Goal: Information Seeking & Learning: Learn about a topic

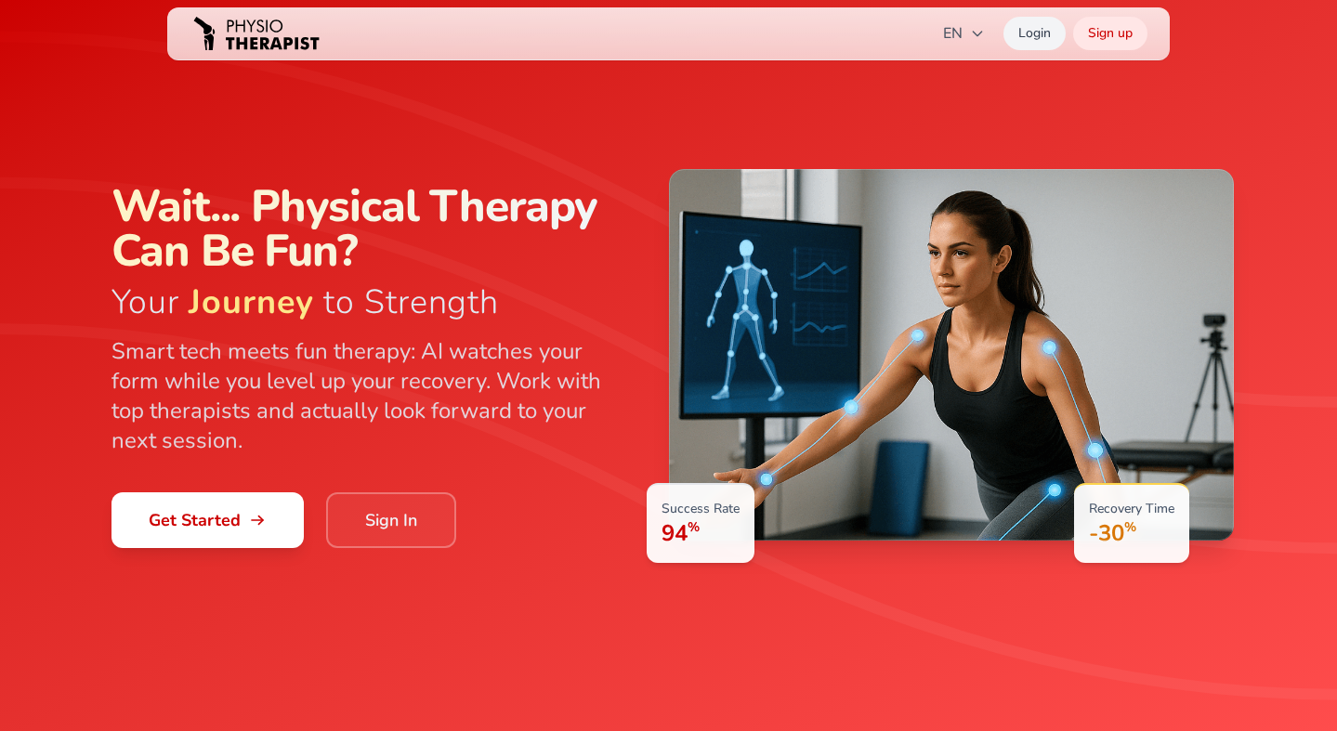
click at [1032, 37] on link "Login" at bounding box center [1034, 33] width 62 height 33
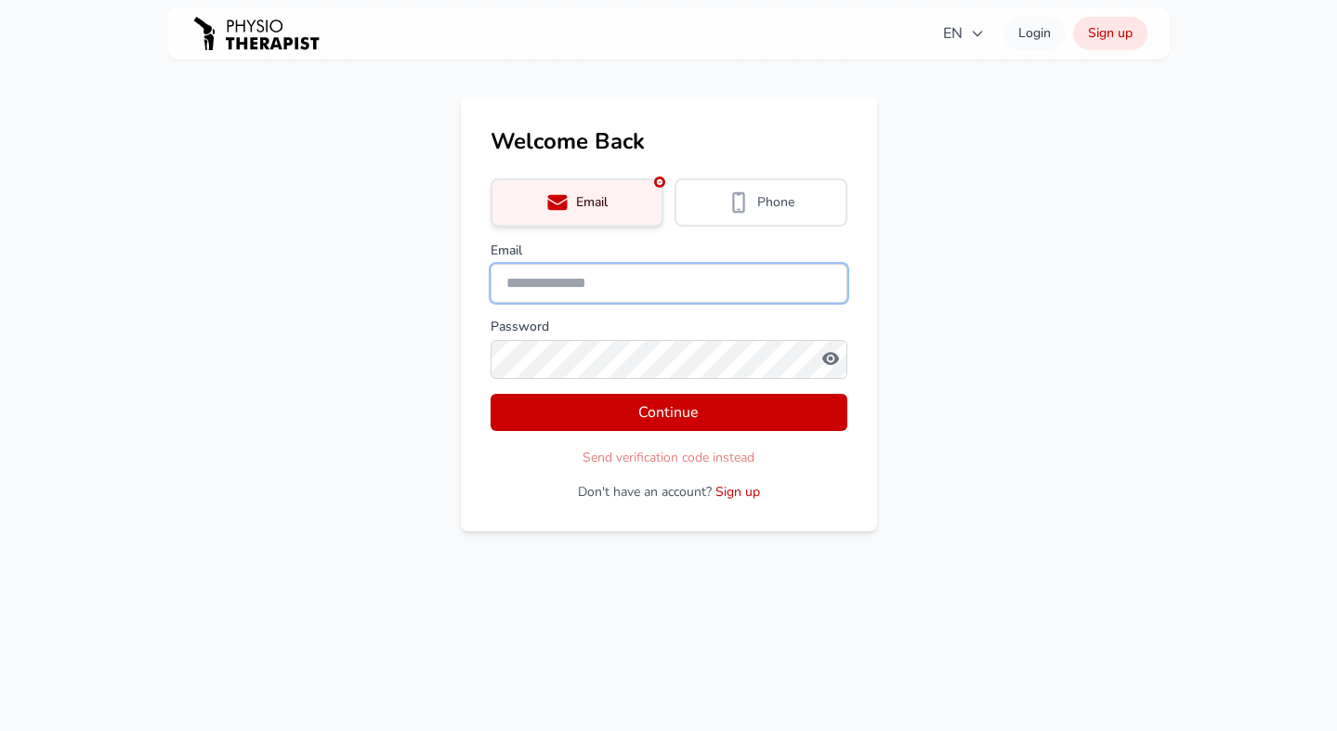
click at [556, 289] on input "Email" at bounding box center [669, 283] width 357 height 39
type input "**********"
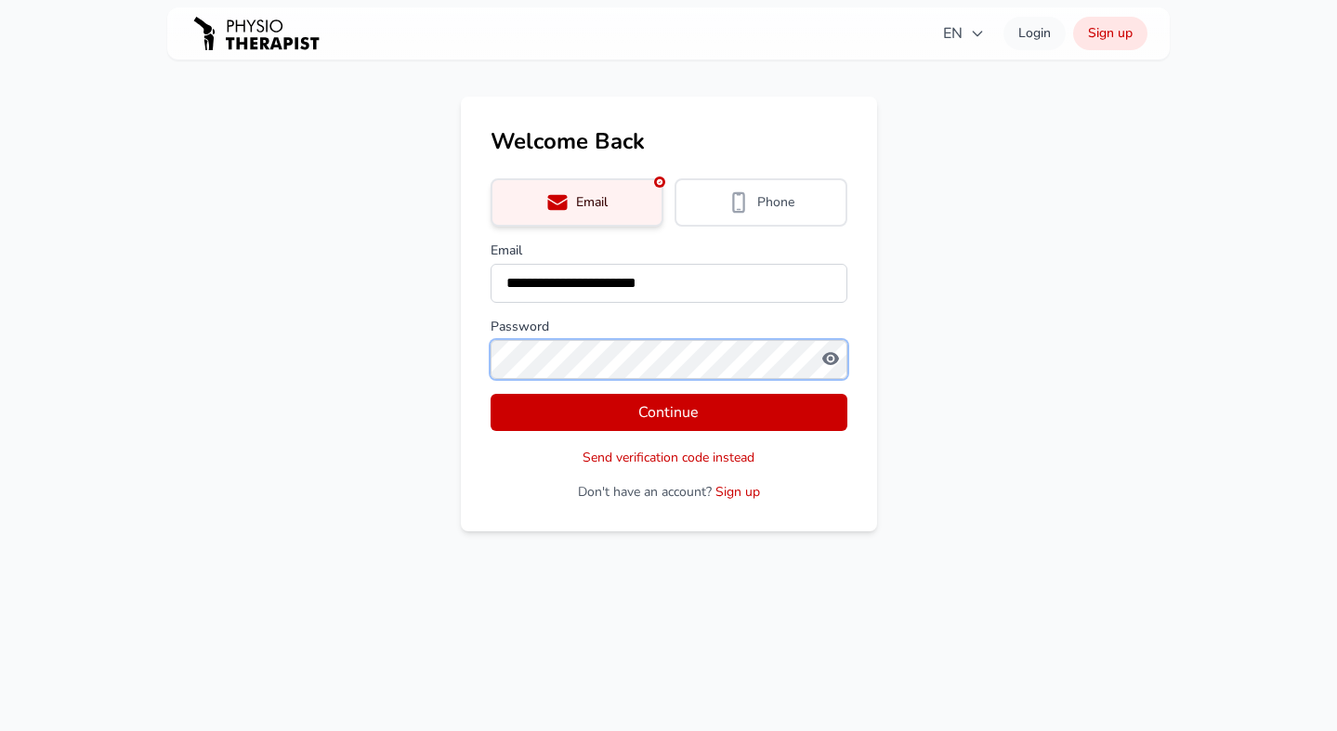
click at [491, 394] on button "Continue" at bounding box center [669, 412] width 357 height 37
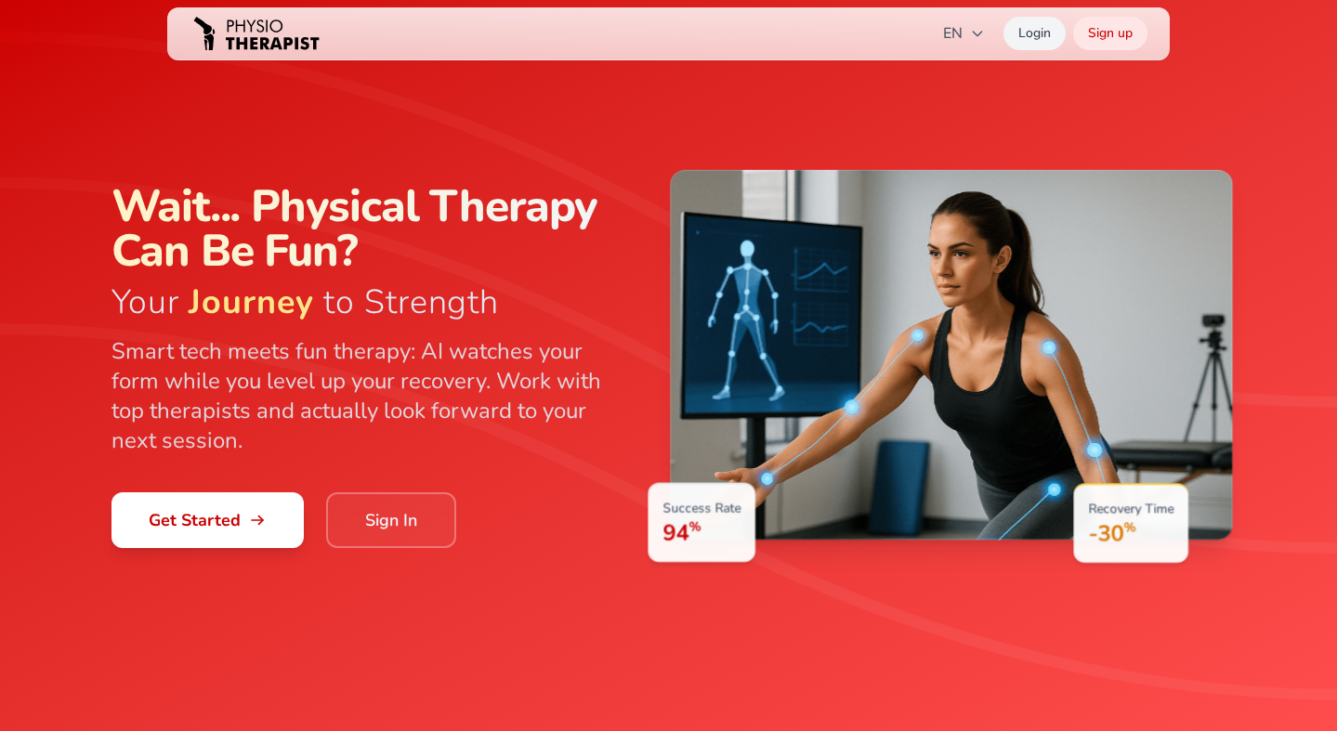
click at [1051, 38] on link "Login" at bounding box center [1034, 33] width 62 height 33
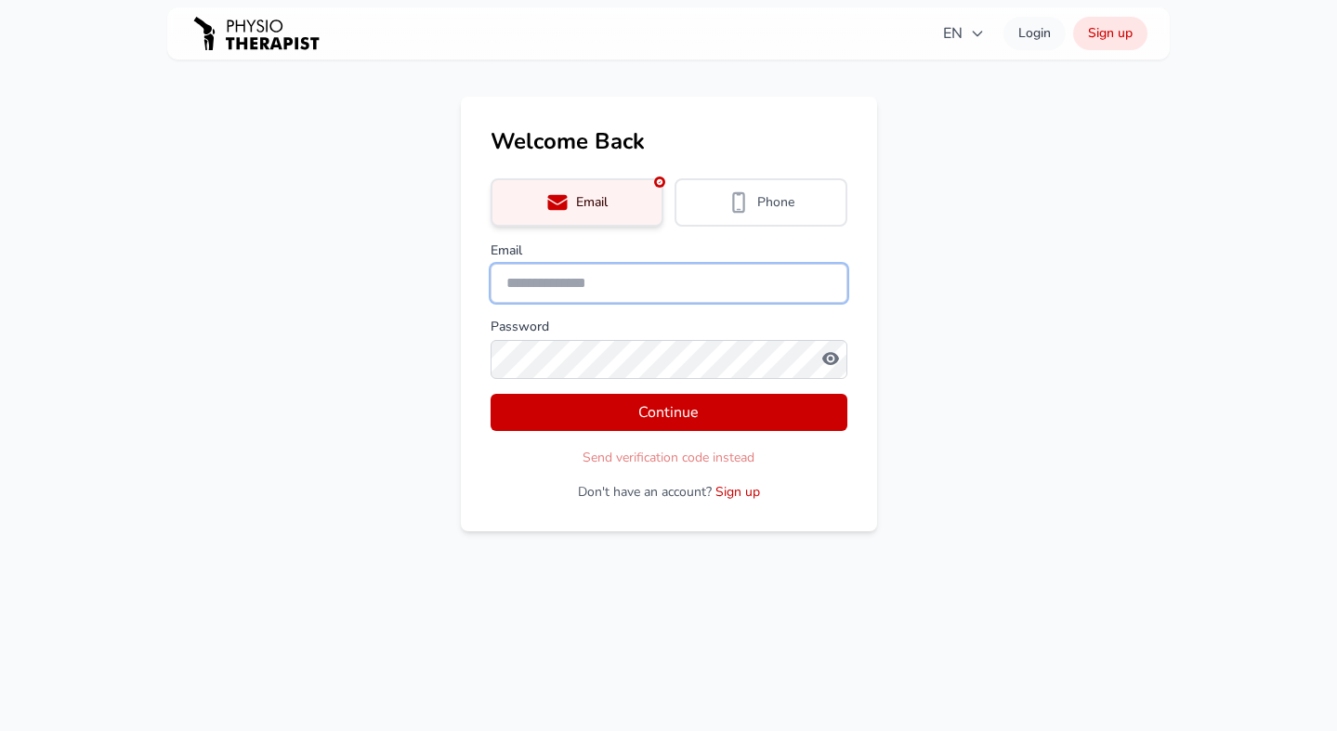
click at [584, 278] on input "Email" at bounding box center [669, 283] width 357 height 39
type input "**********"
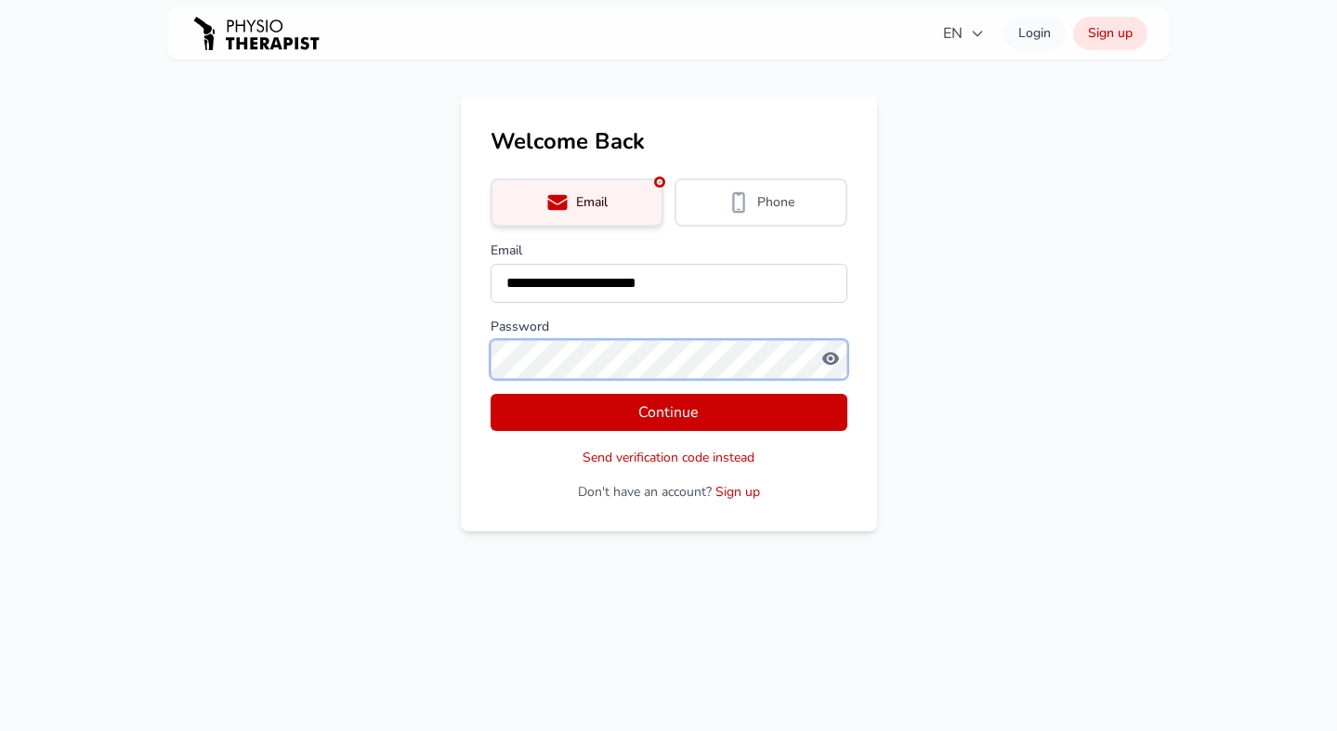
click at [491, 394] on button "Continue" at bounding box center [669, 412] width 357 height 37
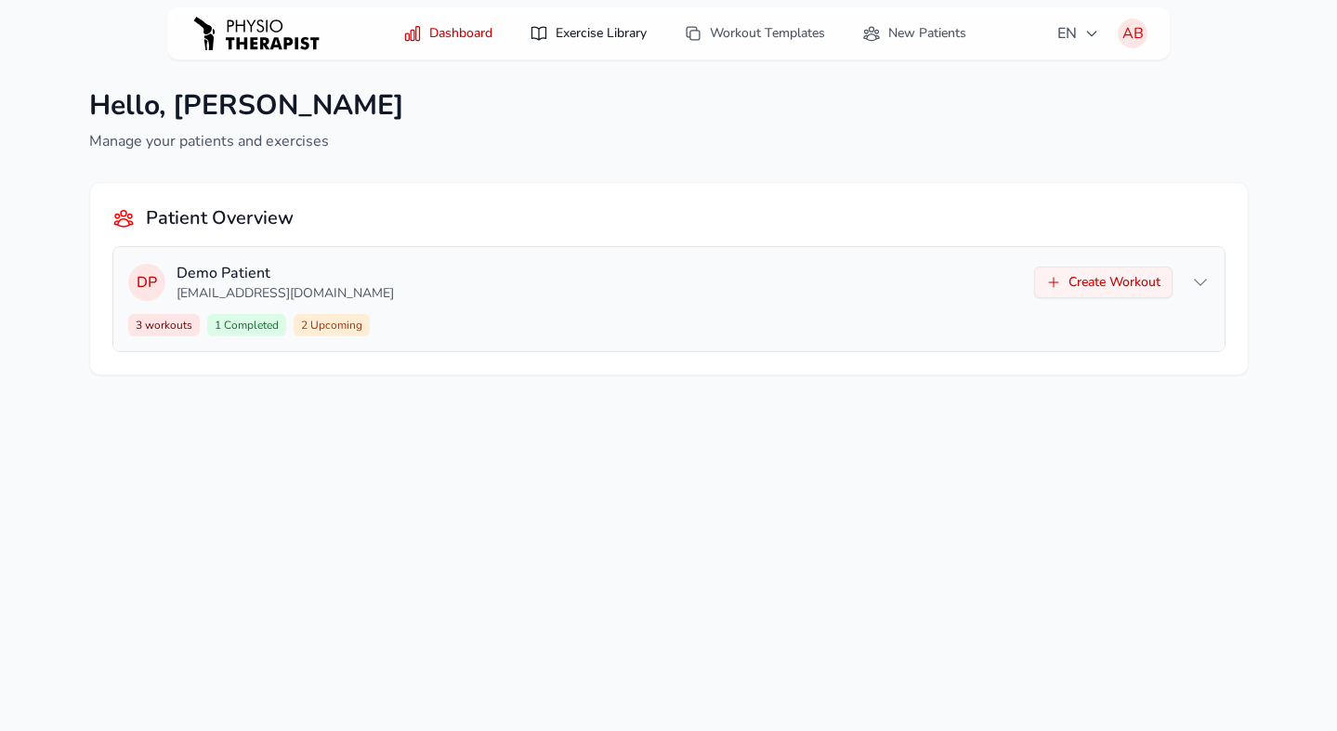
click at [597, 37] on link "Exercise Library" at bounding box center [587, 33] width 139 height 33
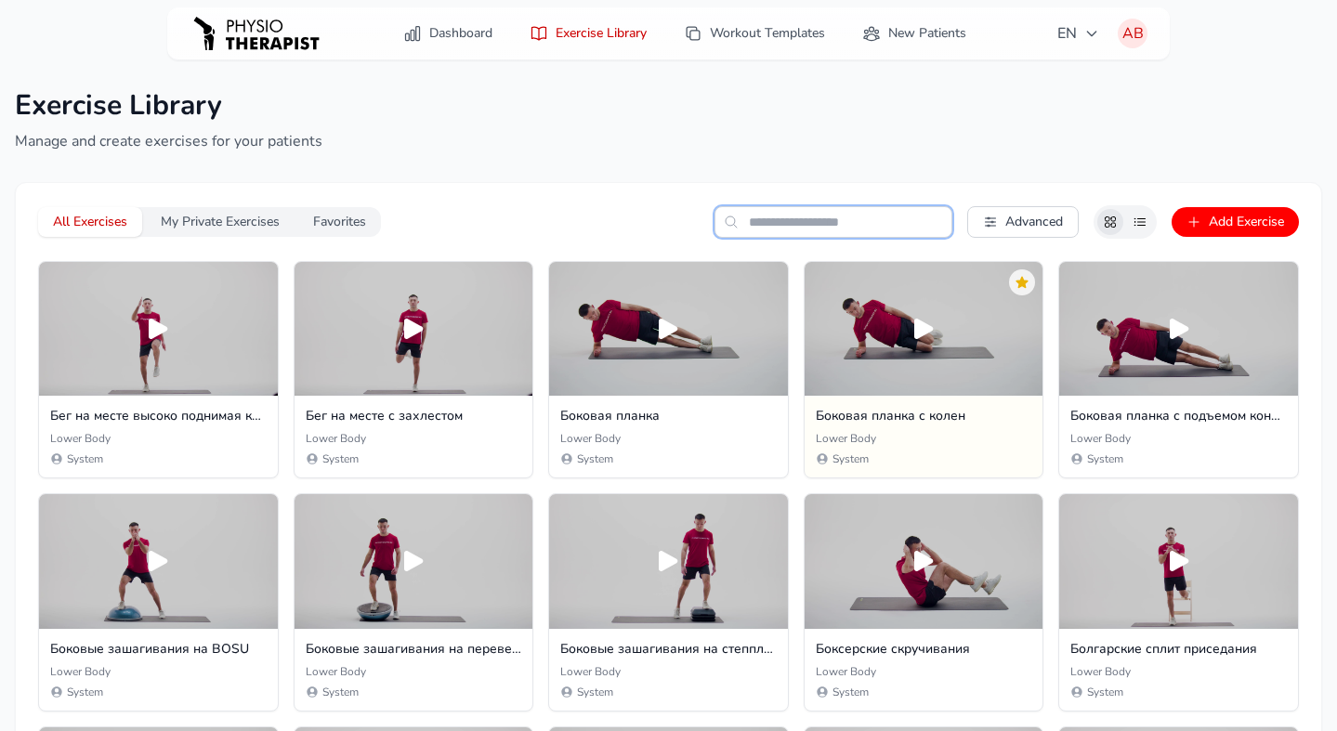
click at [766, 227] on input "text" at bounding box center [833, 222] width 238 height 32
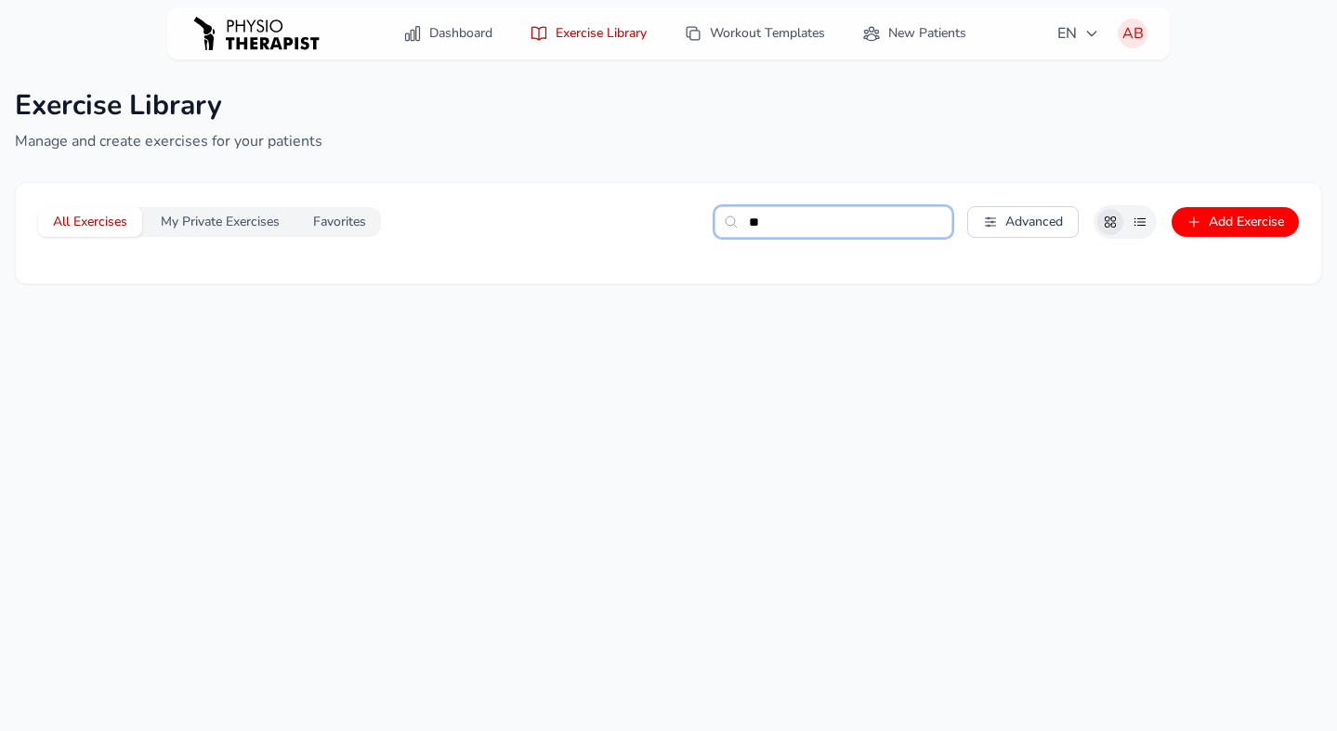
type input "*"
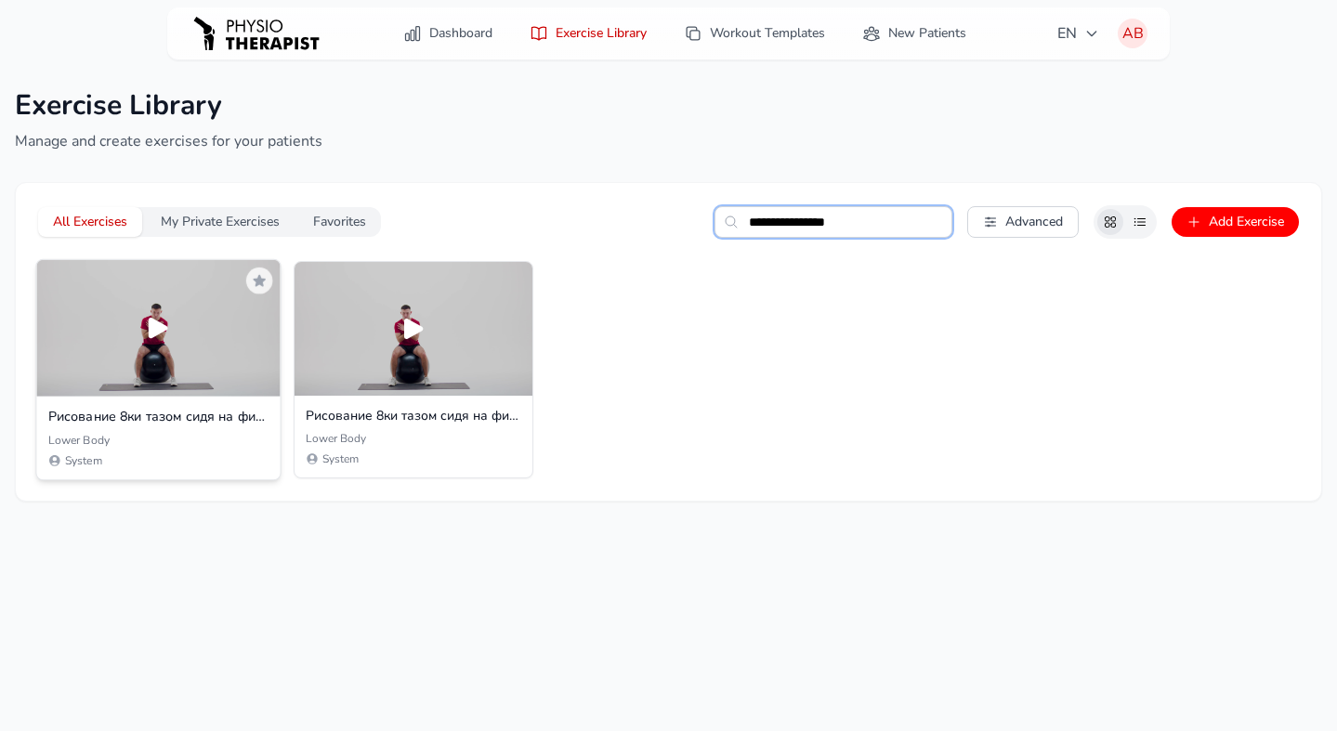
type input "**********"
click at [161, 332] on icon at bounding box center [159, 328] width 20 height 20
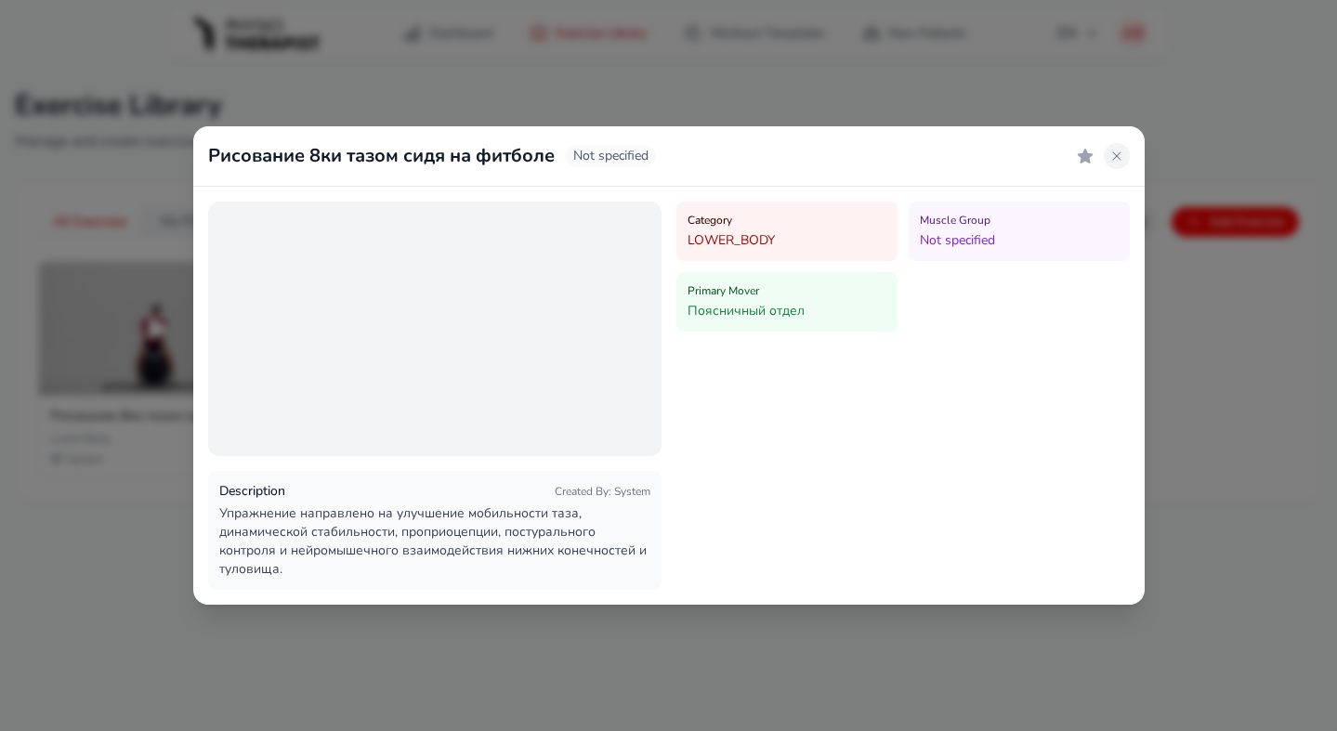
click at [1117, 156] on icon at bounding box center [1116, 155] width 8 height 8
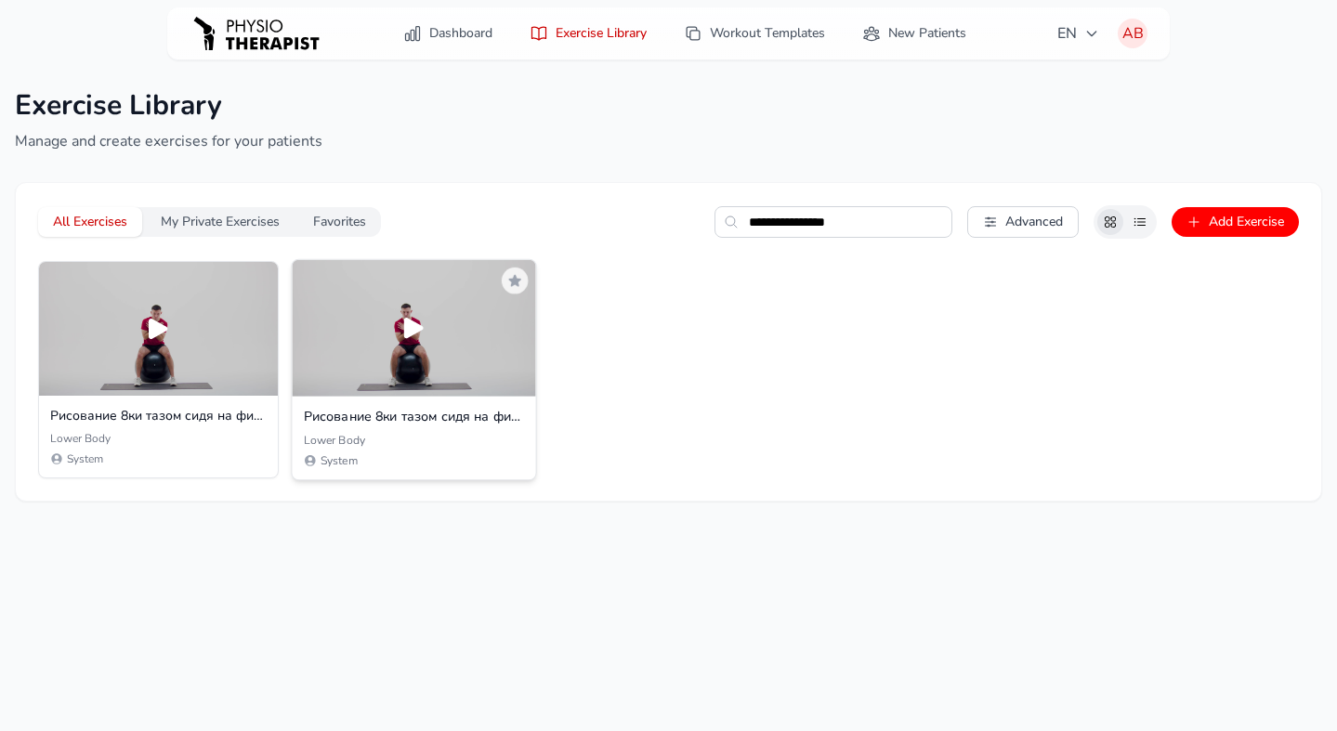
click at [437, 333] on div at bounding box center [413, 328] width 243 height 137
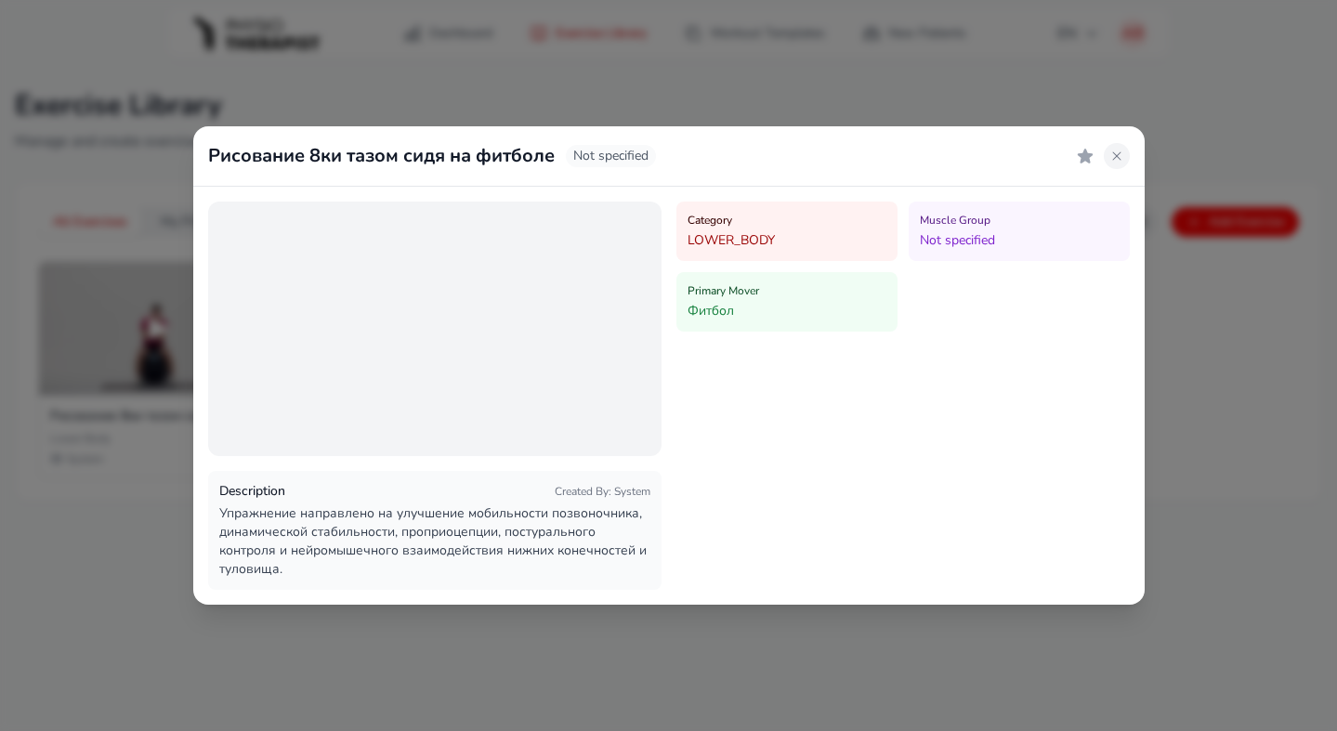
click at [1117, 151] on icon at bounding box center [1116, 156] width 15 height 15
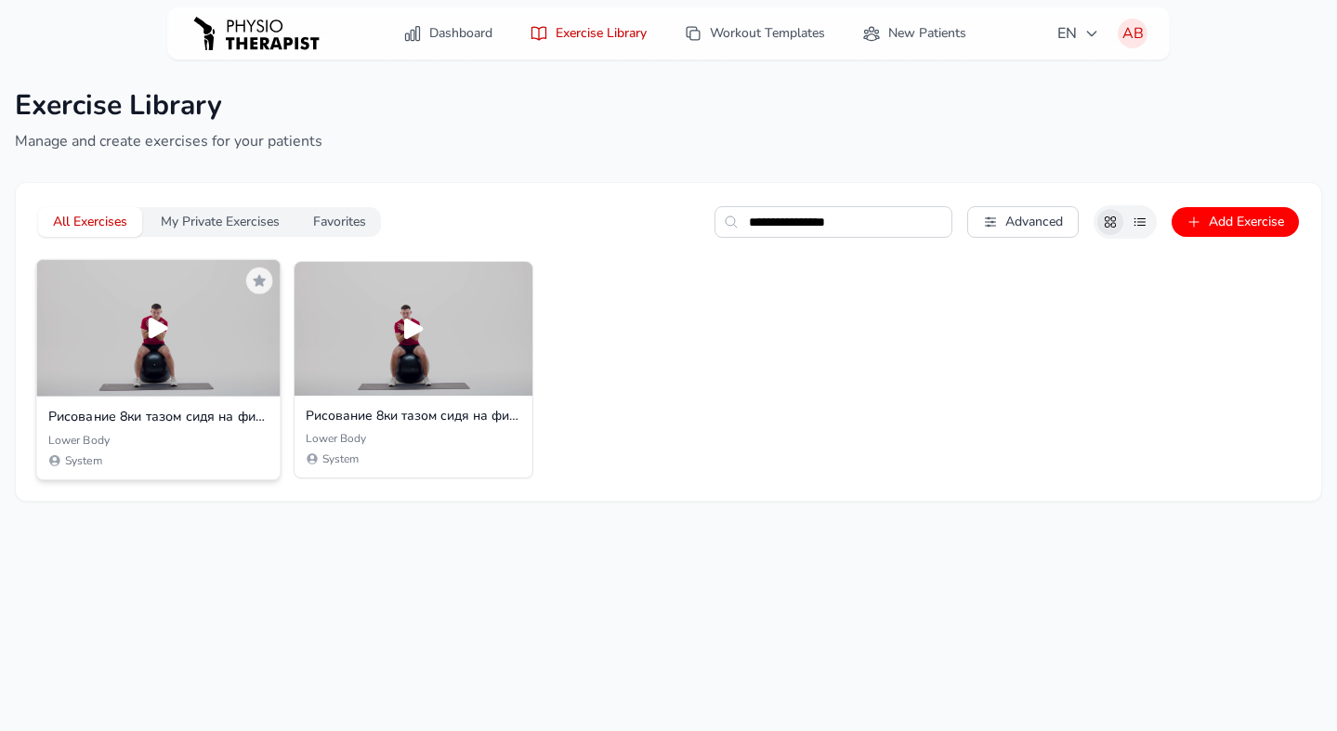
click at [154, 329] on icon at bounding box center [159, 328] width 20 height 20
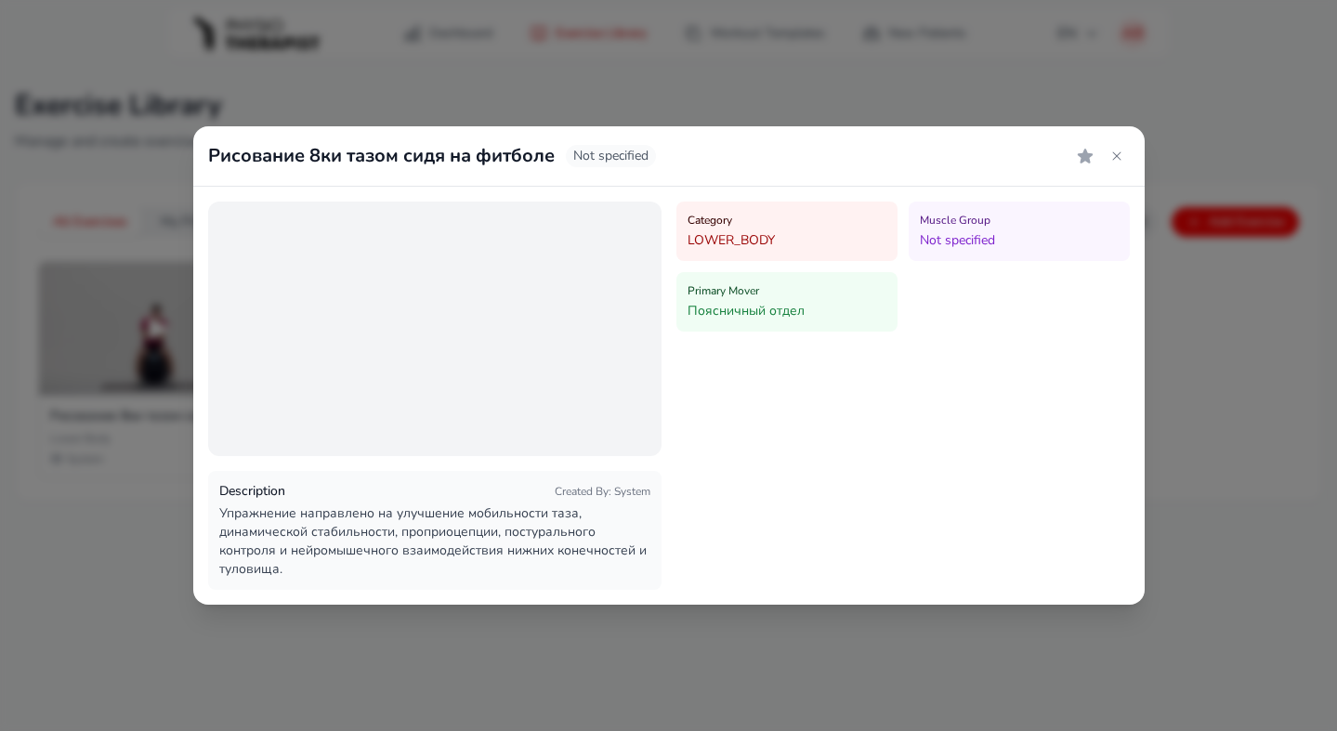
click at [685, 462] on div "Category LOWER_BODY Muscle Group Not specified Primary Mover Поясничный отдел" at bounding box center [902, 396] width 453 height 389
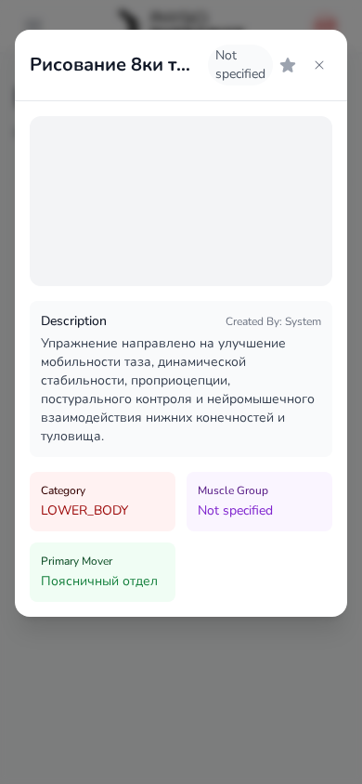
click at [320, 65] on icon at bounding box center [320, 64] width 8 height 8
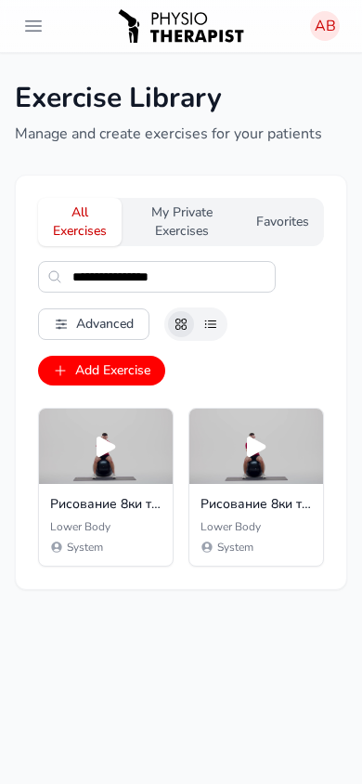
click at [257, 452] on icon at bounding box center [256, 447] width 19 height 20
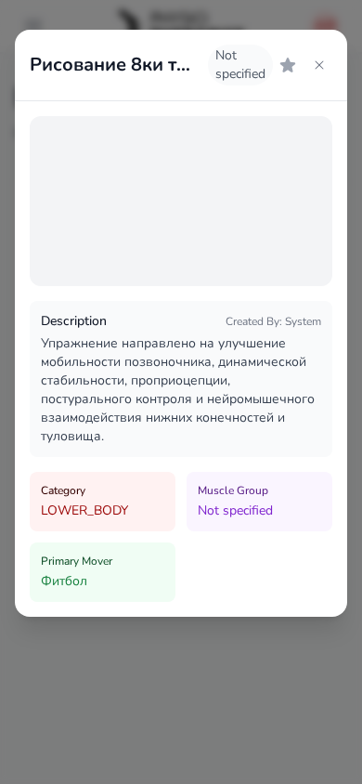
click at [324, 71] on icon at bounding box center [319, 65] width 15 height 15
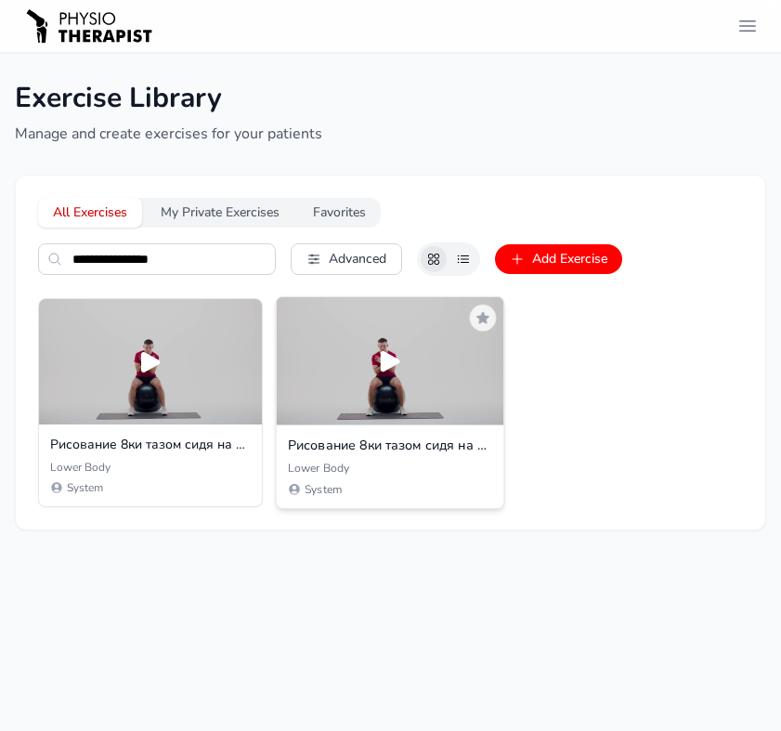
click at [408, 373] on div at bounding box center [391, 361] width 228 height 128
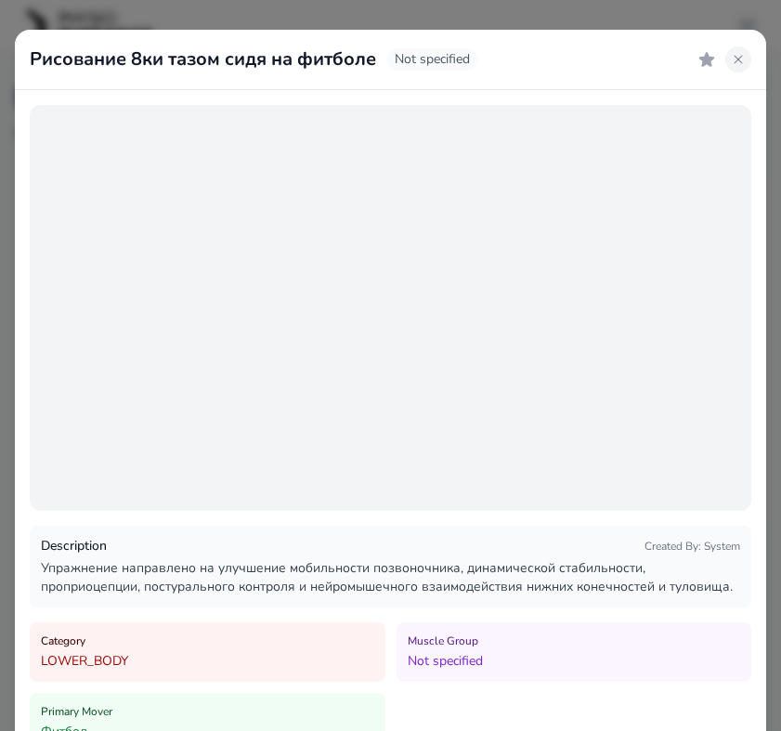
click at [740, 59] on icon at bounding box center [738, 59] width 15 height 15
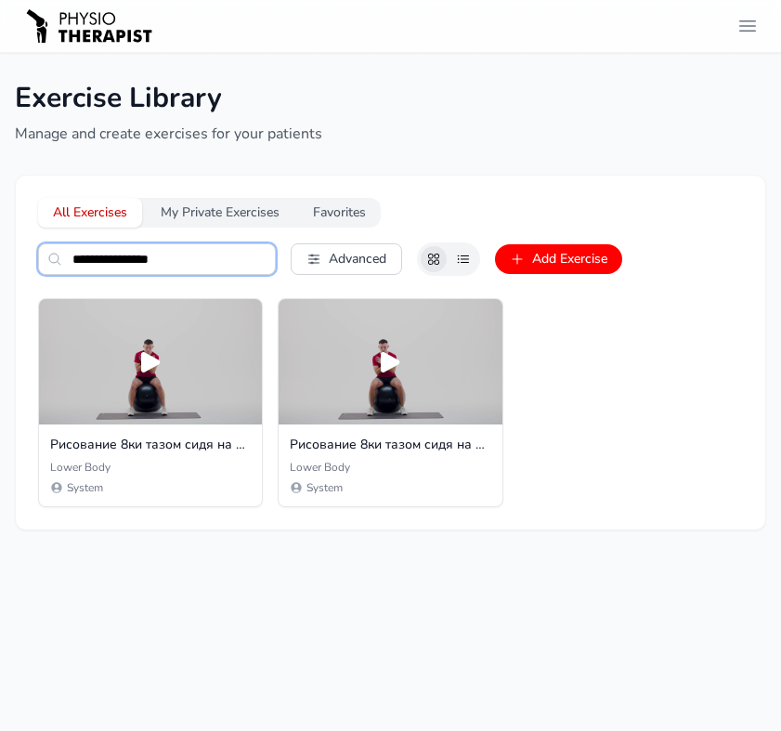
drag, startPoint x: 179, startPoint y: 264, endPoint x: 17, endPoint y: 232, distance: 165.6
click at [17, 232] on div "**********" at bounding box center [391, 353] width 750 height 354
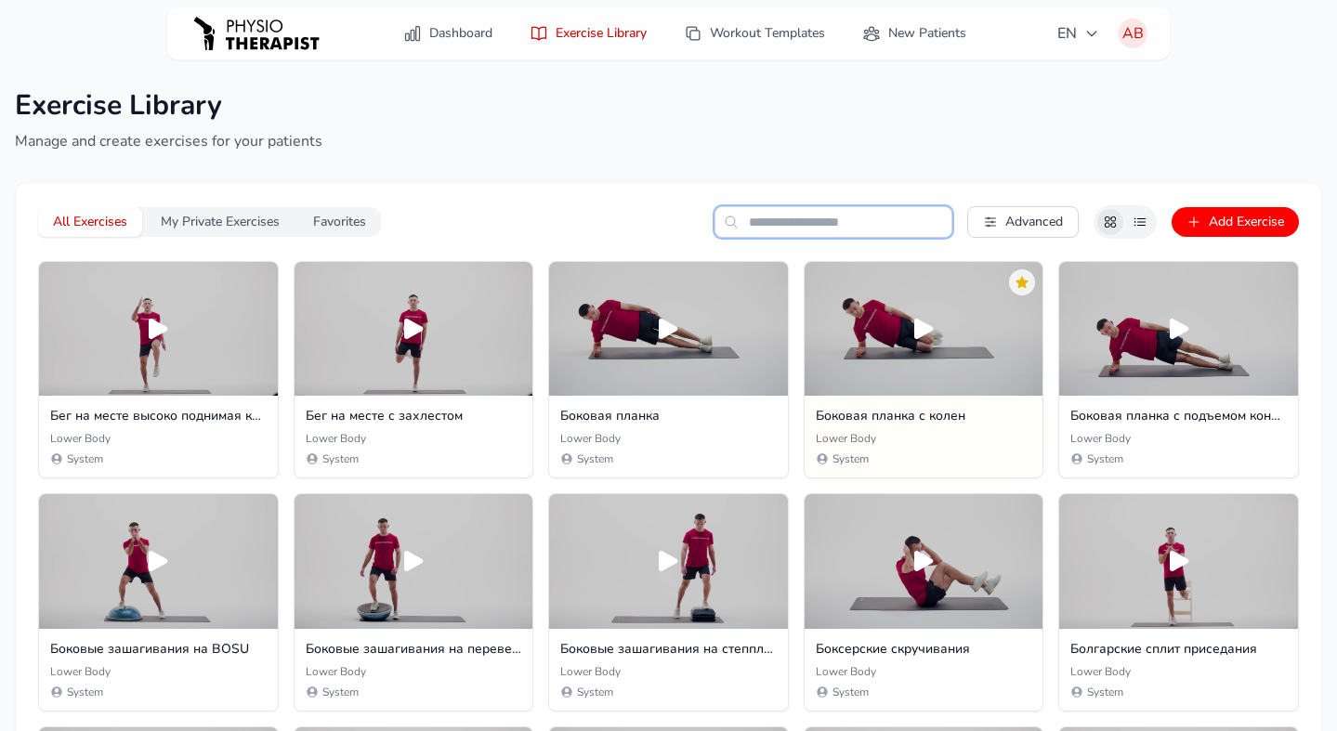
click at [760, 223] on input "text" at bounding box center [833, 222] width 238 height 32
paste input "**********"
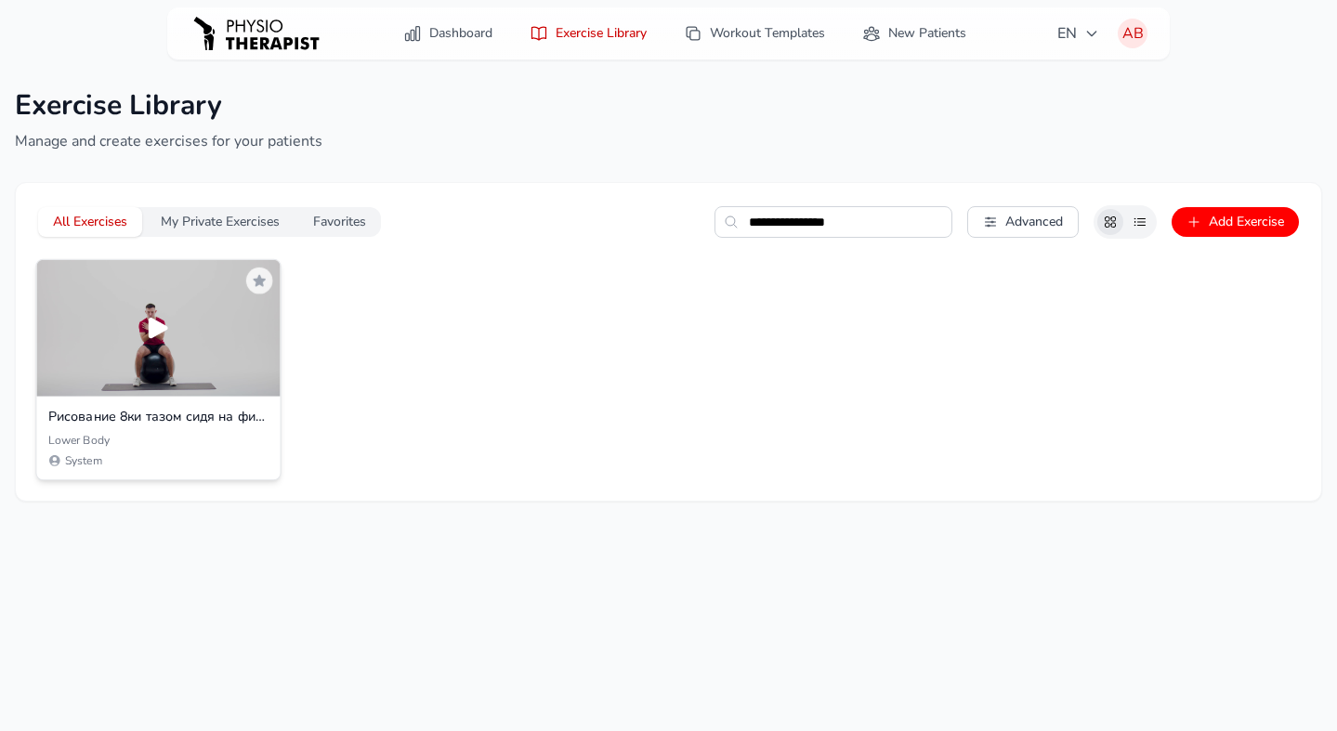
click at [158, 336] on icon at bounding box center [158, 328] width 31 height 31
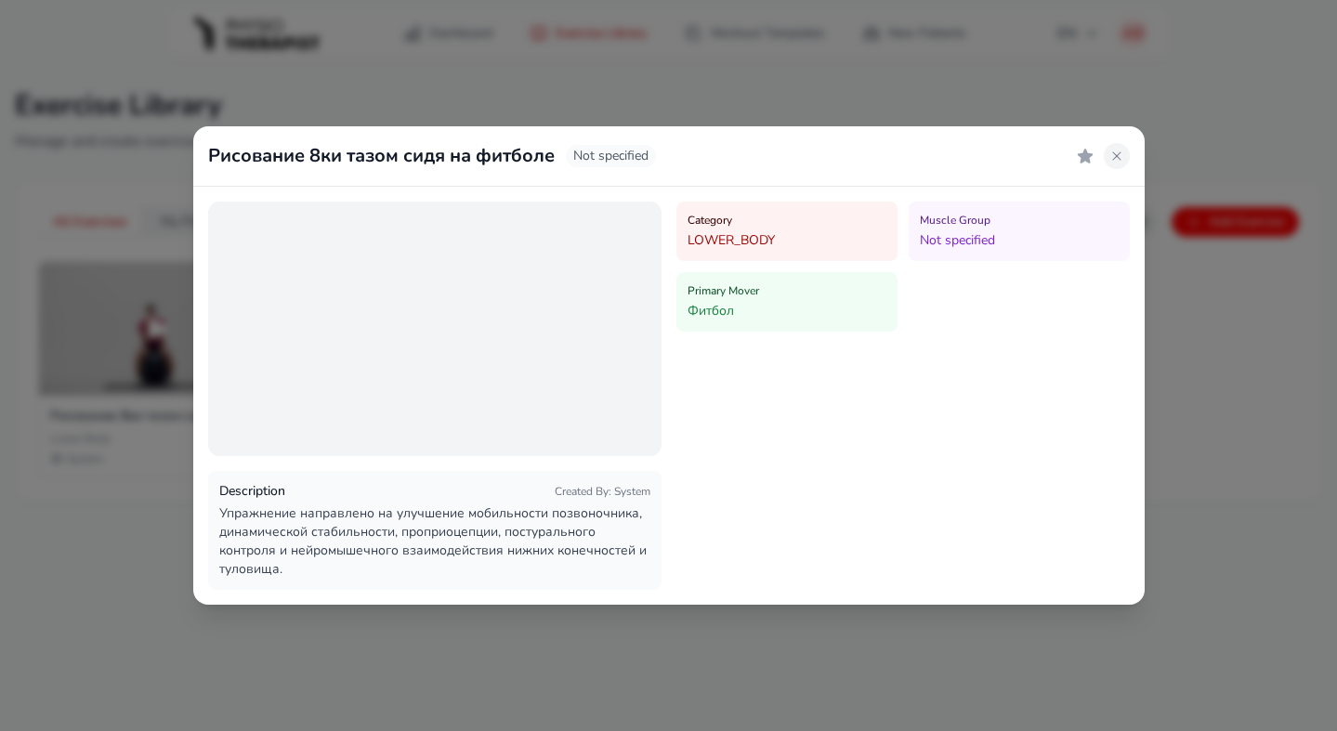
click at [1120, 157] on icon at bounding box center [1116, 156] width 15 height 15
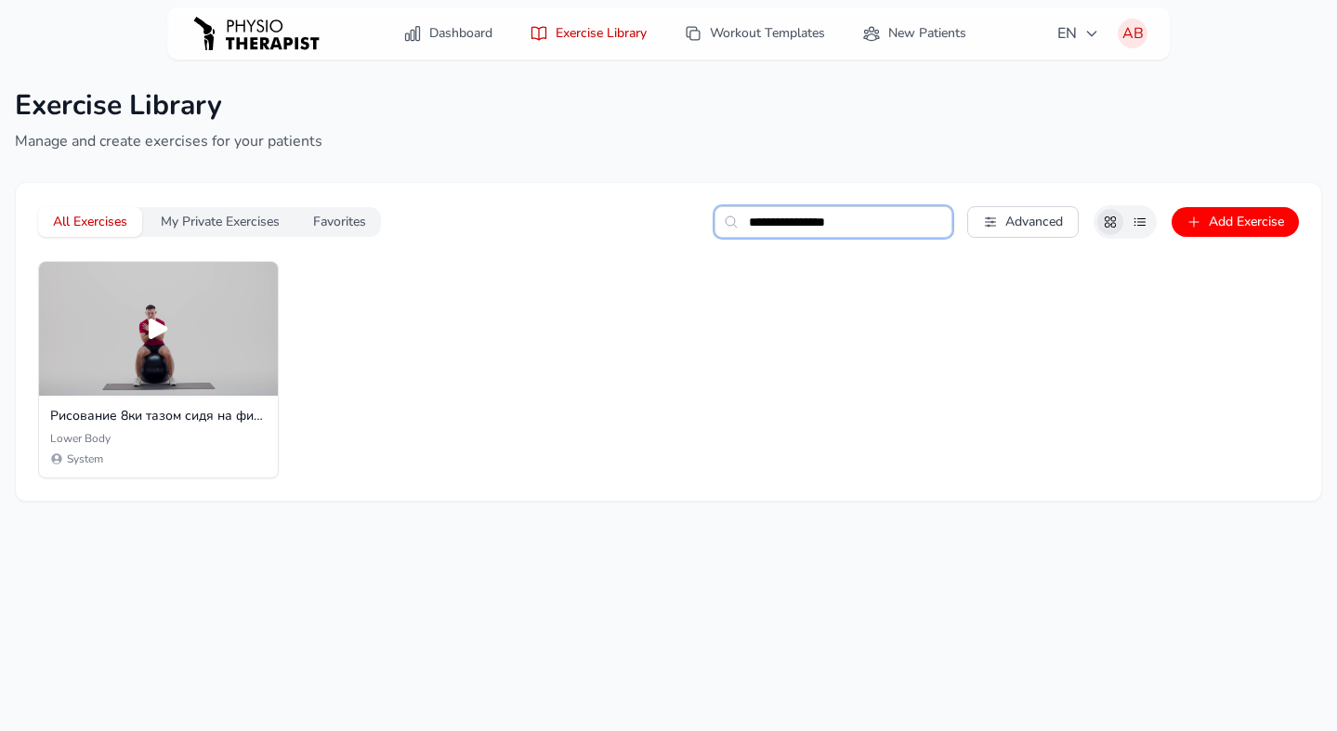
click at [866, 230] on input "**********" at bounding box center [833, 222] width 238 height 32
drag, startPoint x: 862, startPoint y: 228, endPoint x: 640, endPoint y: 188, distance: 225.6
click at [640, 188] on div "**********" at bounding box center [668, 342] width 1305 height 318
paste input "**********"
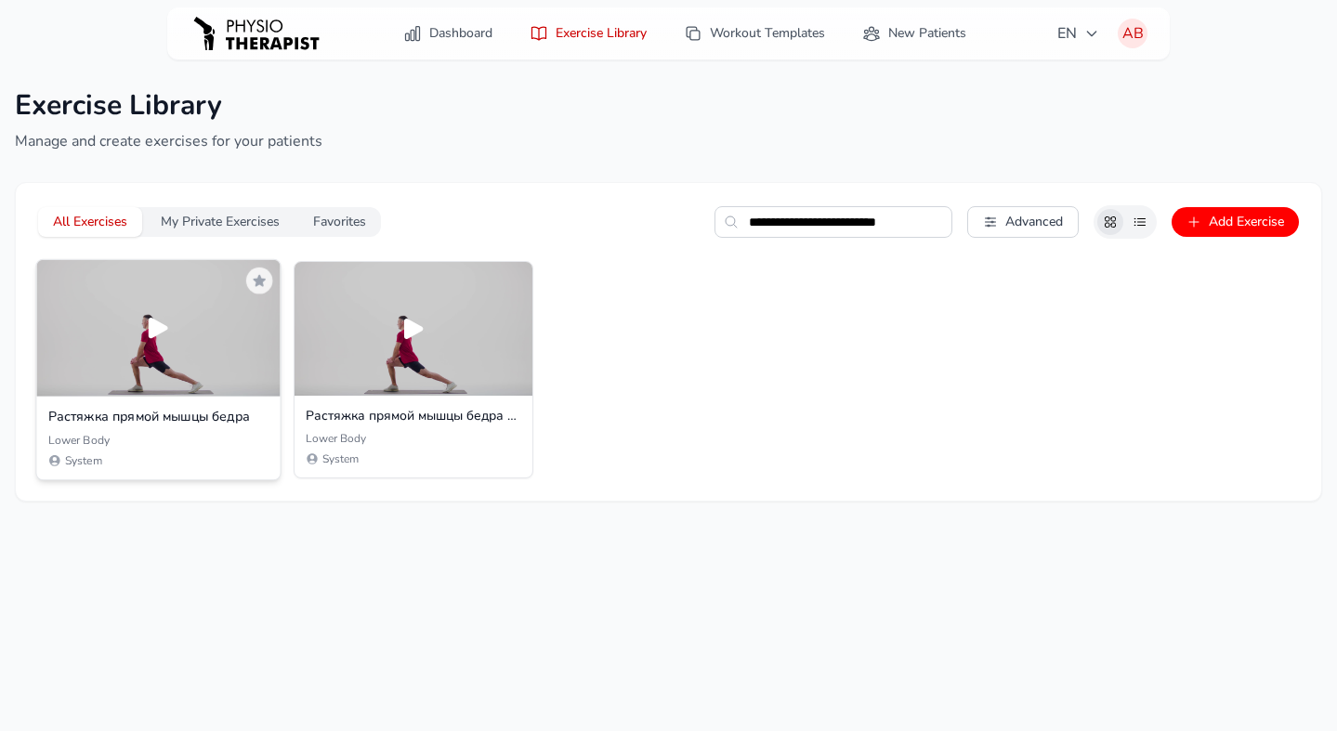
click at [166, 343] on icon at bounding box center [158, 328] width 31 height 31
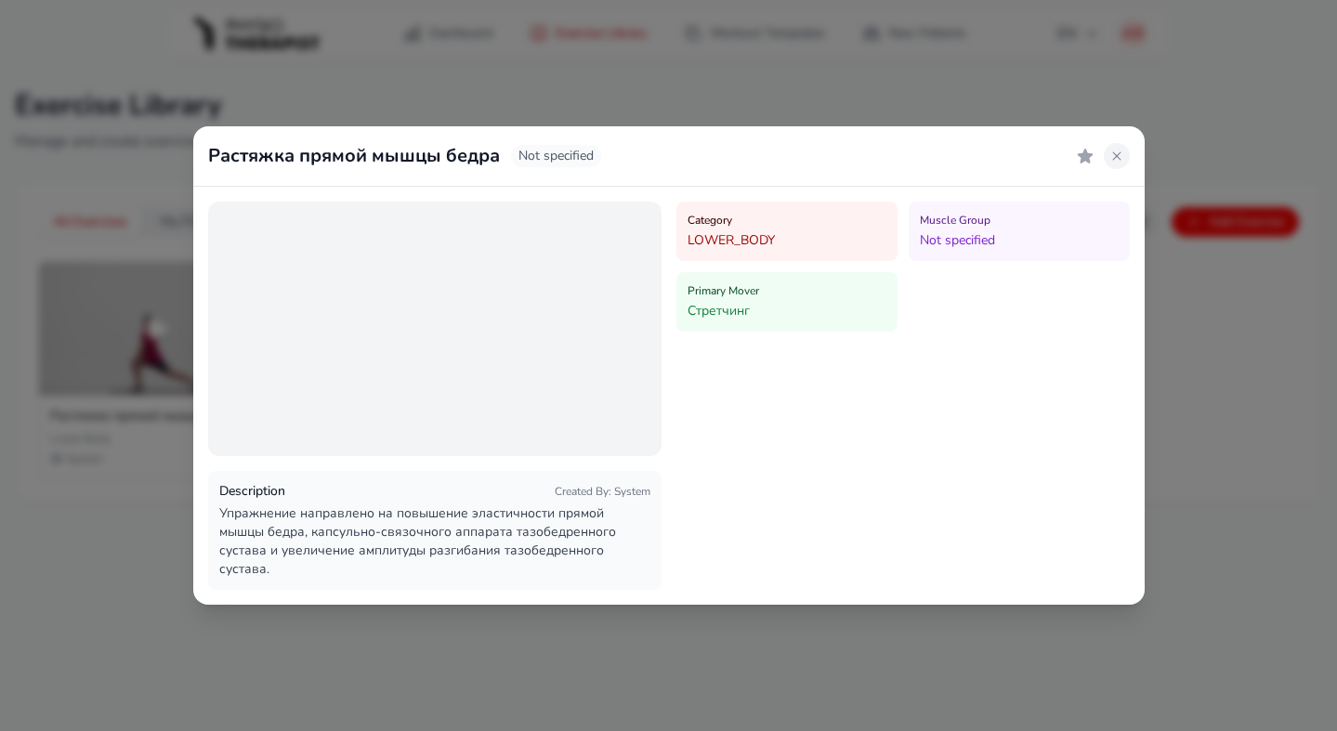
click at [1118, 160] on icon at bounding box center [1116, 155] width 8 height 8
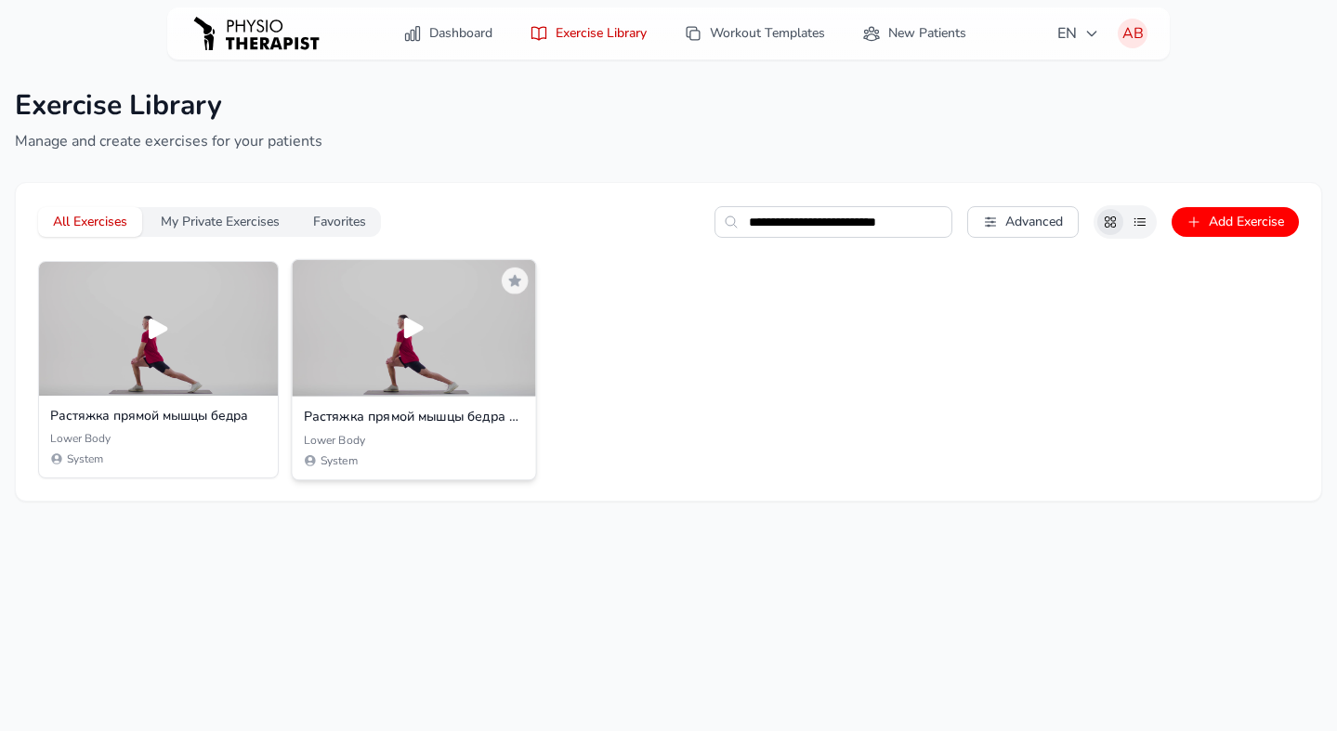
click at [411, 339] on icon at bounding box center [414, 328] width 31 height 31
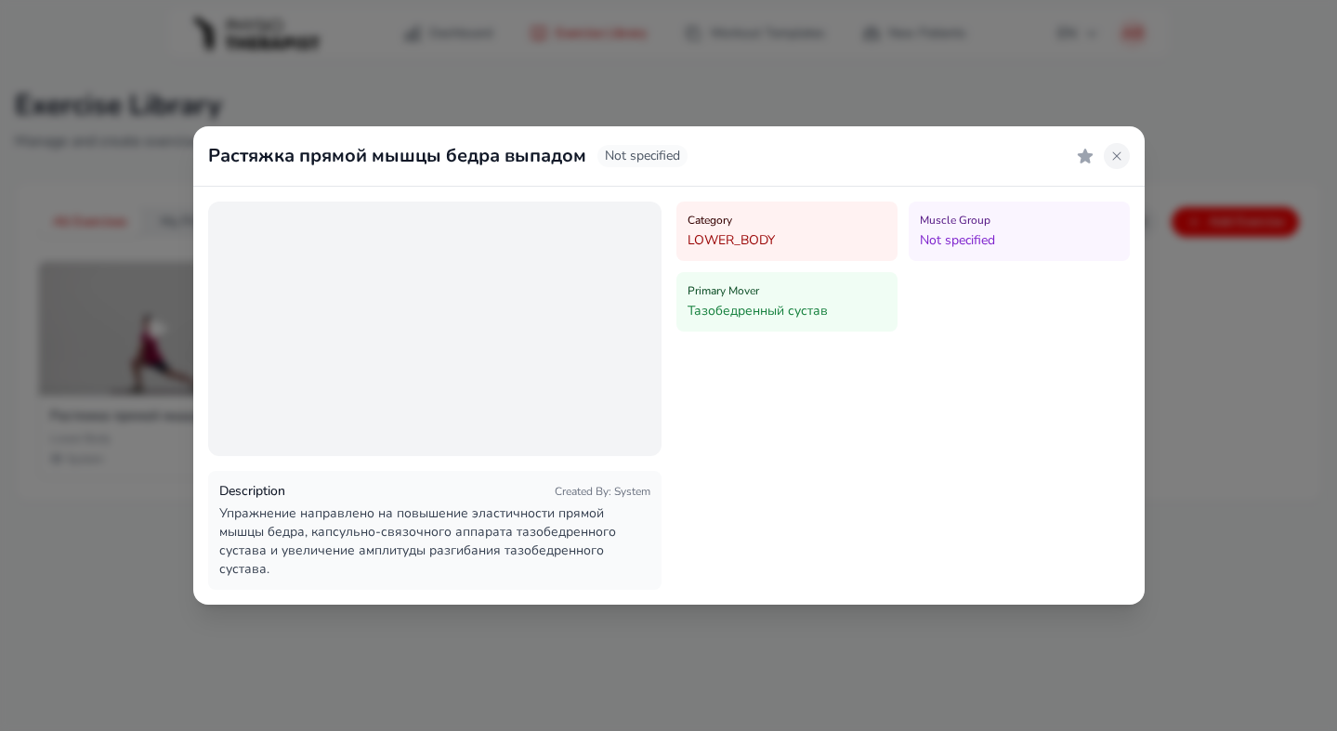
click at [1119, 160] on icon at bounding box center [1116, 155] width 8 height 8
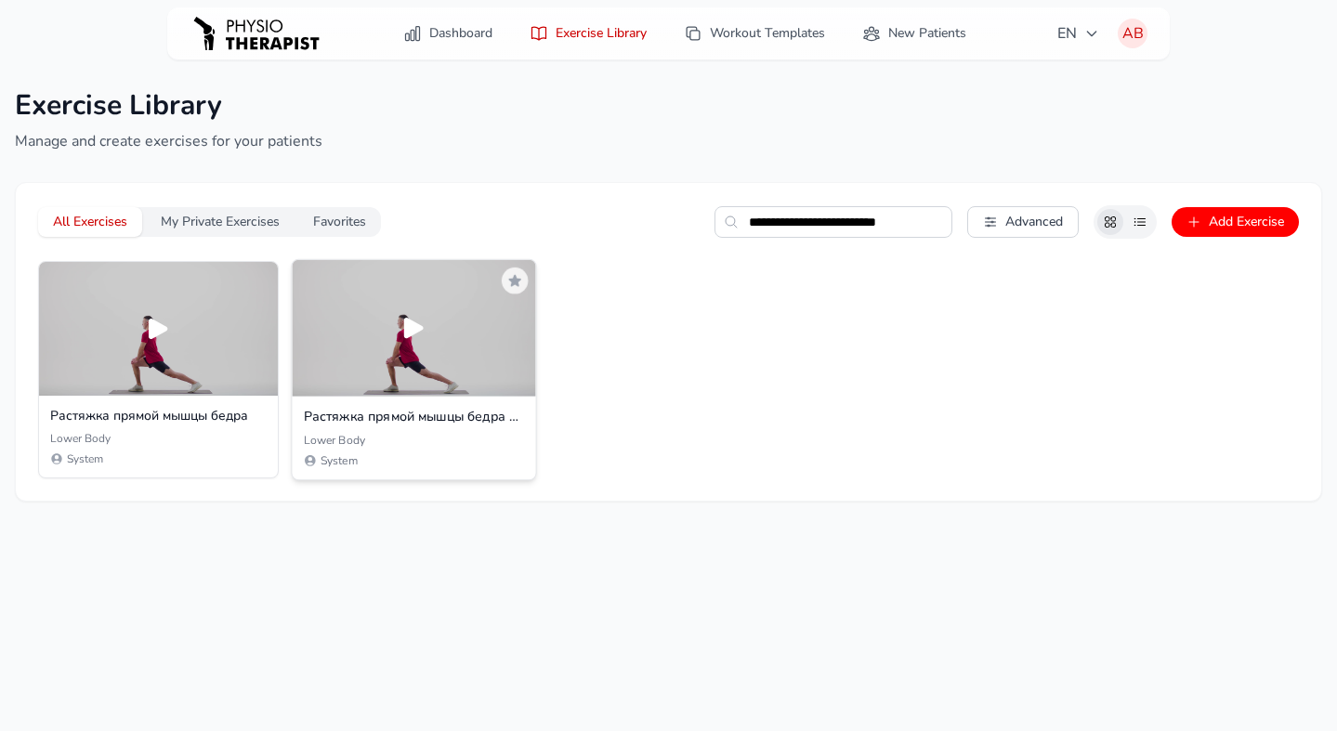
click at [439, 464] on div "System" at bounding box center [413, 460] width 220 height 15
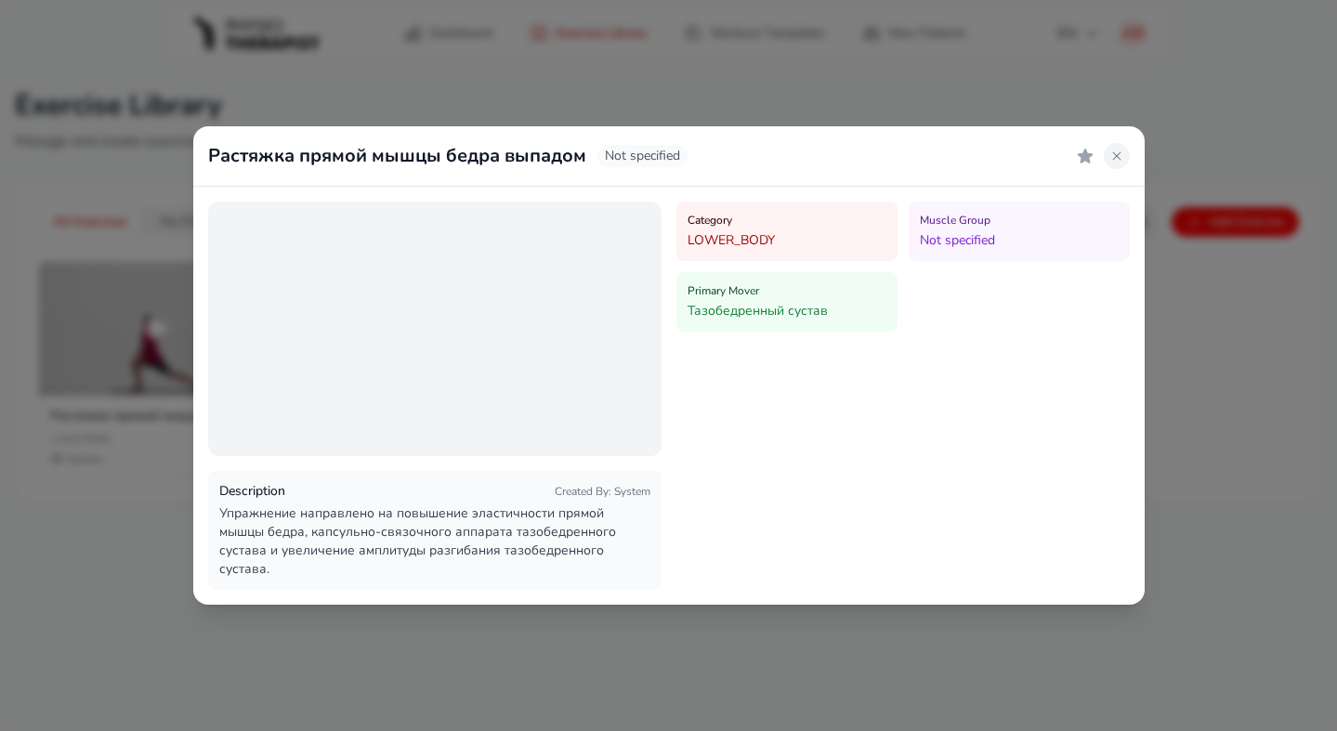
click at [1112, 164] on icon at bounding box center [1116, 156] width 15 height 15
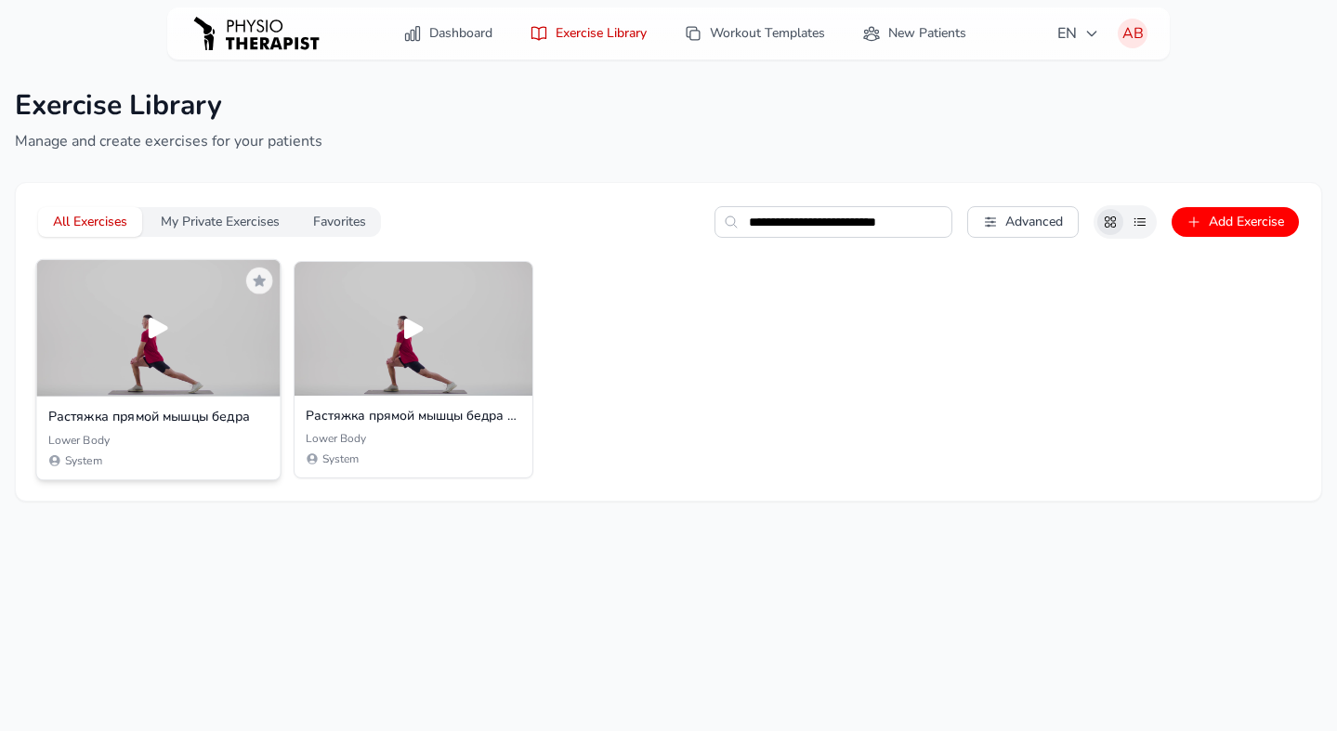
click at [204, 434] on div "Lower Body" at bounding box center [158, 440] width 220 height 15
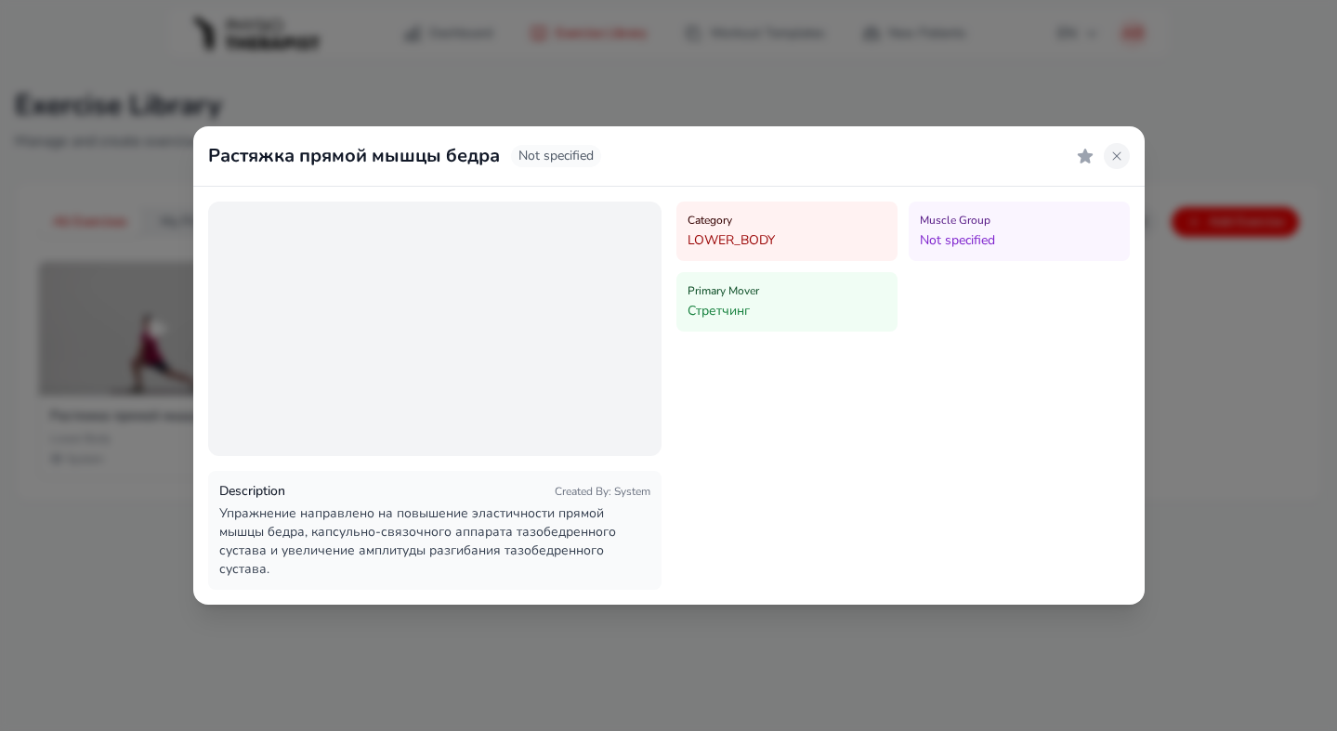
click at [1111, 163] on icon at bounding box center [1116, 156] width 15 height 15
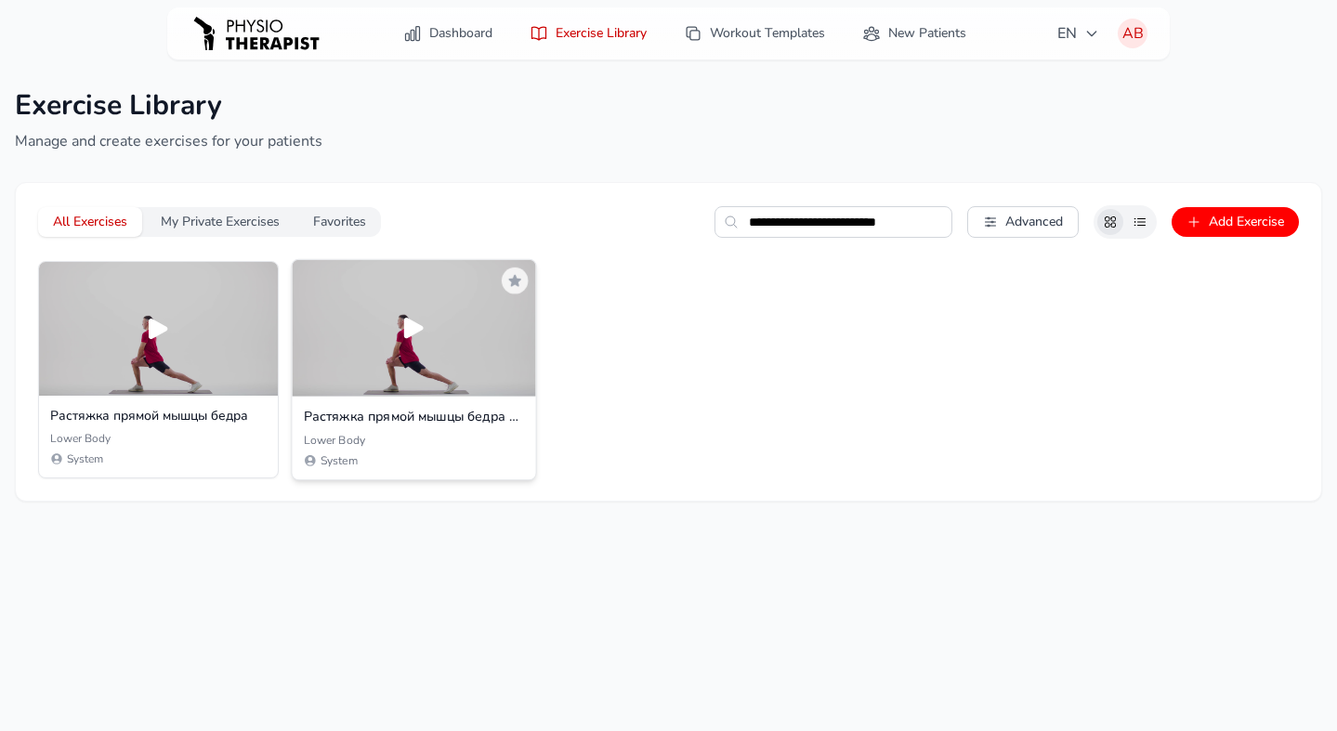
click at [348, 472] on div "Растяжка прямой мышцы бедра выпадом Lower Body System" at bounding box center [413, 439] width 243 height 84
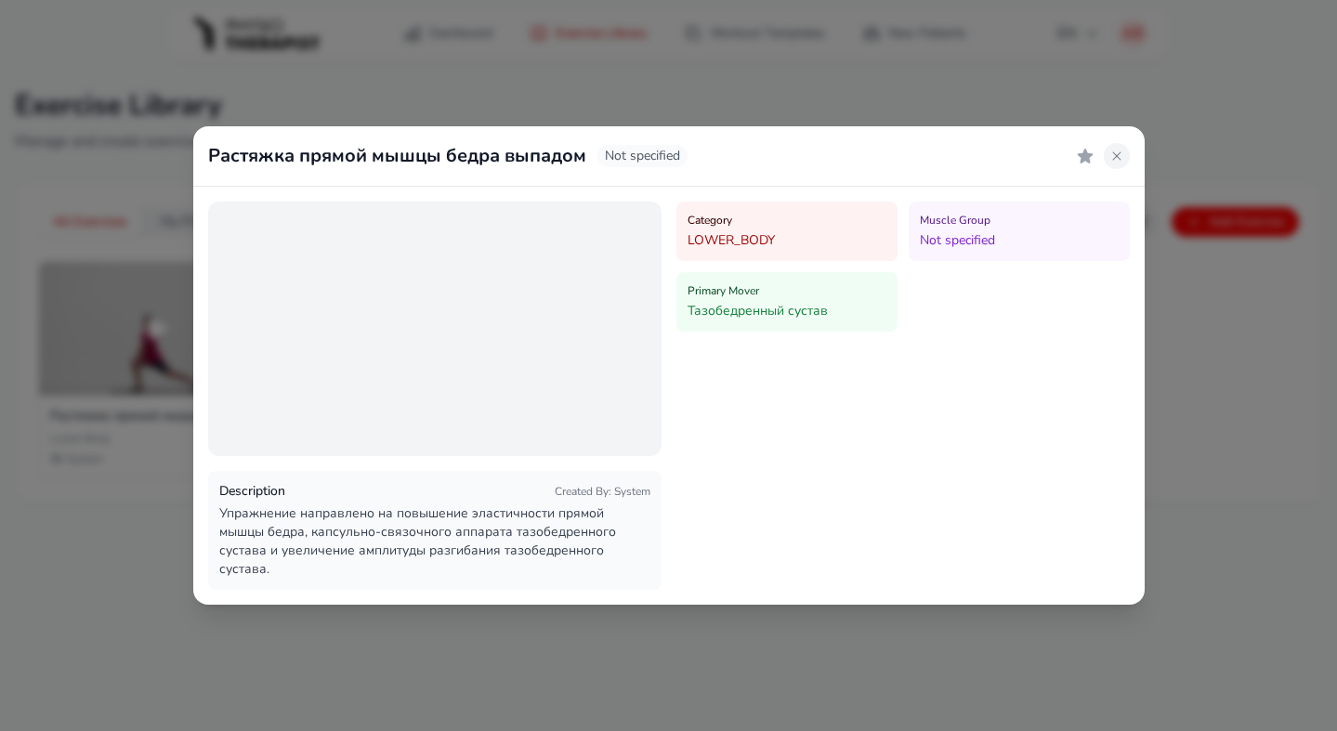
click at [1116, 158] on icon at bounding box center [1116, 156] width 15 height 15
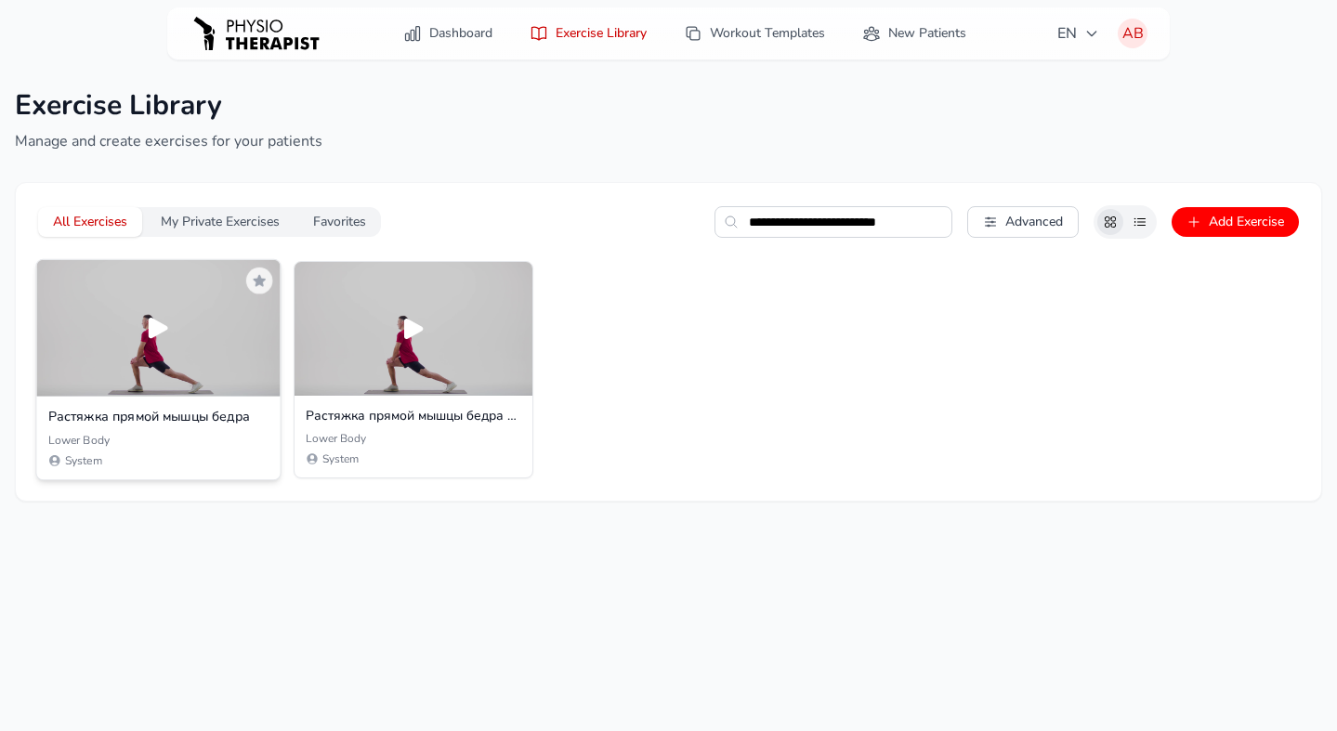
click at [191, 442] on div "Lower Body" at bounding box center [158, 440] width 220 height 15
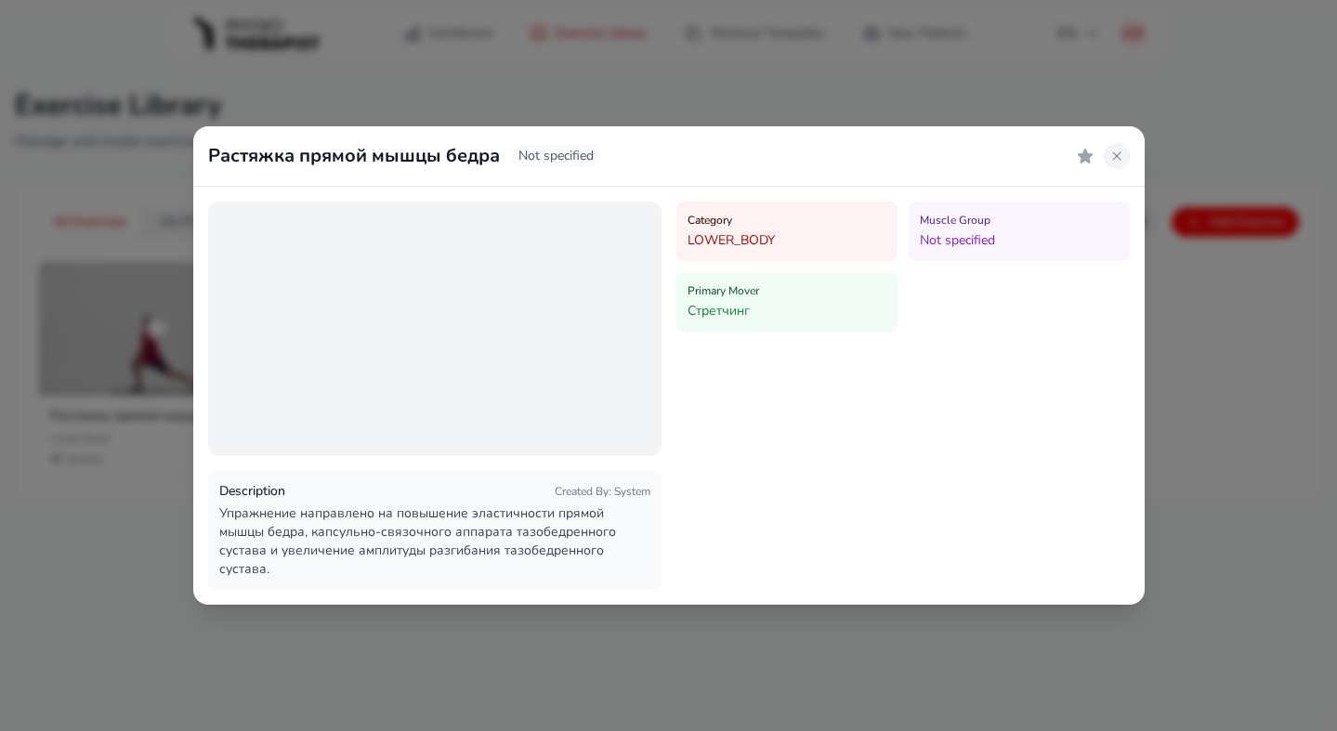
click at [1117, 160] on icon at bounding box center [1116, 155] width 8 height 8
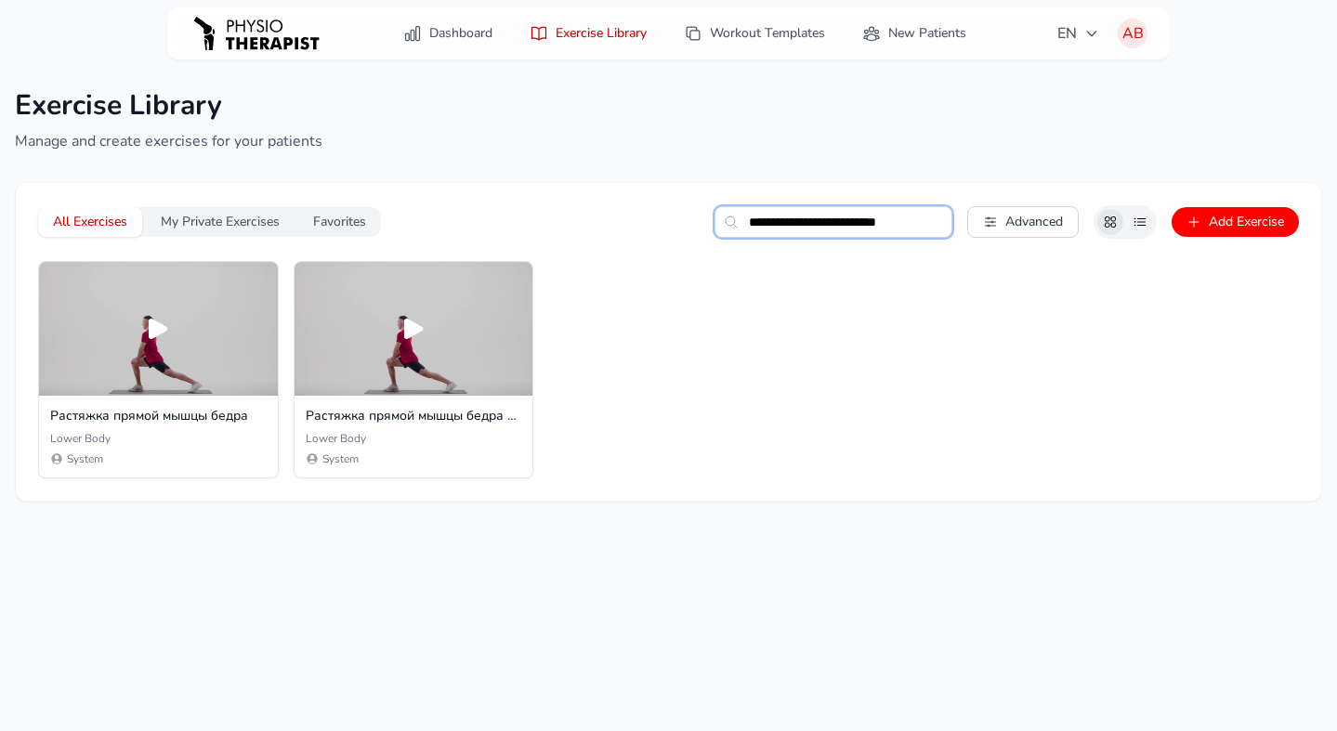
click at [829, 215] on input "**********" at bounding box center [833, 222] width 238 height 32
paste input "**********"
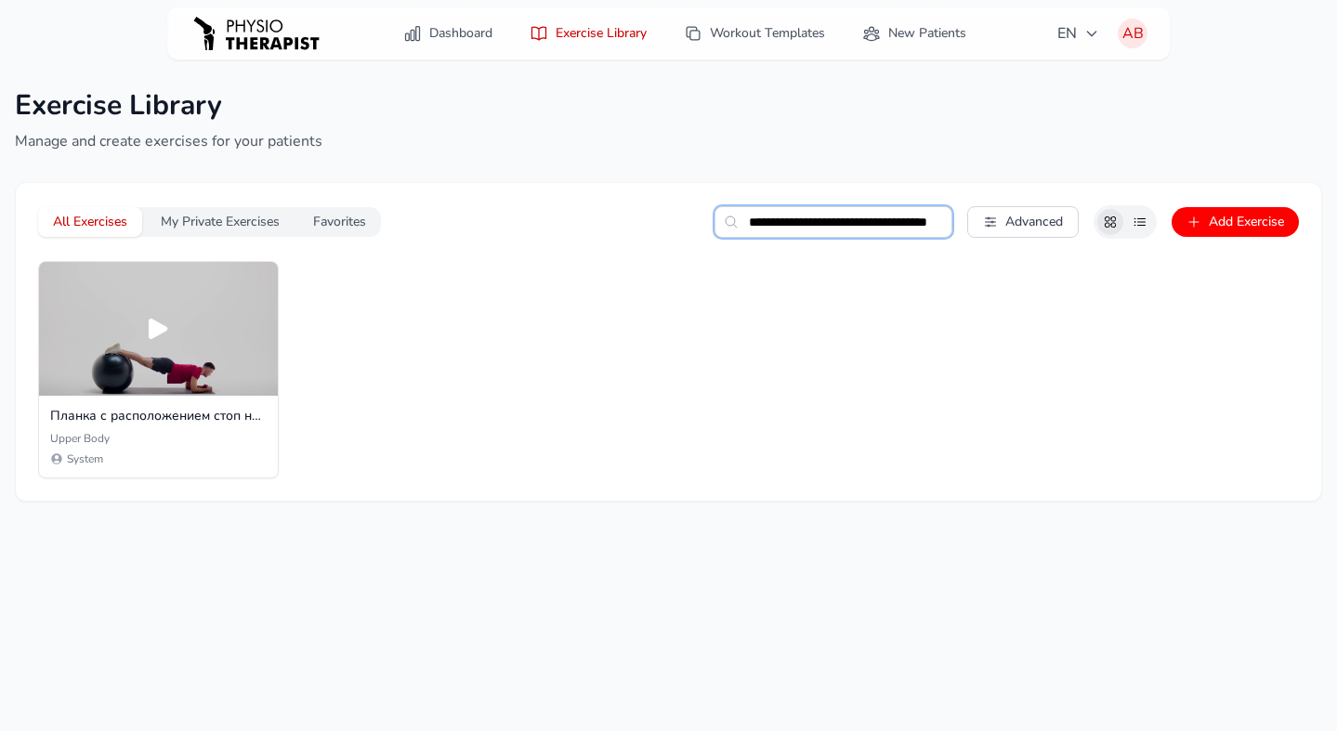
click at [809, 226] on input "**********" at bounding box center [833, 222] width 238 height 32
paste input "text"
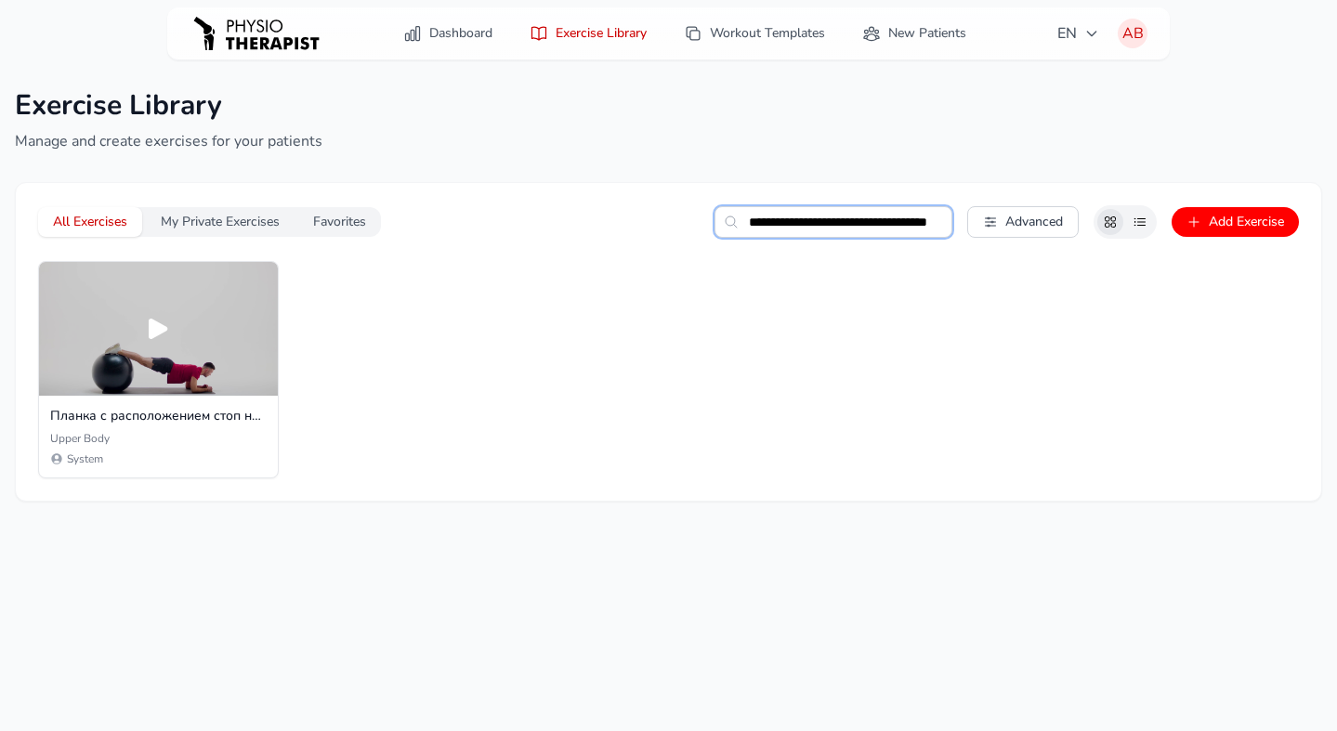
type input "**********"
click at [818, 353] on div "Планка с расположением стоп на фитболе Upper Body System" at bounding box center [668, 369] width 1261 height 217
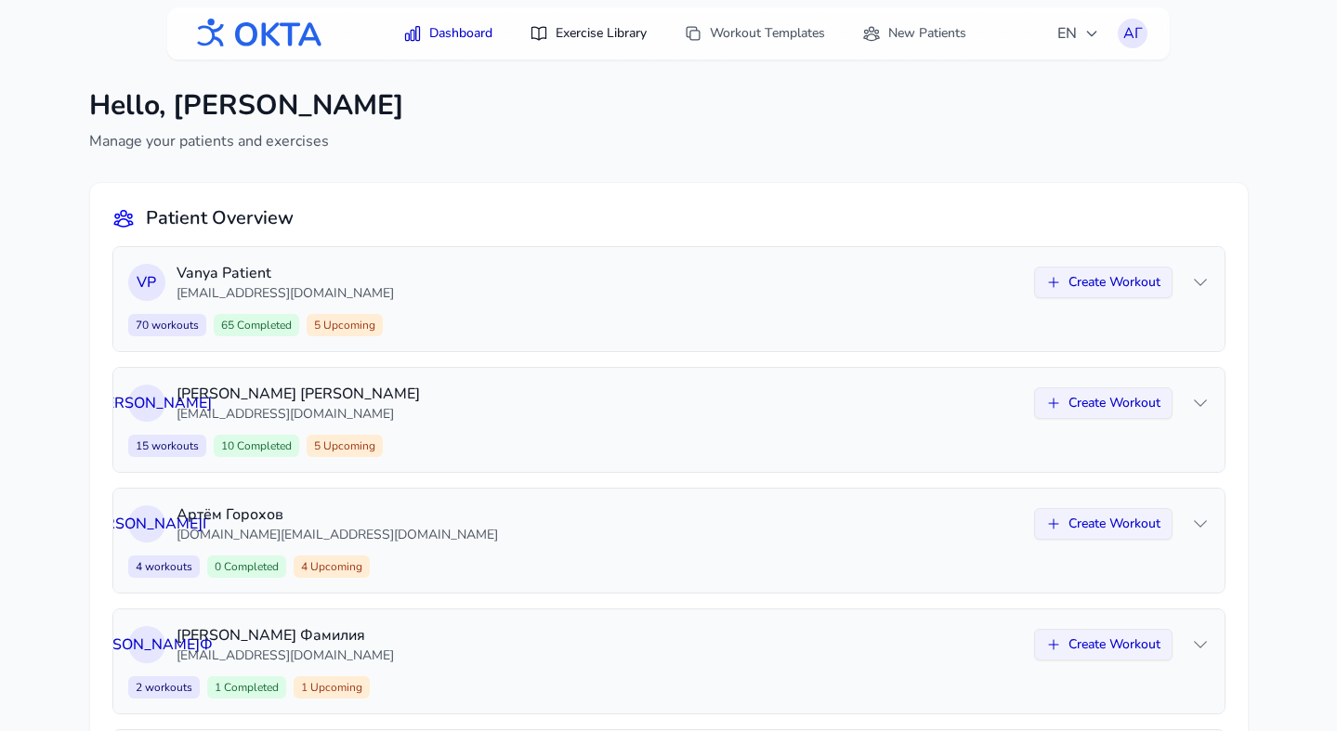
click at [598, 39] on link "Exercise Library" at bounding box center [587, 33] width 139 height 33
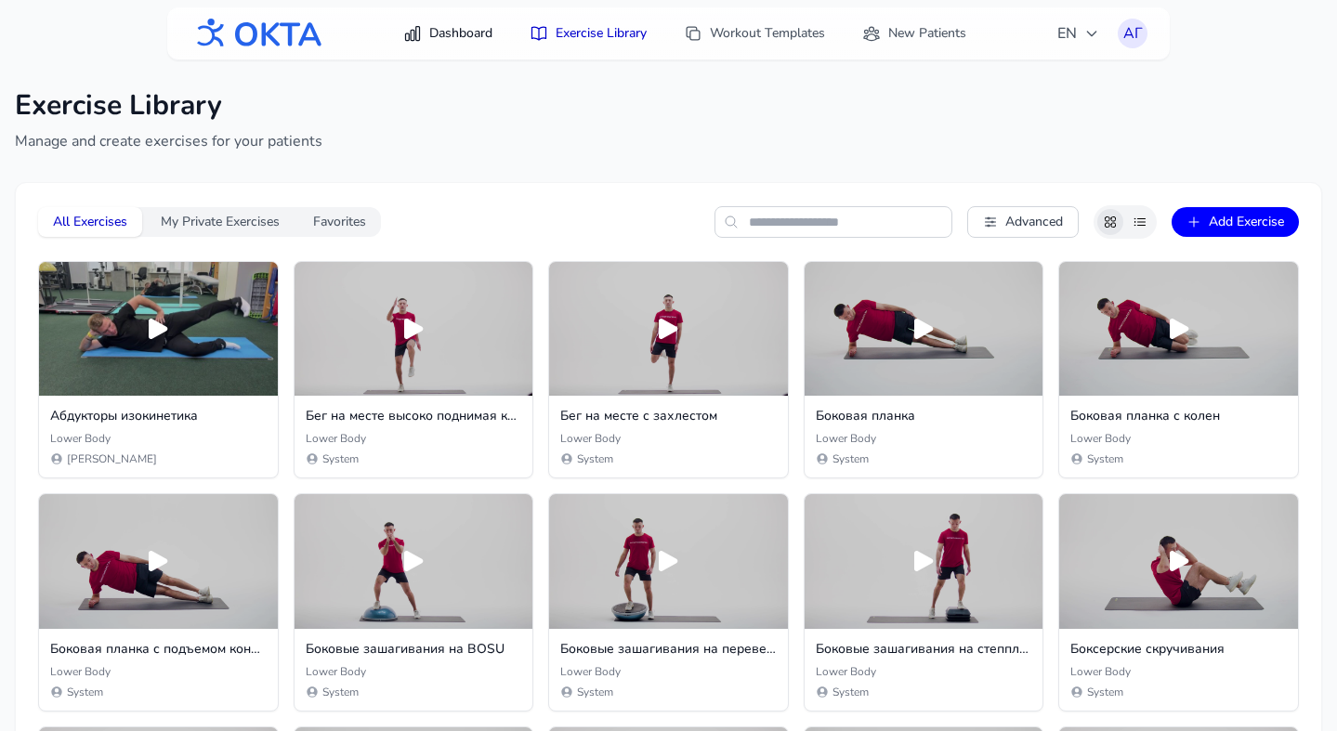
click at [462, 36] on link "Dashboard" at bounding box center [447, 33] width 111 height 33
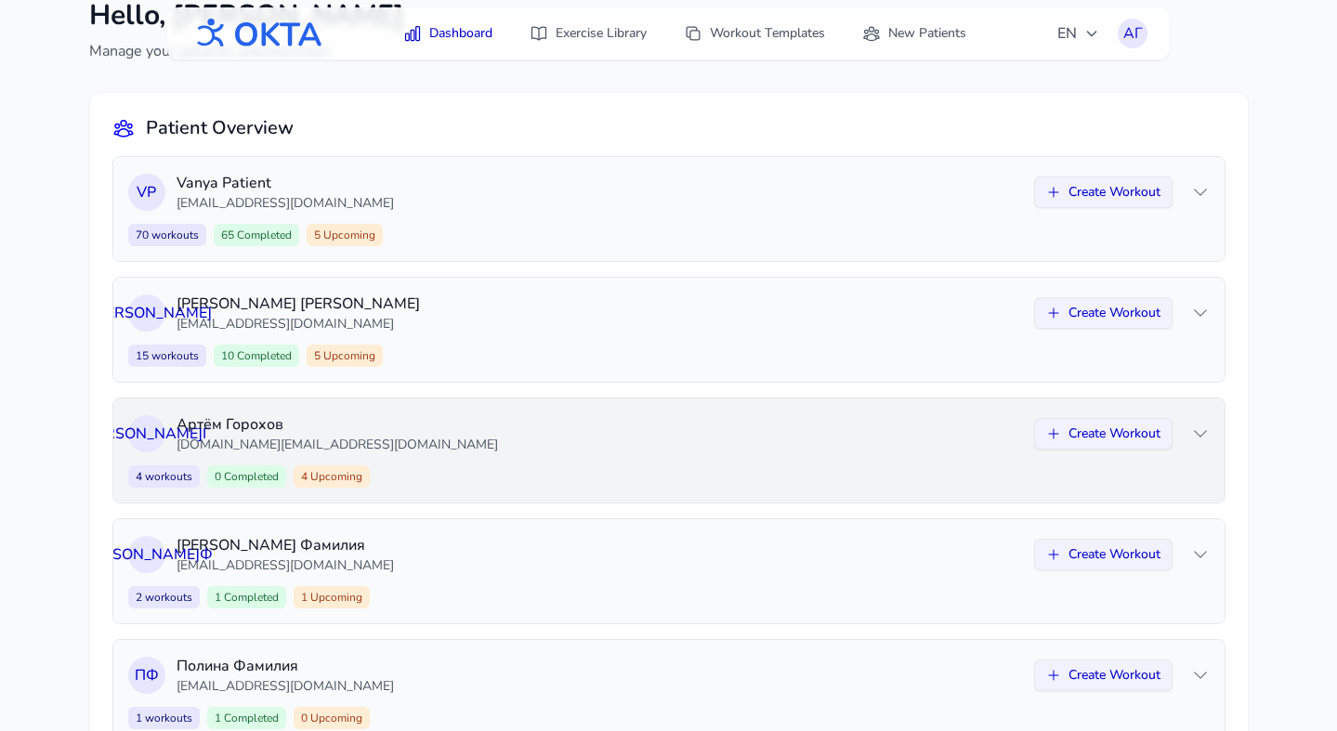
scroll to position [157, 0]
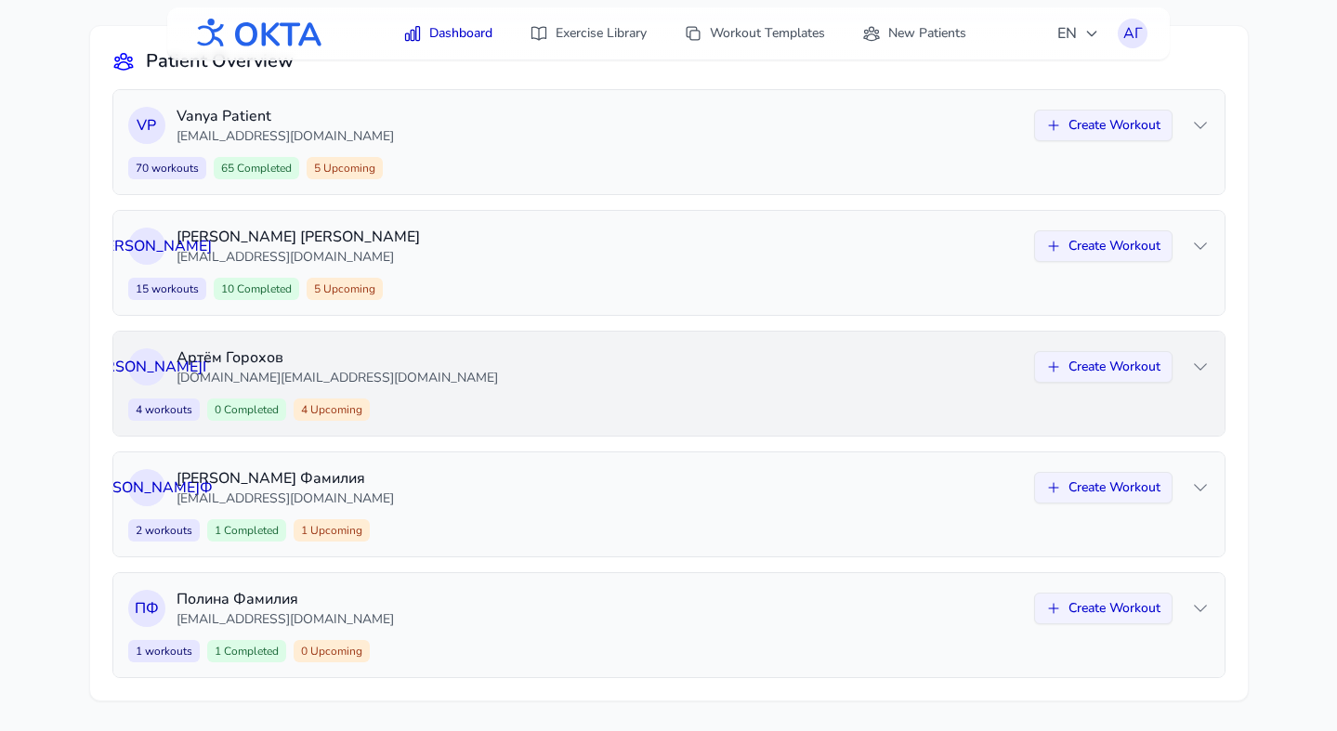
click at [766, 394] on div "А Г Артём Горохов gor0hov.ar@yandex.ru Create Workout 4 workouts 0 Completed 4 …" at bounding box center [668, 384] width 1111 height 104
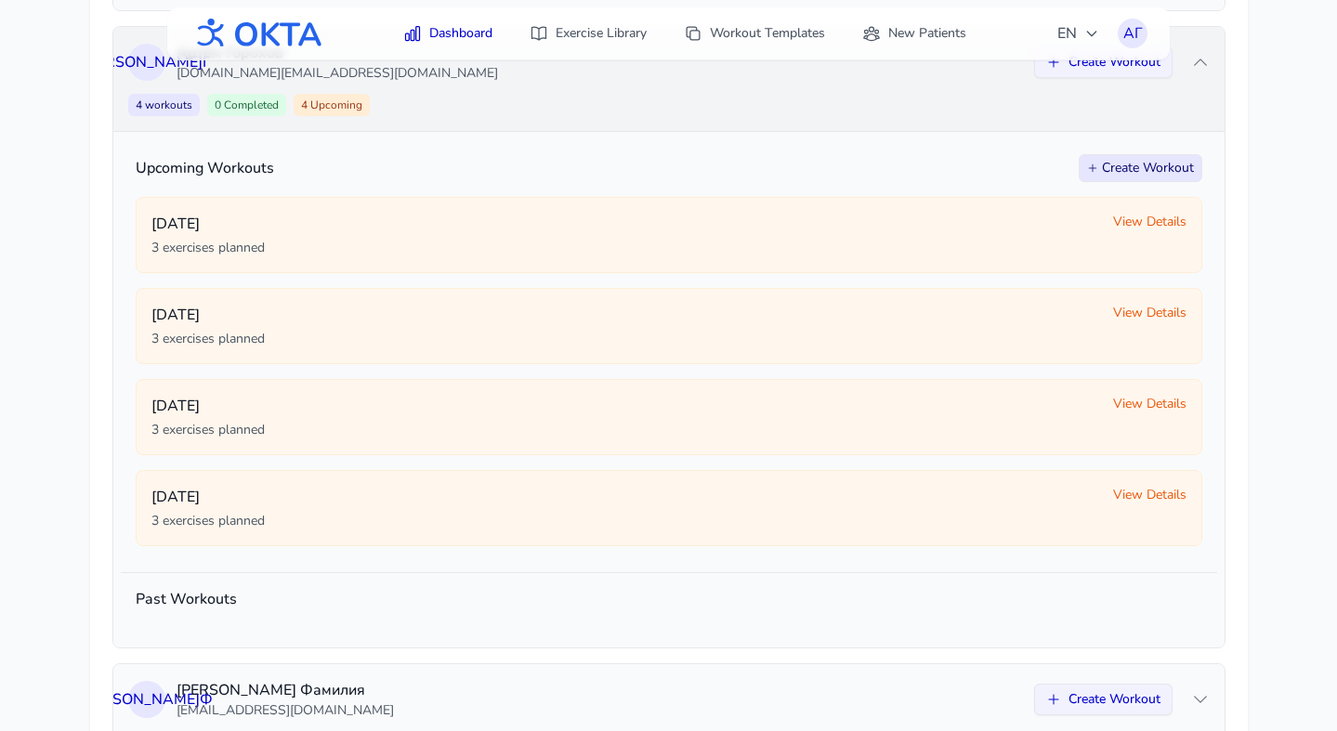
scroll to position [461, 0]
click at [577, 28] on link "Exercise Library" at bounding box center [587, 33] width 139 height 33
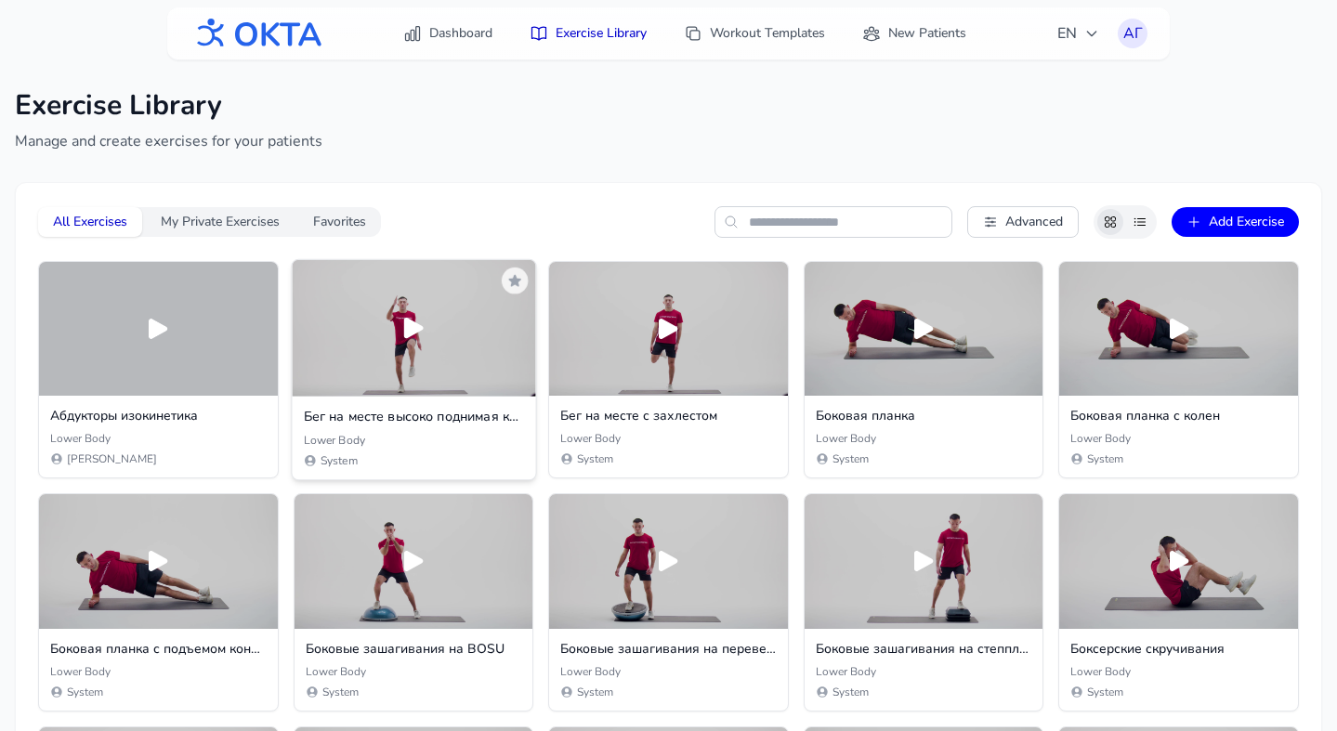
click at [416, 359] on div at bounding box center [413, 328] width 243 height 137
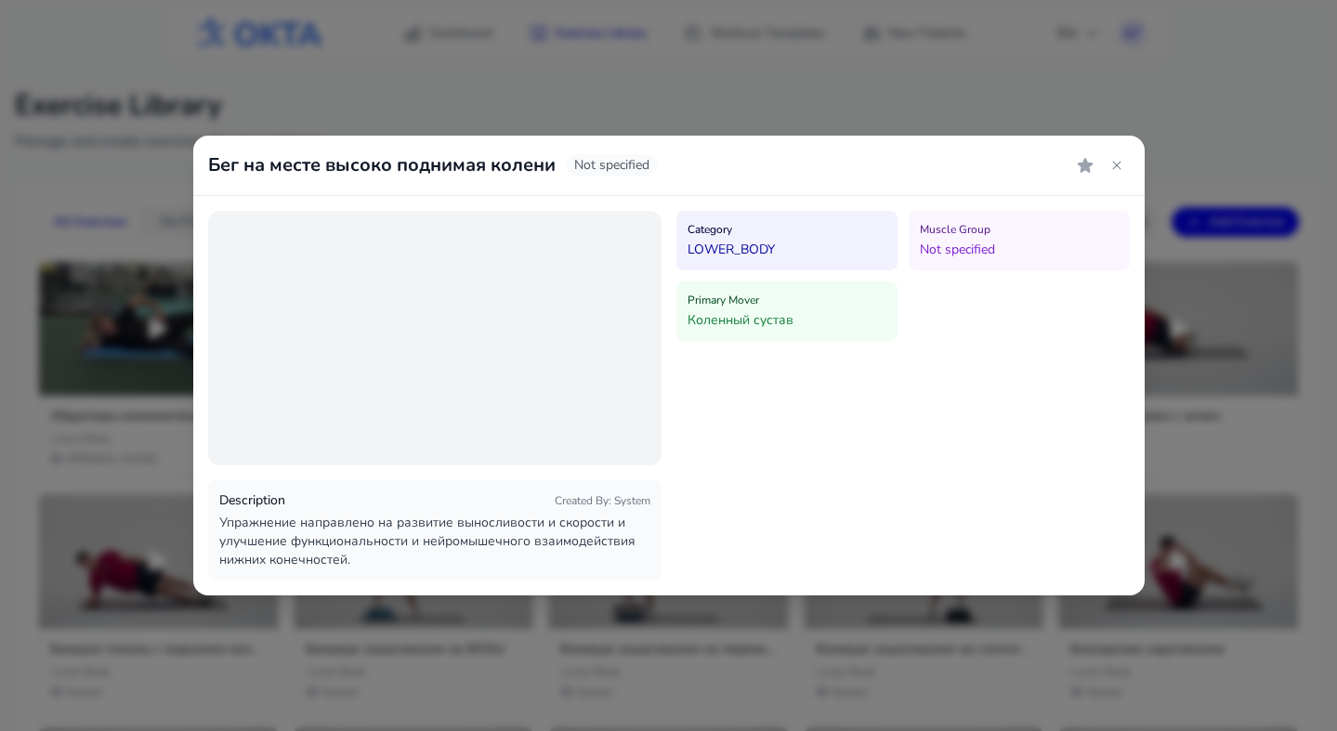
click at [1117, 161] on icon at bounding box center [1116, 165] width 15 height 15
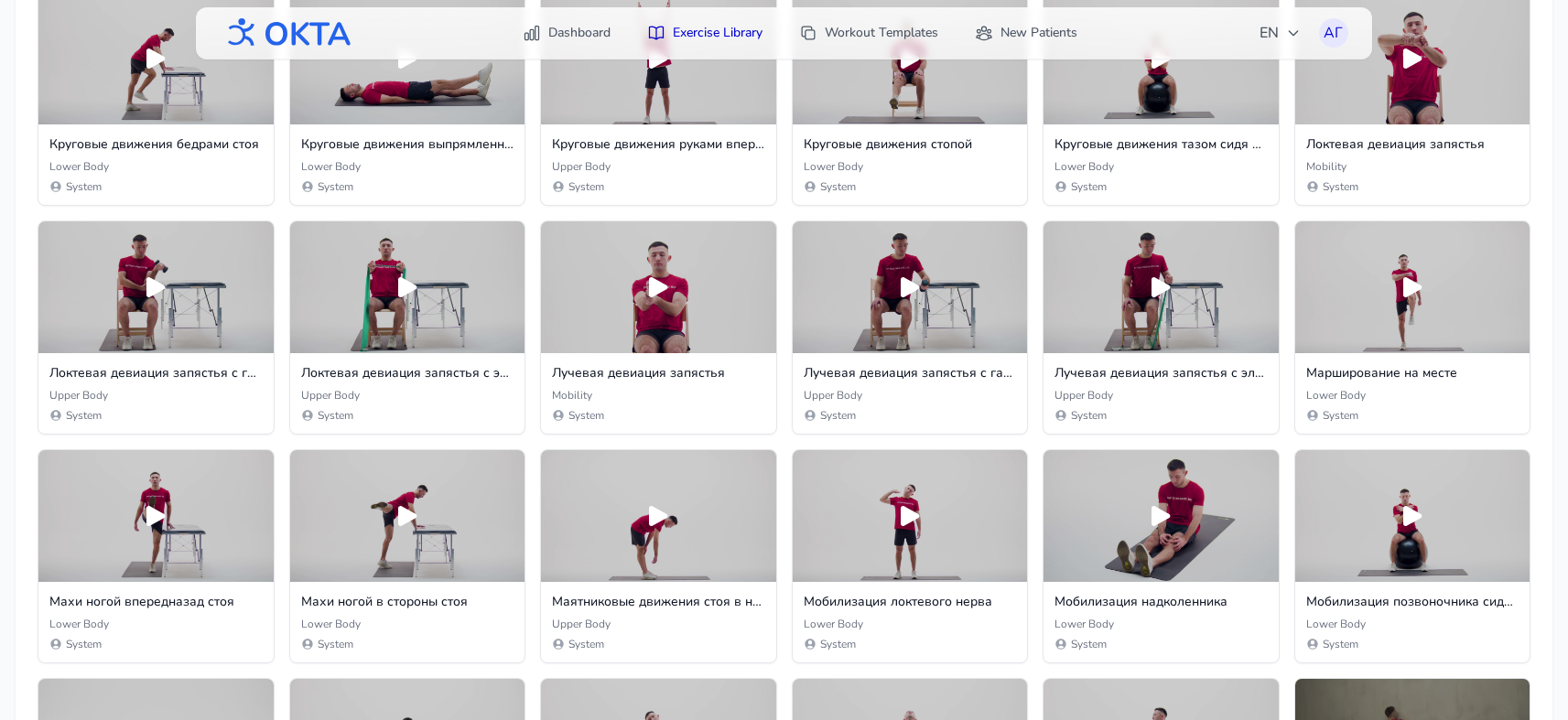
scroll to position [5576, 0]
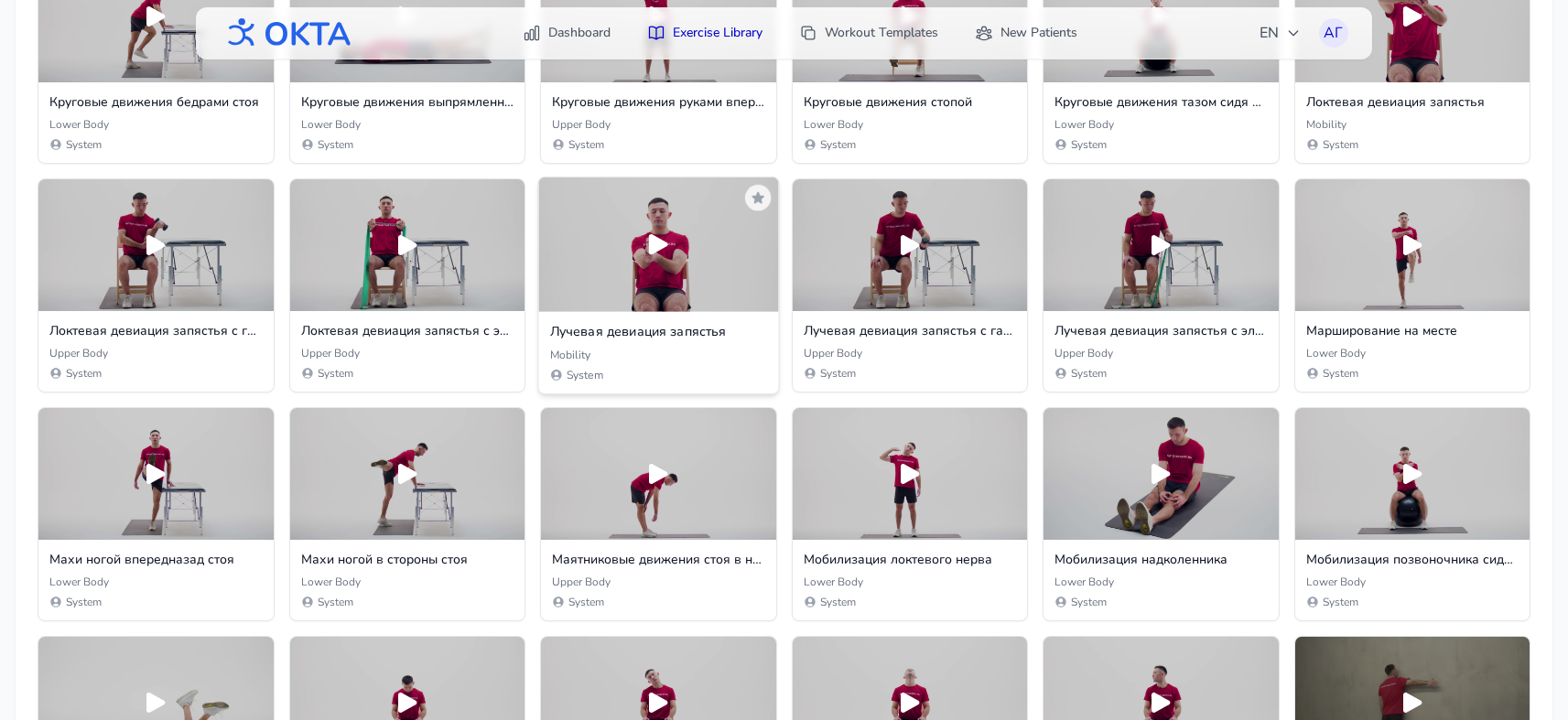
click at [708, 282] on div at bounding box center [657, 243] width 239 height 135
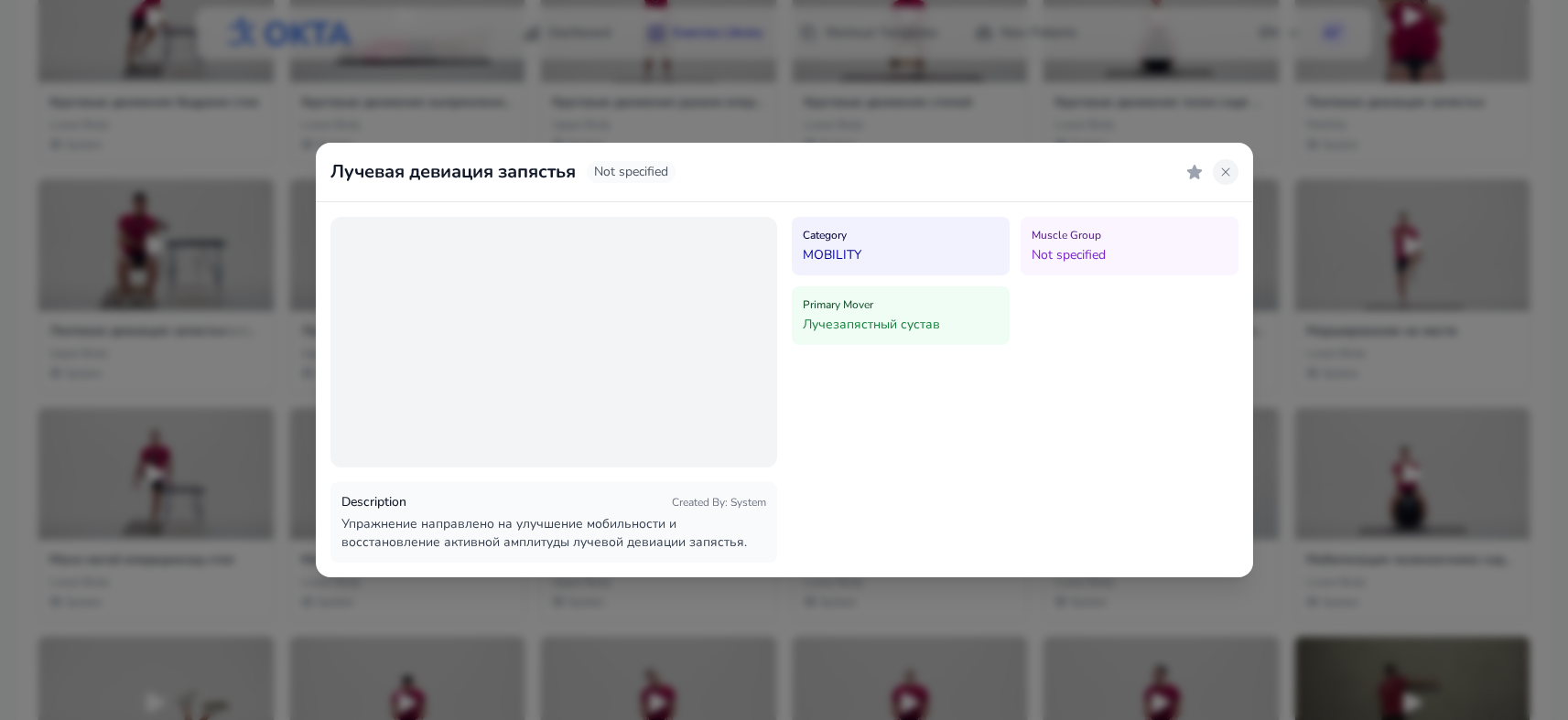
click at [1231, 164] on icon at bounding box center [1226, 171] width 15 height 15
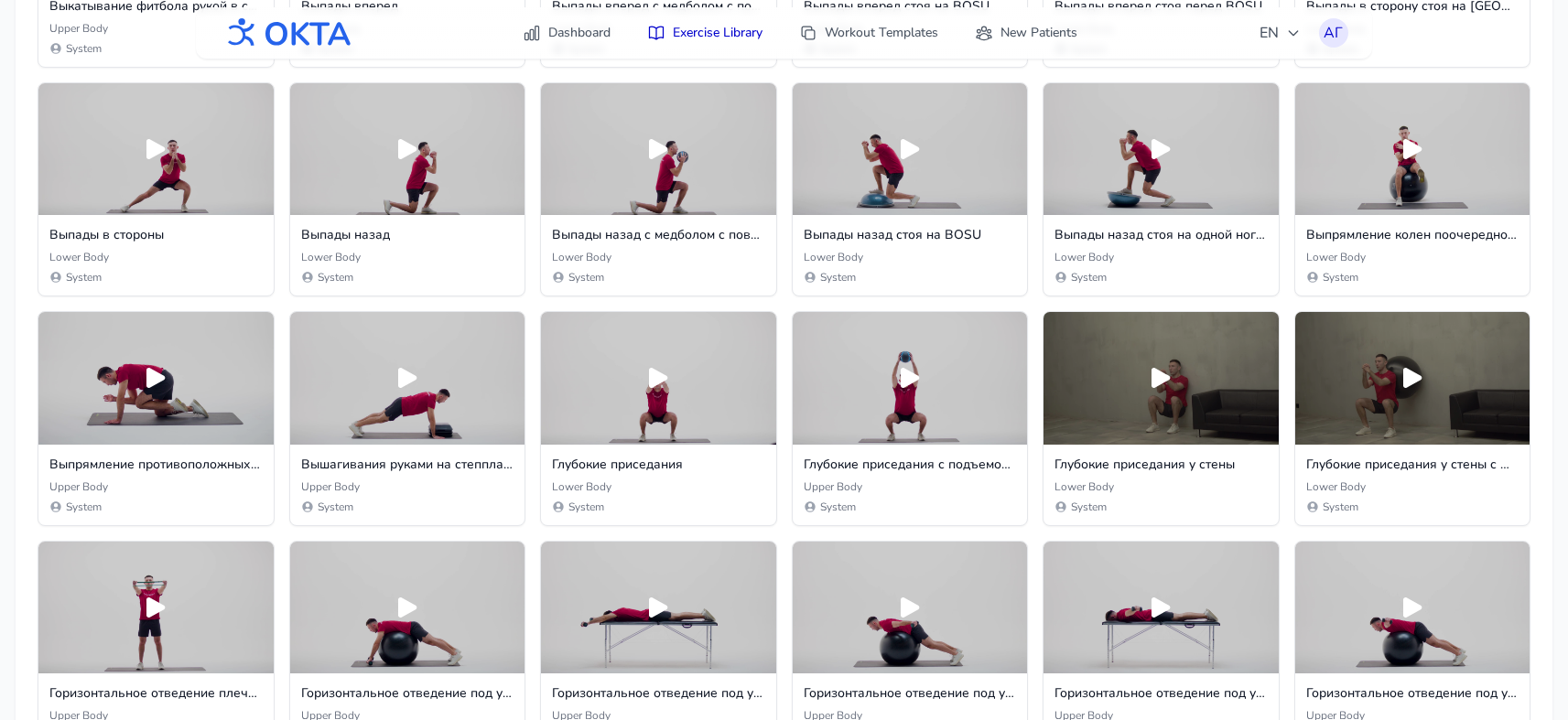
scroll to position [0, 0]
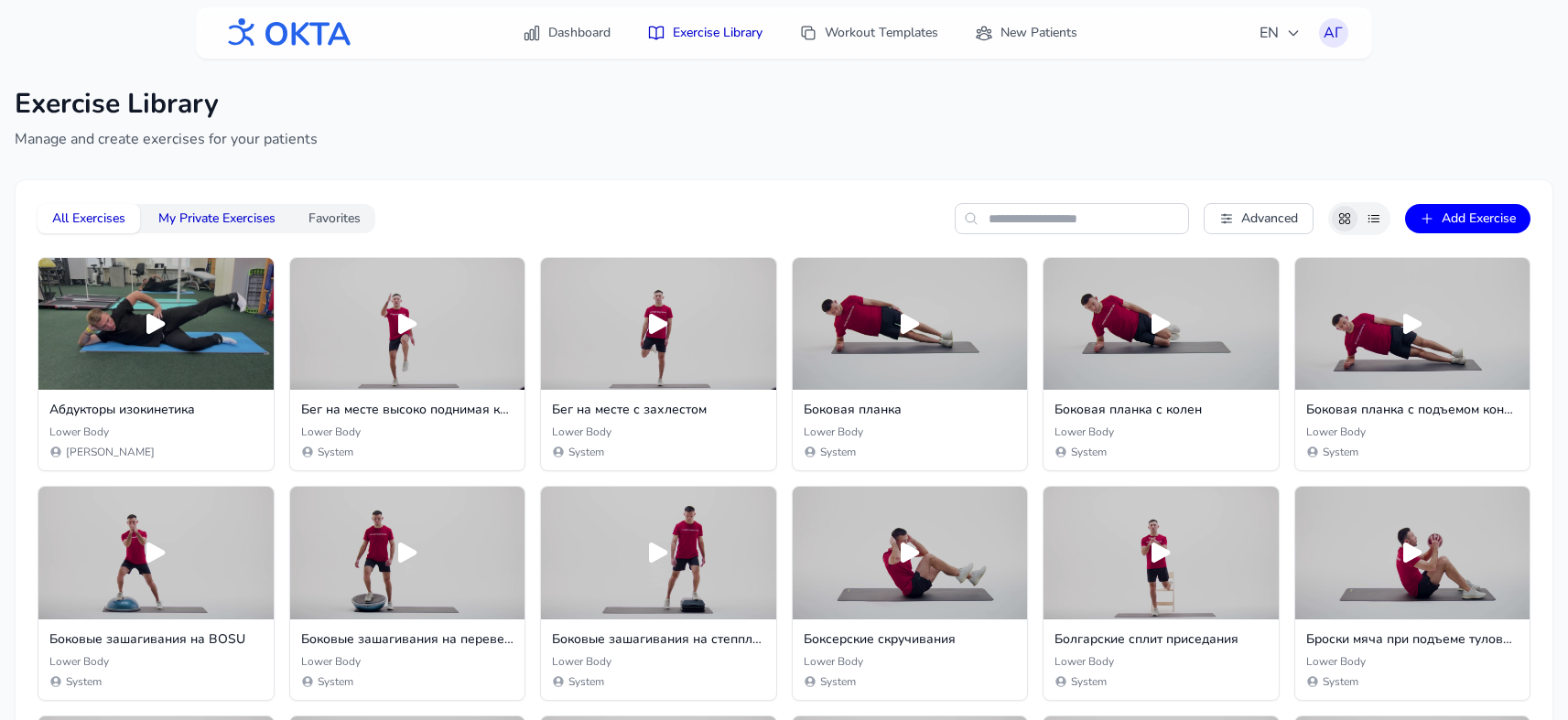
click at [215, 227] on button "My Private Exercises" at bounding box center [217, 219] width 147 height 30
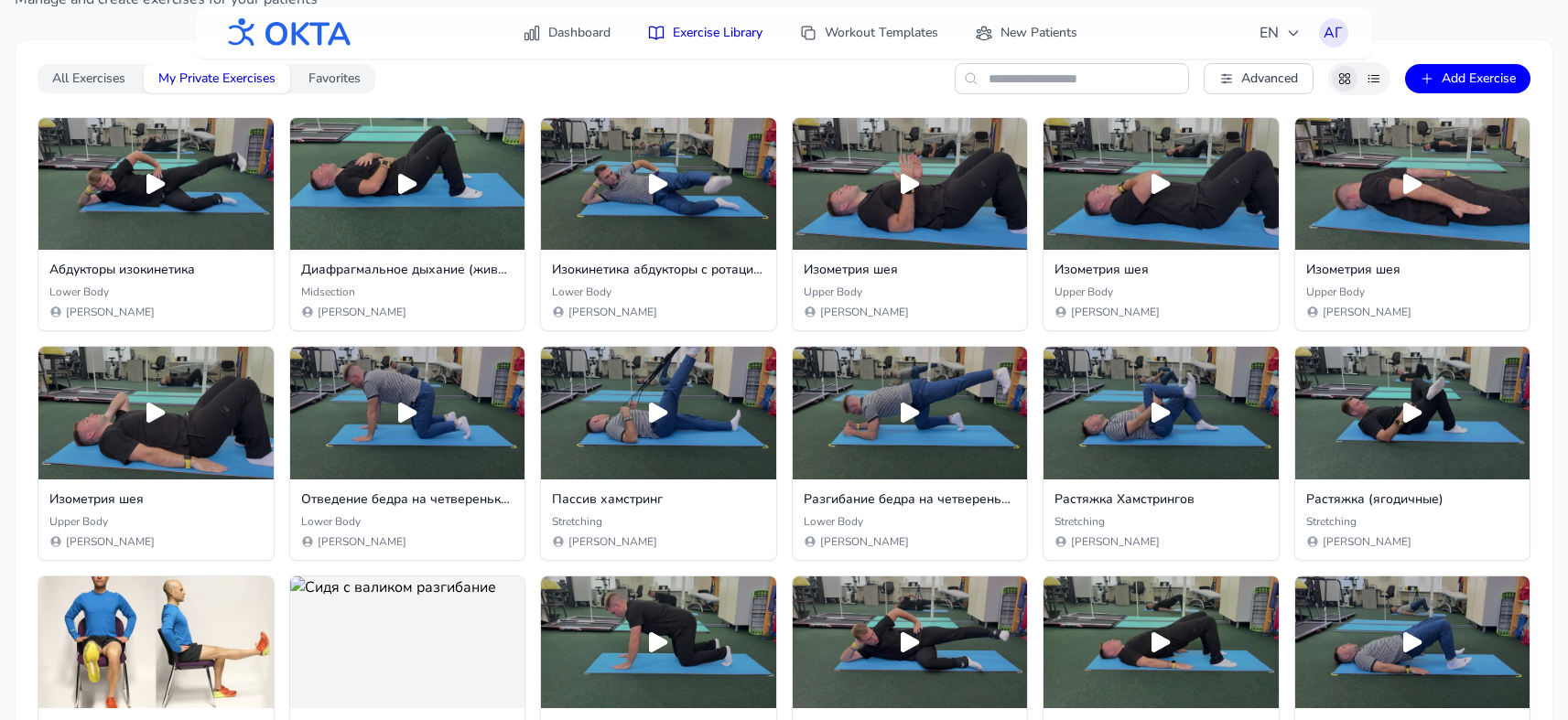
scroll to position [138, 0]
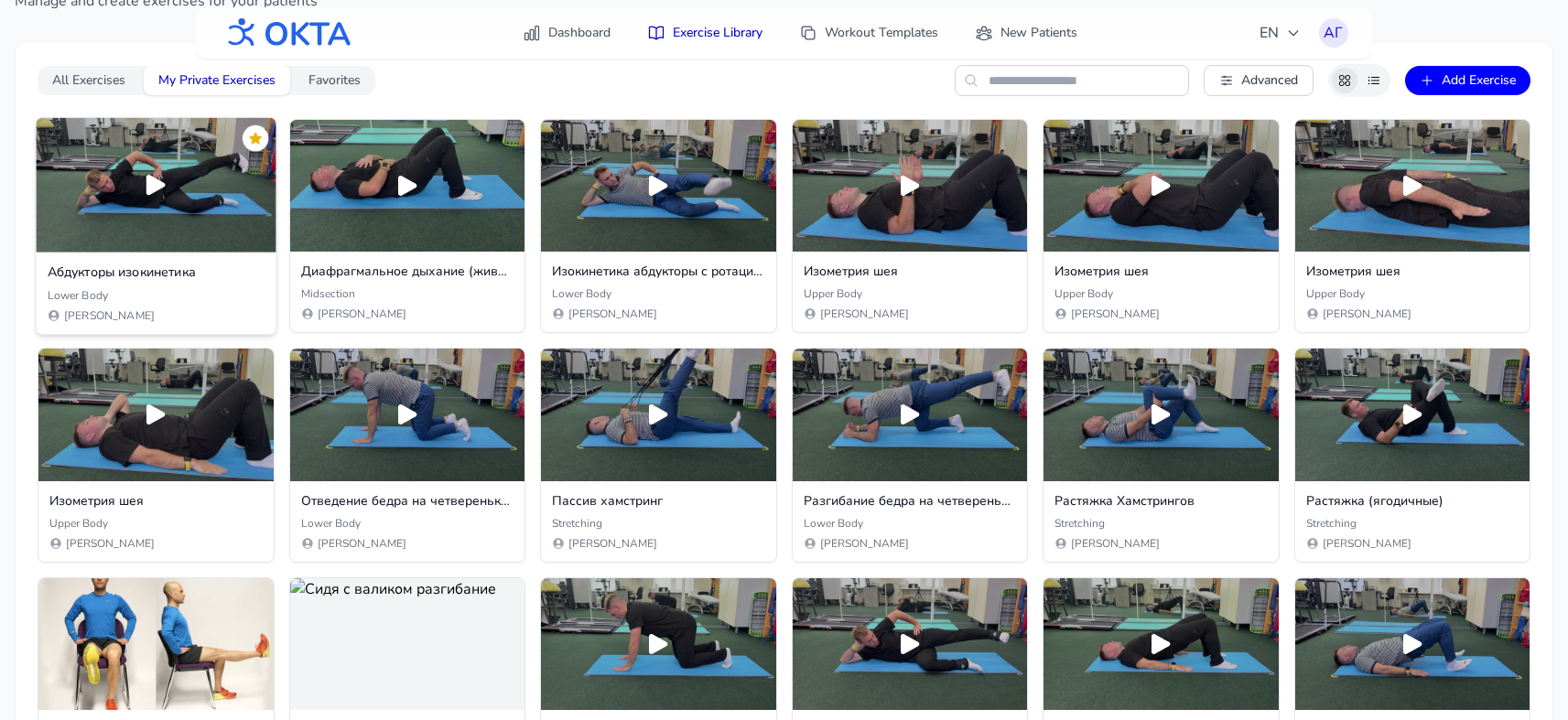
click at [257, 132] on icon at bounding box center [254, 138] width 15 height 15
click at [252, 141] on icon at bounding box center [255, 139] width 12 height 12
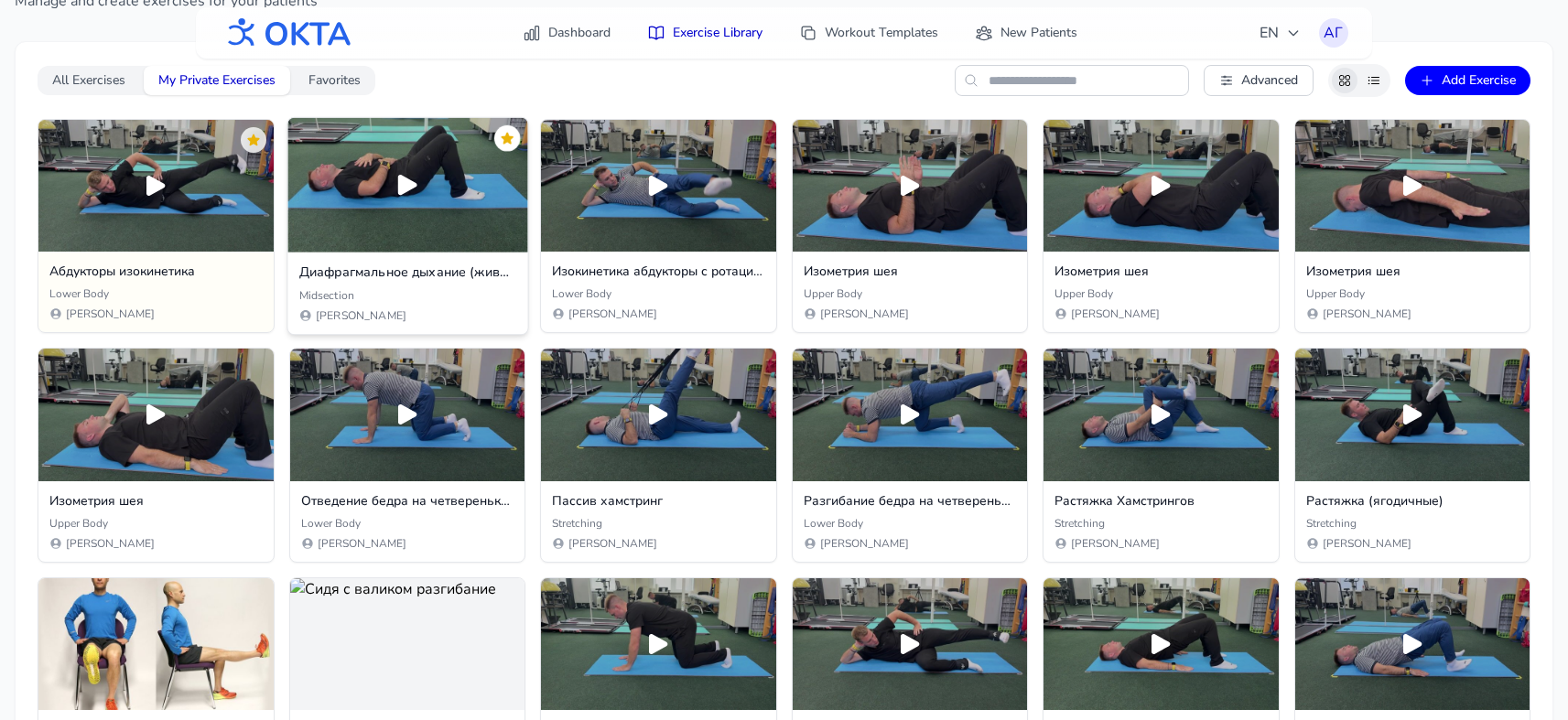
click at [509, 136] on icon at bounding box center [506, 139] width 12 height 12
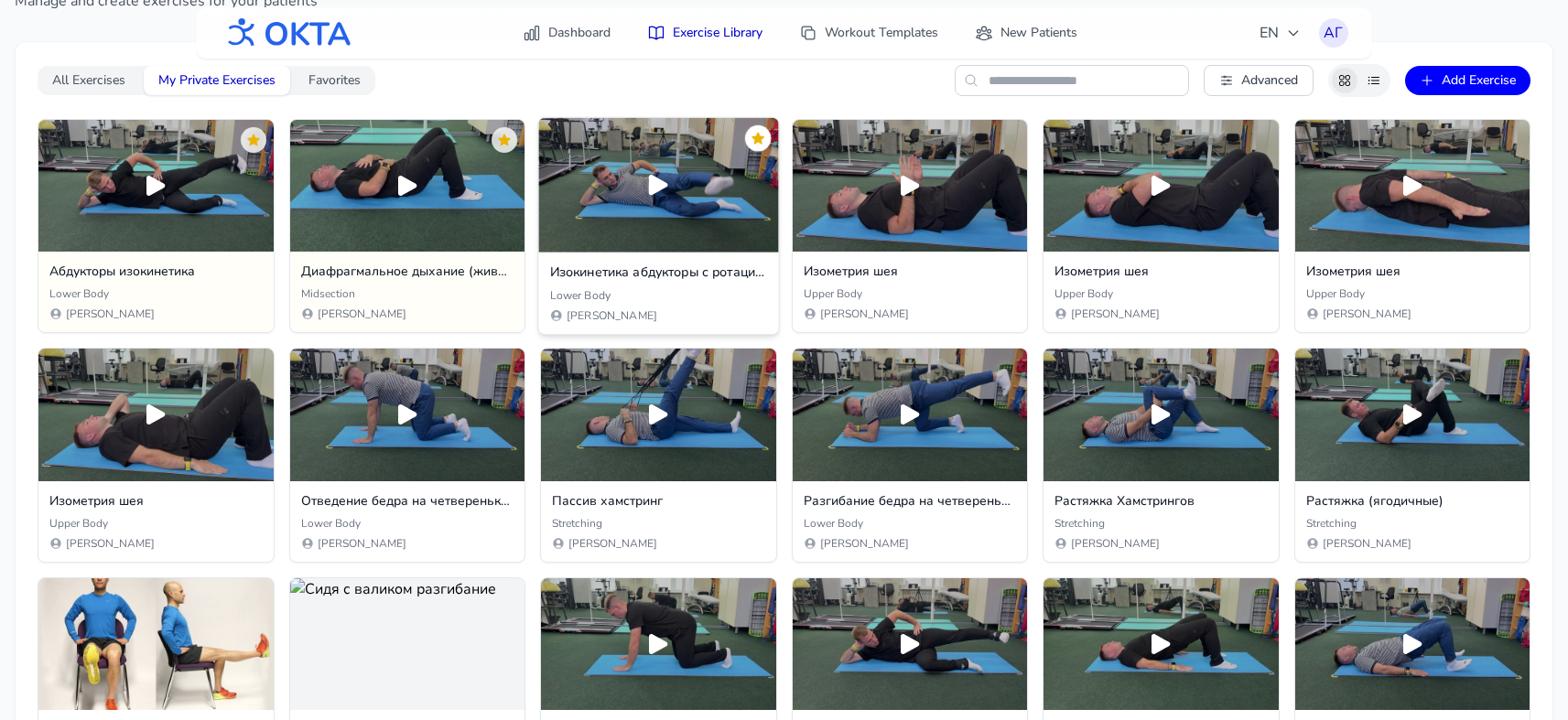
click at [759, 135] on icon at bounding box center [757, 138] width 15 height 15
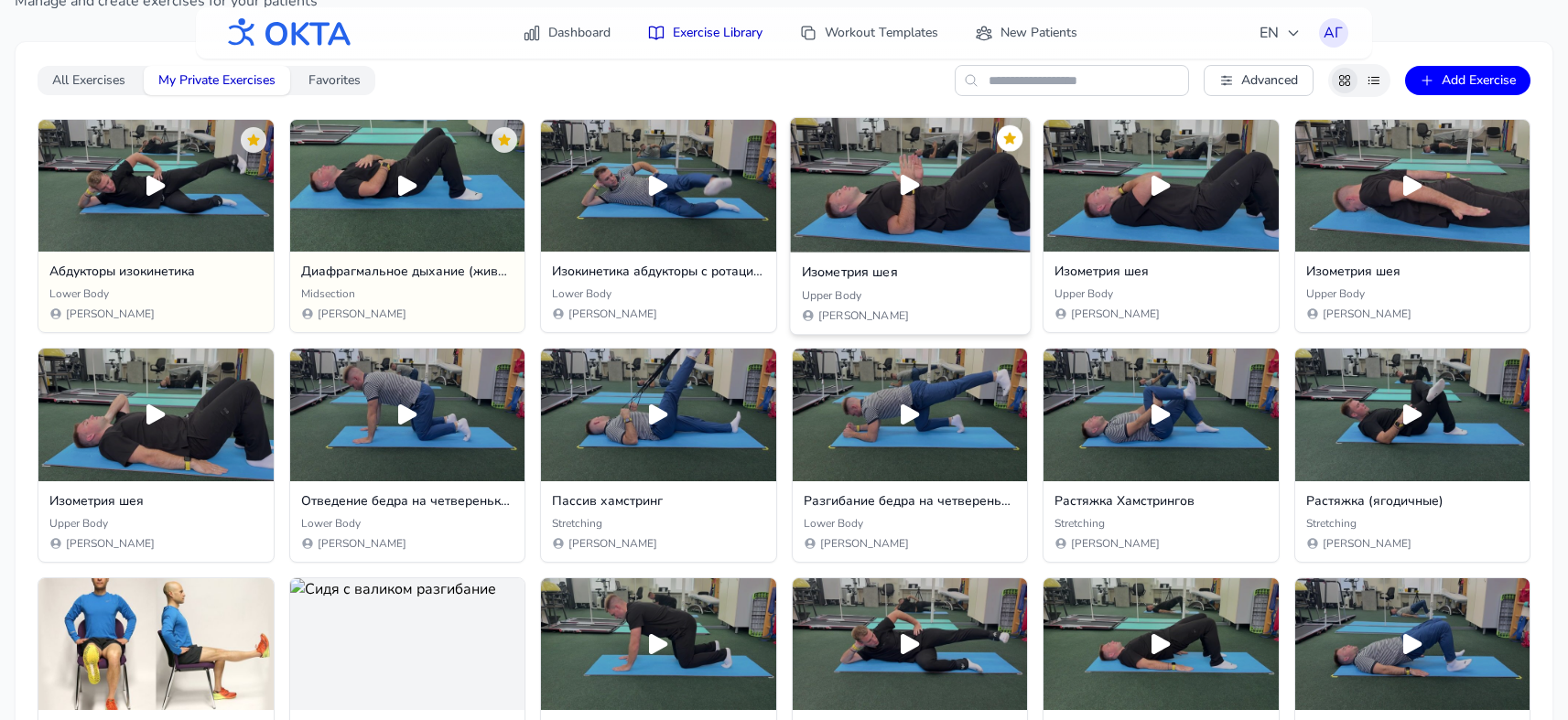
click at [1012, 136] on icon at bounding box center [1008, 139] width 12 height 12
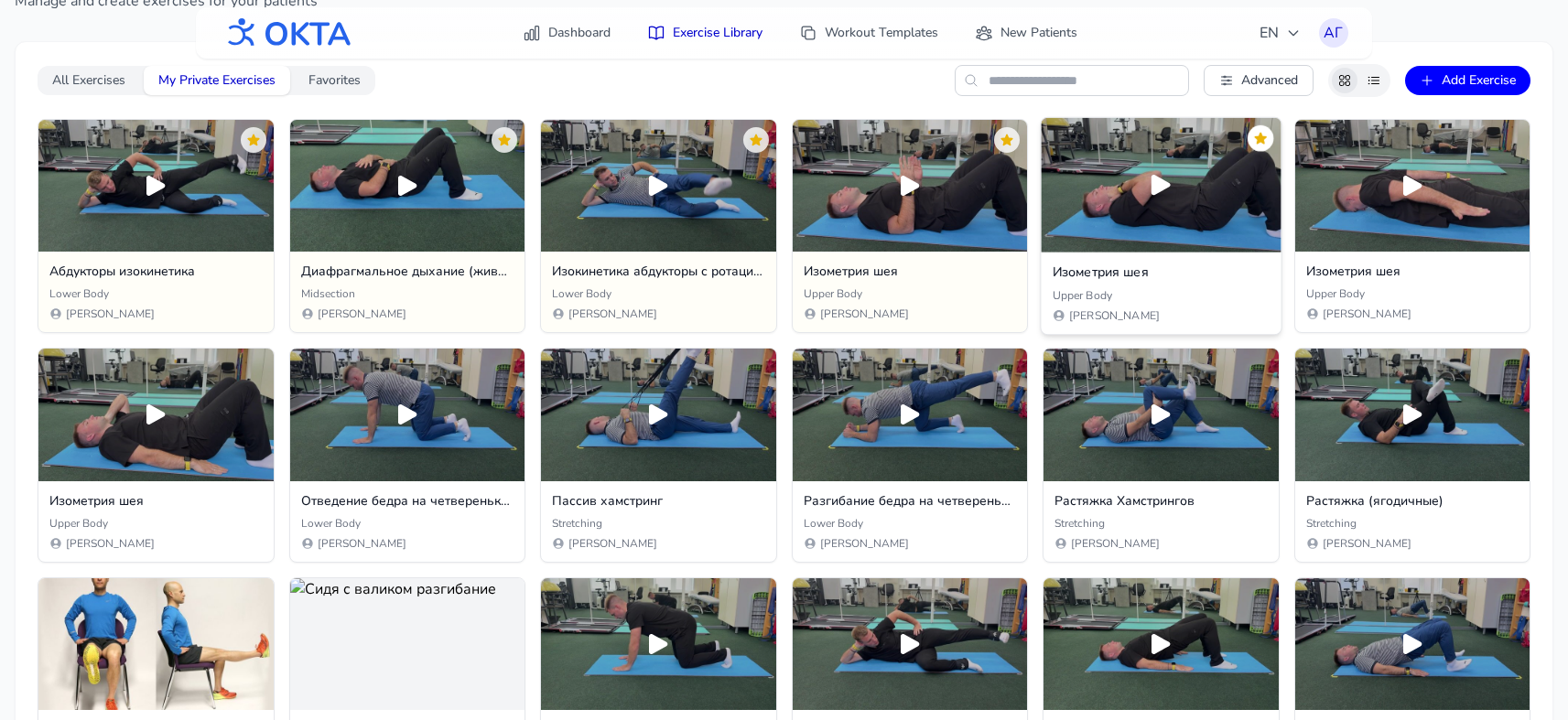
click at [1261, 132] on icon at bounding box center [1260, 138] width 15 height 15
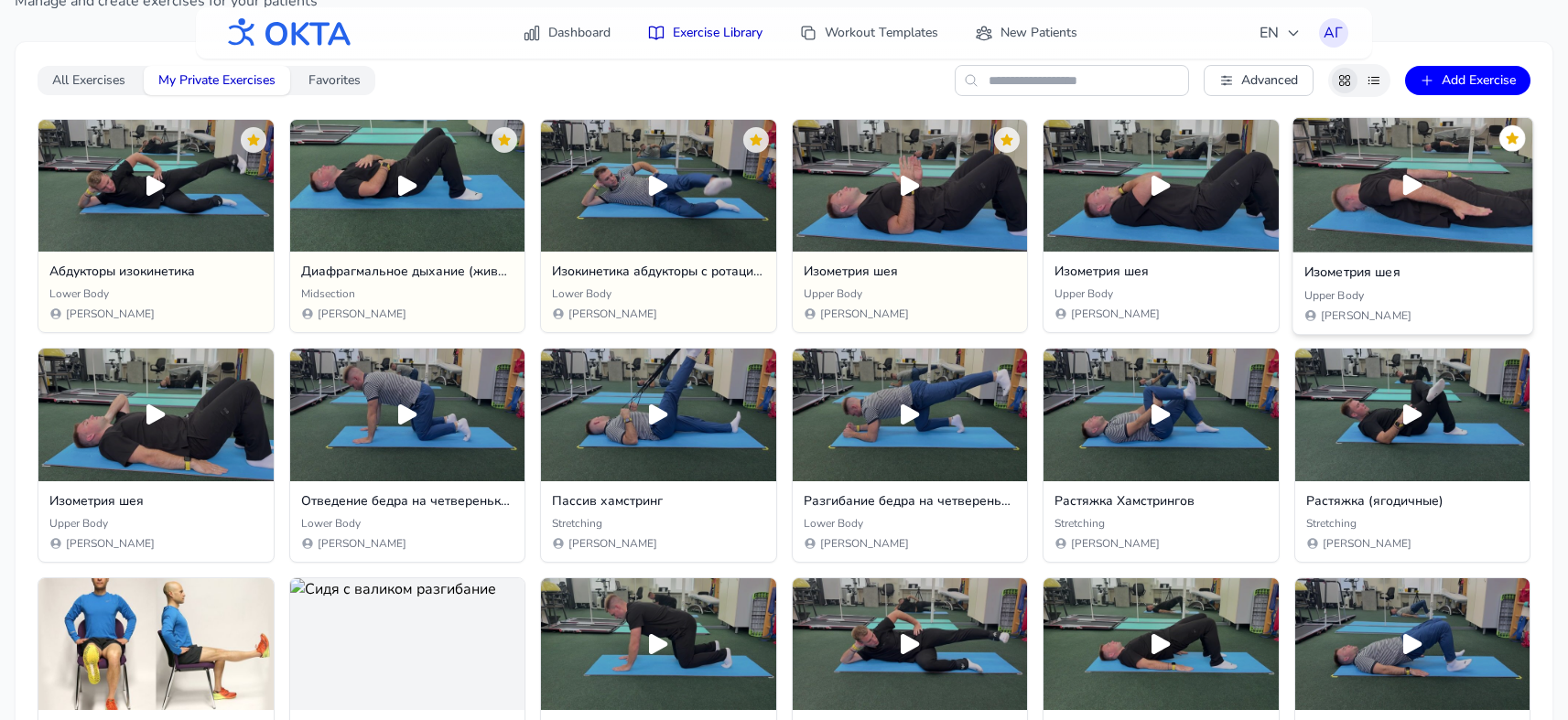
click at [1317, 133] on icon at bounding box center [1511, 138] width 15 height 15
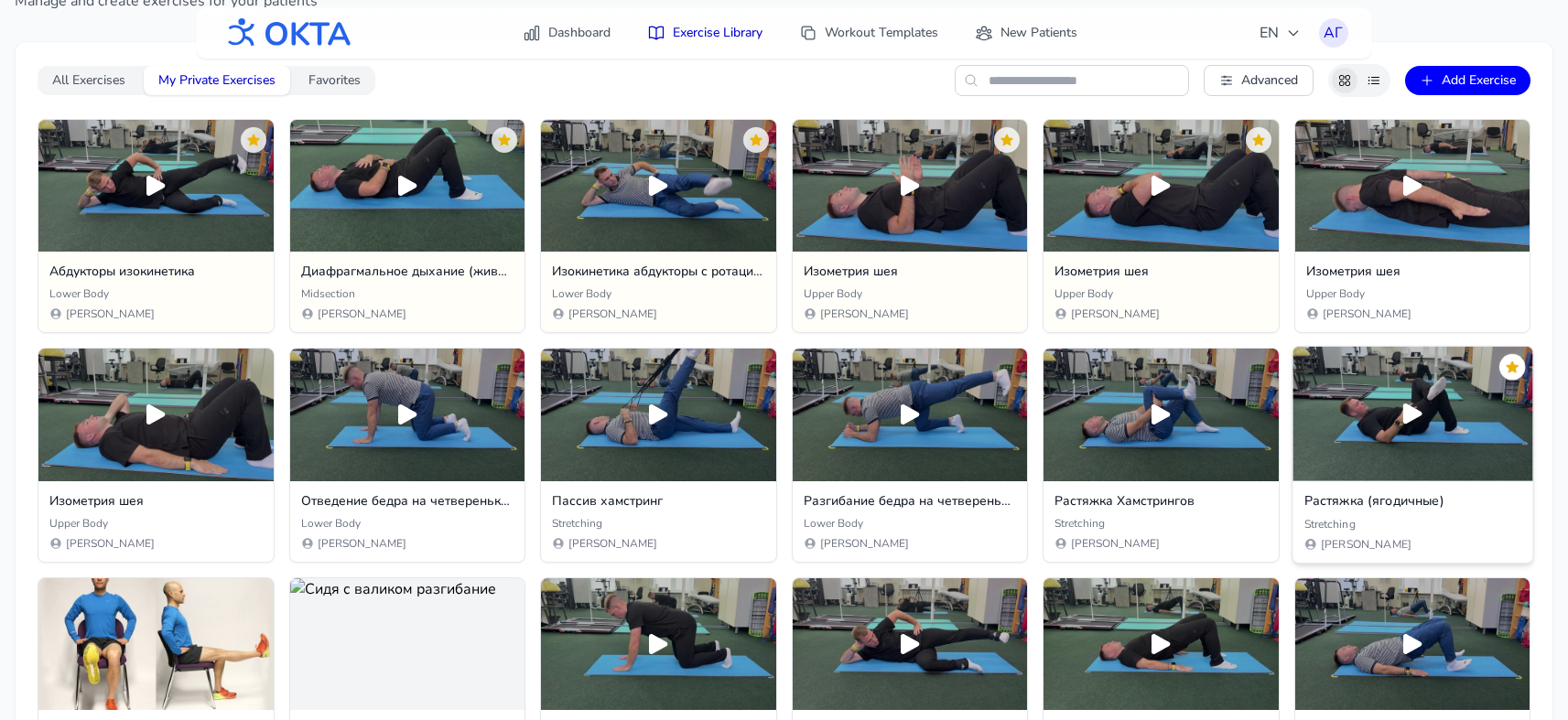
click at [1317, 365] on icon at bounding box center [1511, 367] width 12 height 12
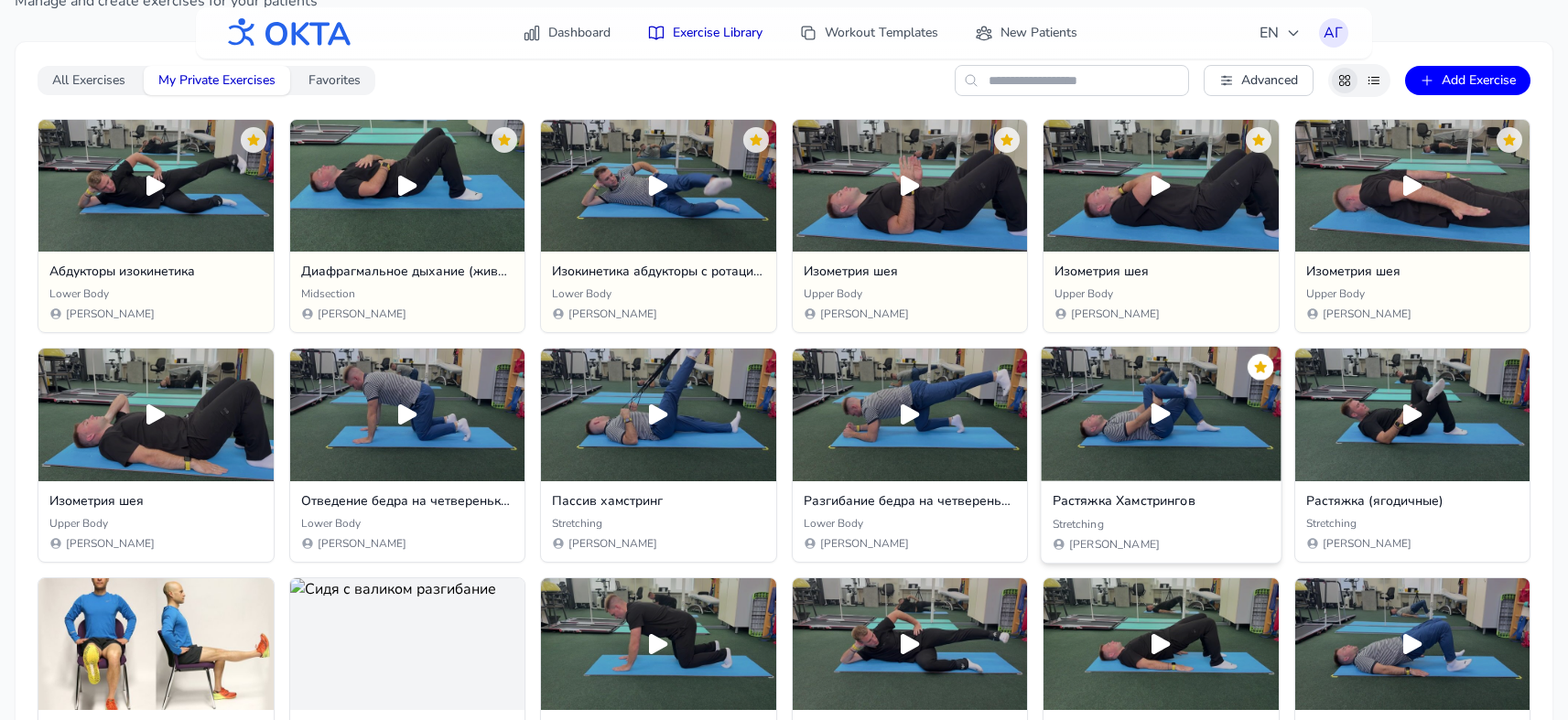
click at [1257, 365] on icon at bounding box center [1261, 367] width 12 height 12
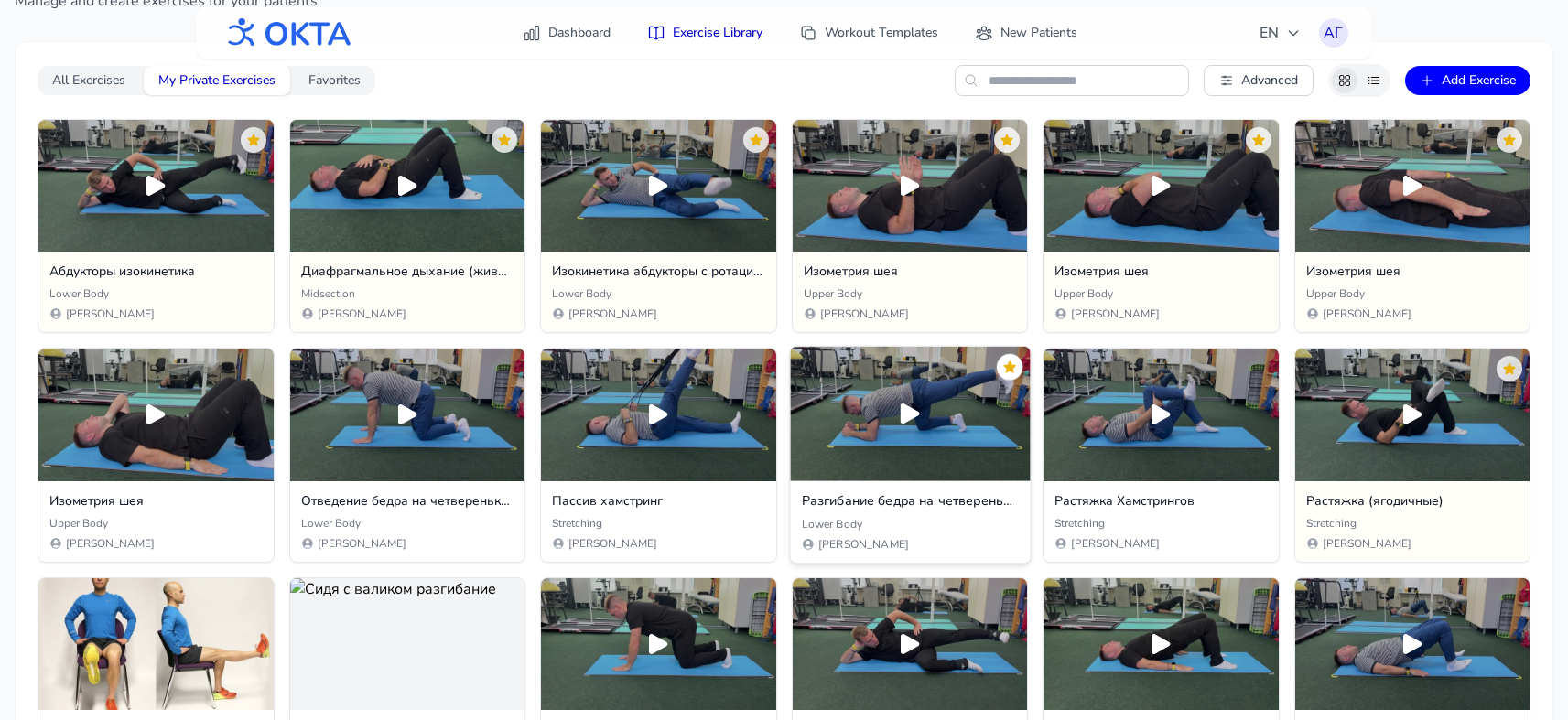
click at [1013, 361] on icon at bounding box center [1008, 366] width 15 height 15
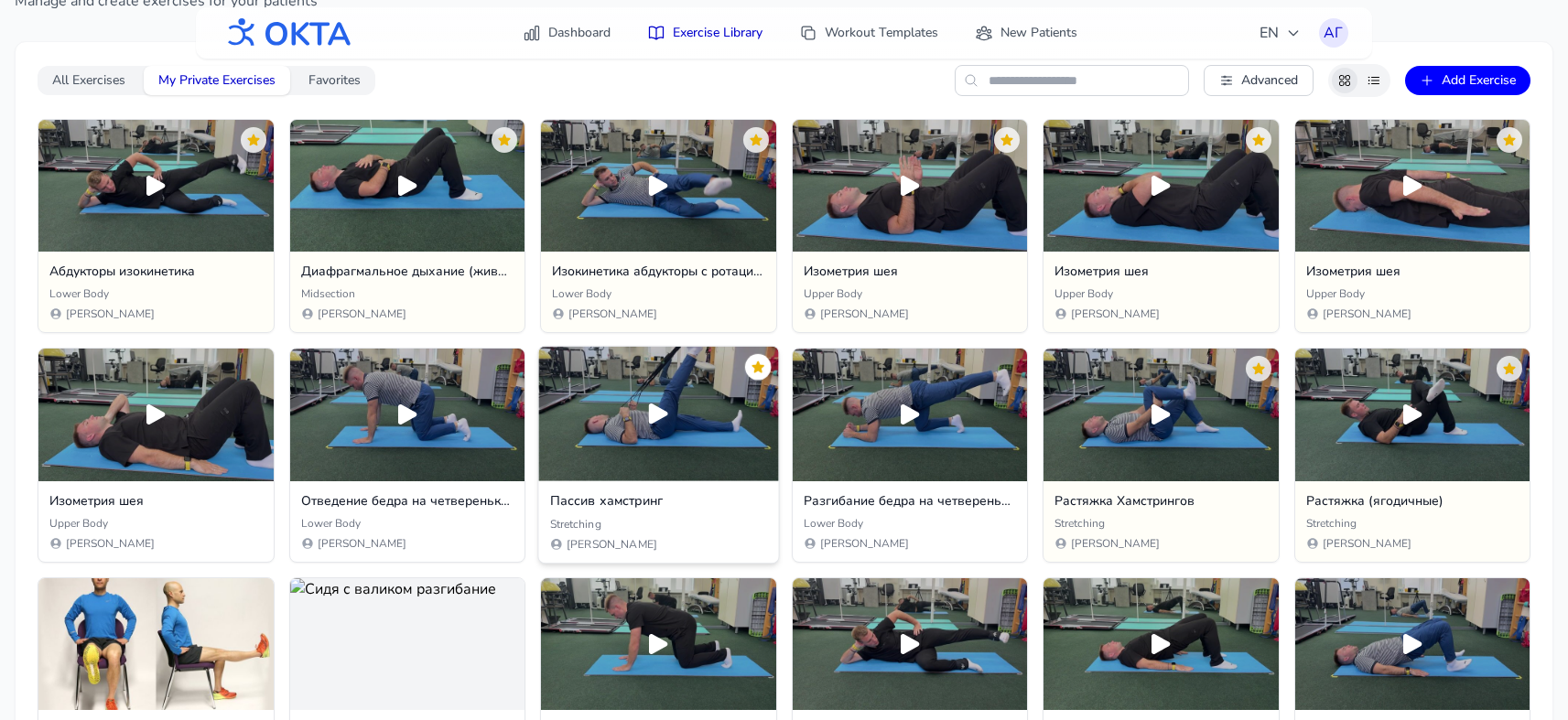
click at [755, 362] on icon at bounding box center [757, 366] width 15 height 15
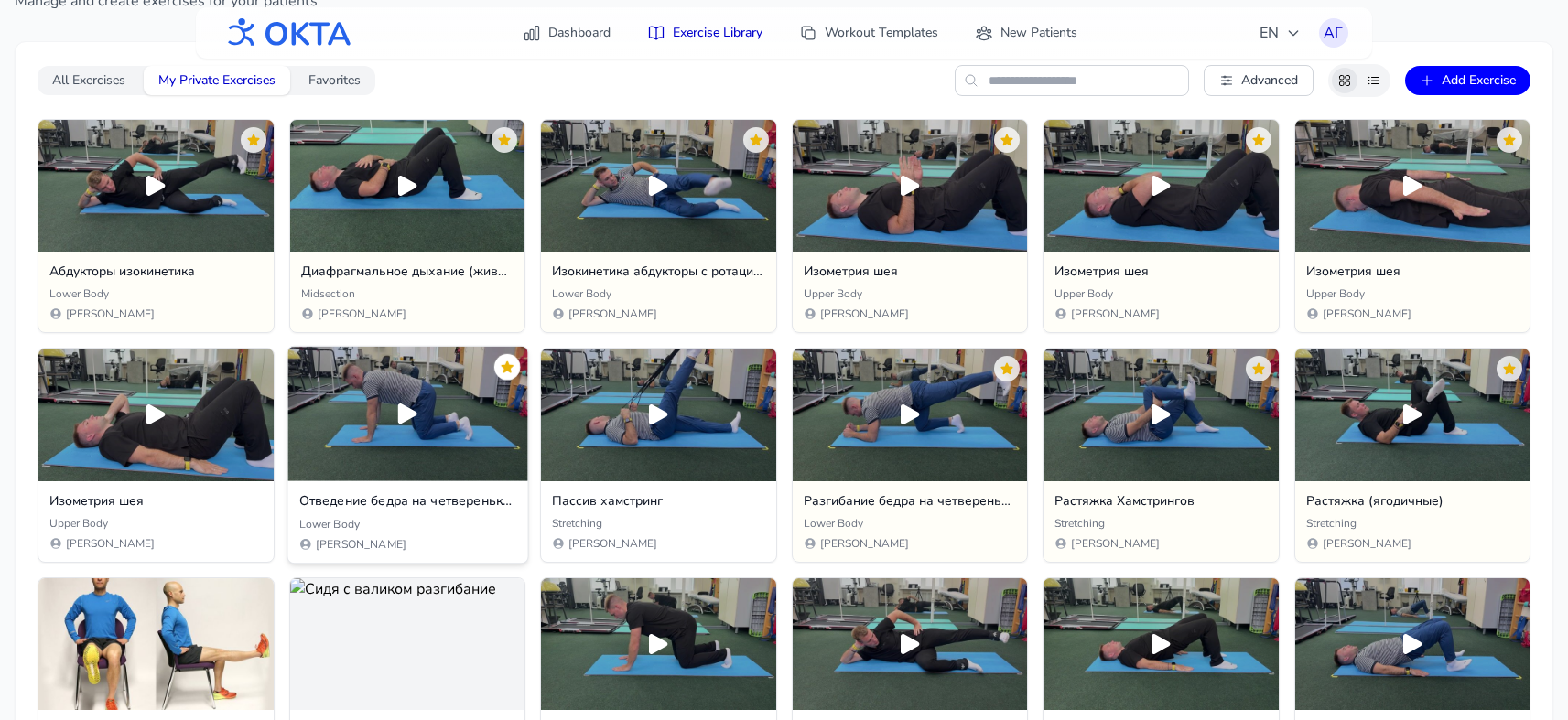
click at [511, 363] on icon at bounding box center [506, 366] width 15 height 15
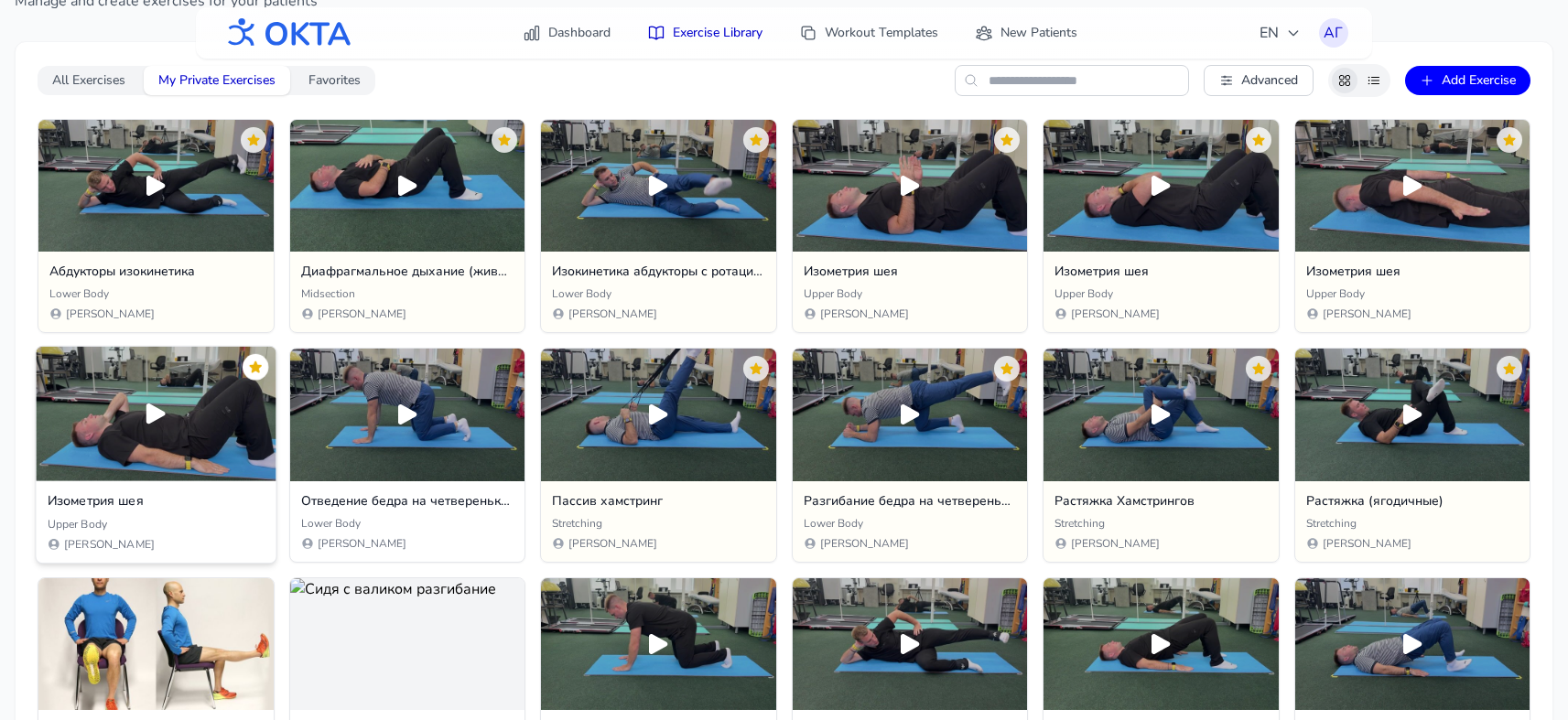
click at [251, 364] on icon at bounding box center [254, 366] width 15 height 15
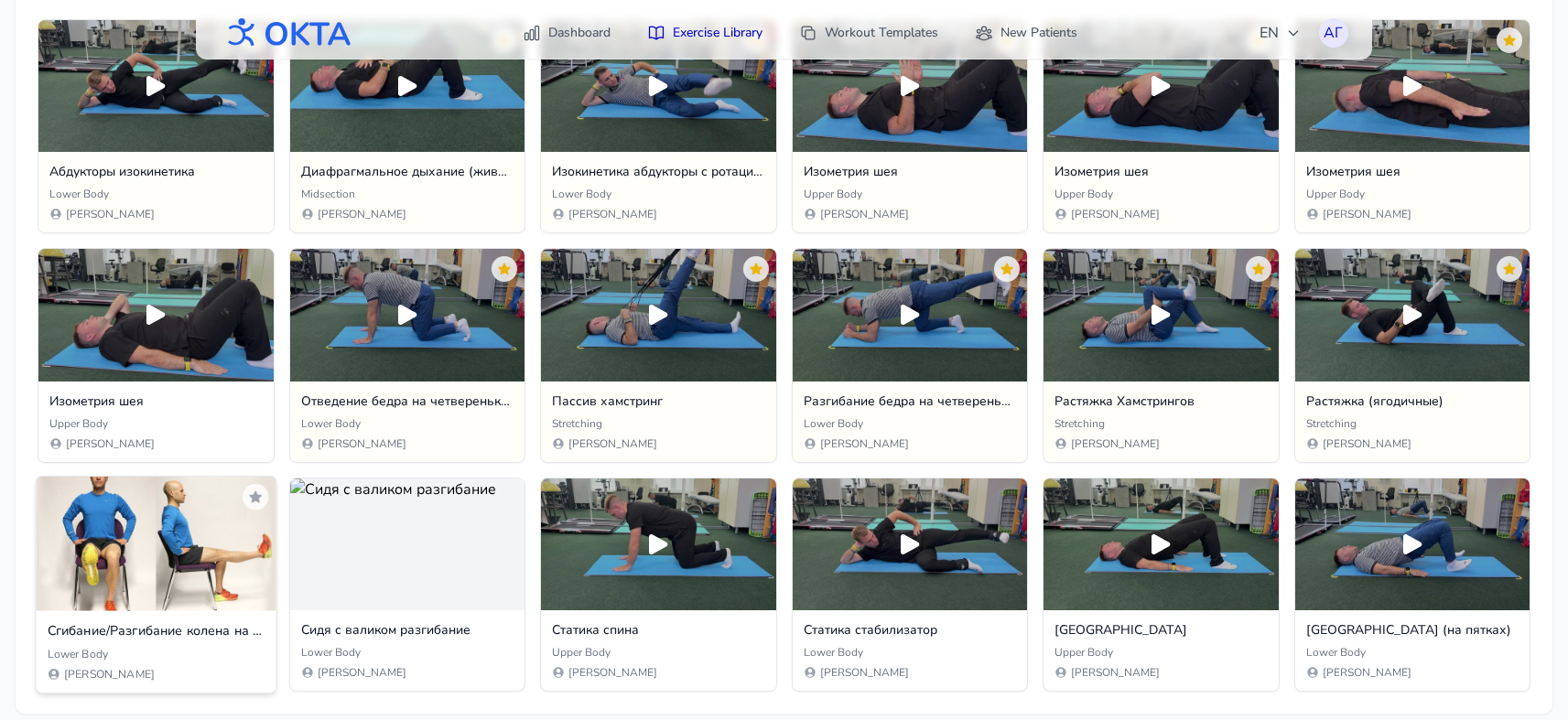
scroll to position [262, 0]
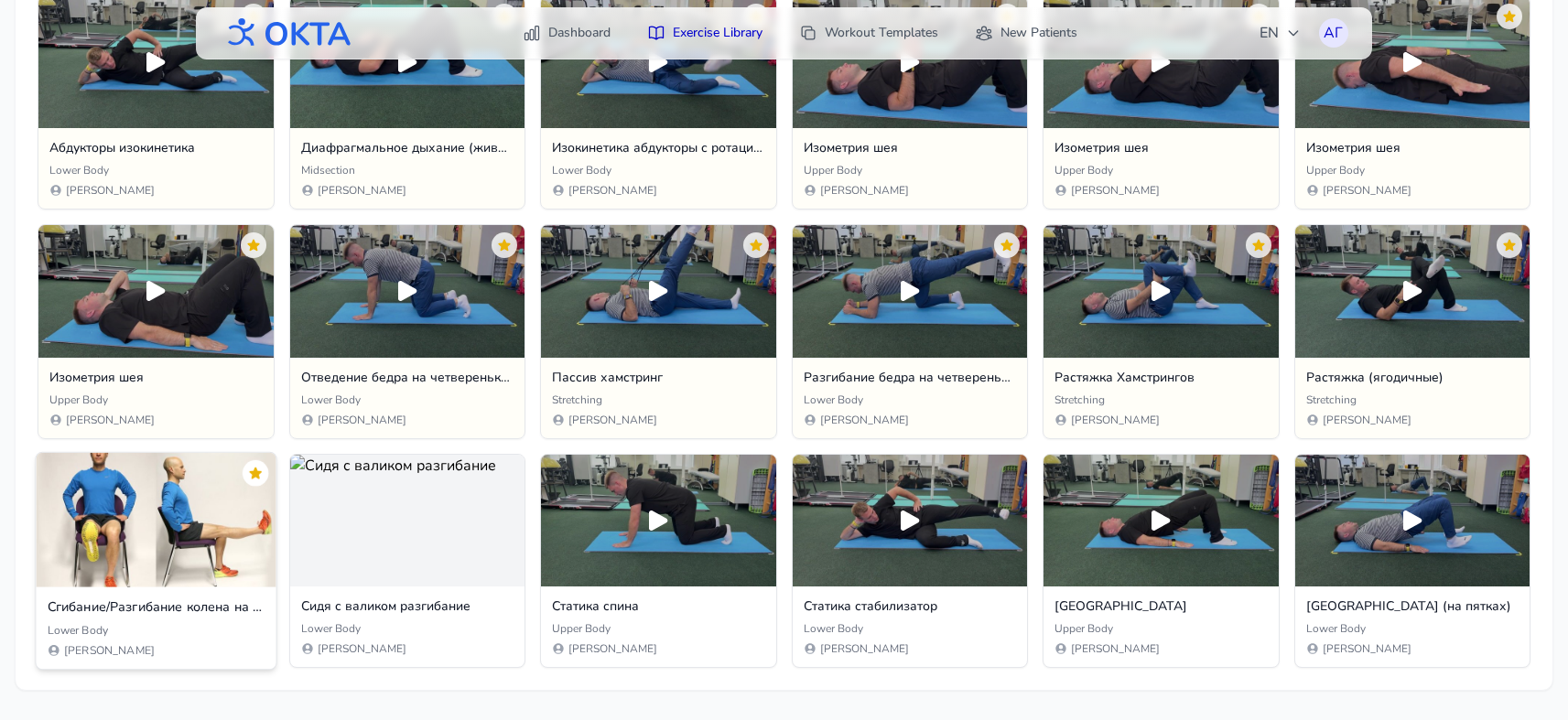
click at [256, 471] on icon at bounding box center [255, 473] width 12 height 12
click at [511, 473] on icon at bounding box center [506, 473] width 12 height 12
click at [759, 469] on icon at bounding box center [757, 473] width 15 height 15
click at [1011, 471] on icon at bounding box center [1008, 473] width 12 height 12
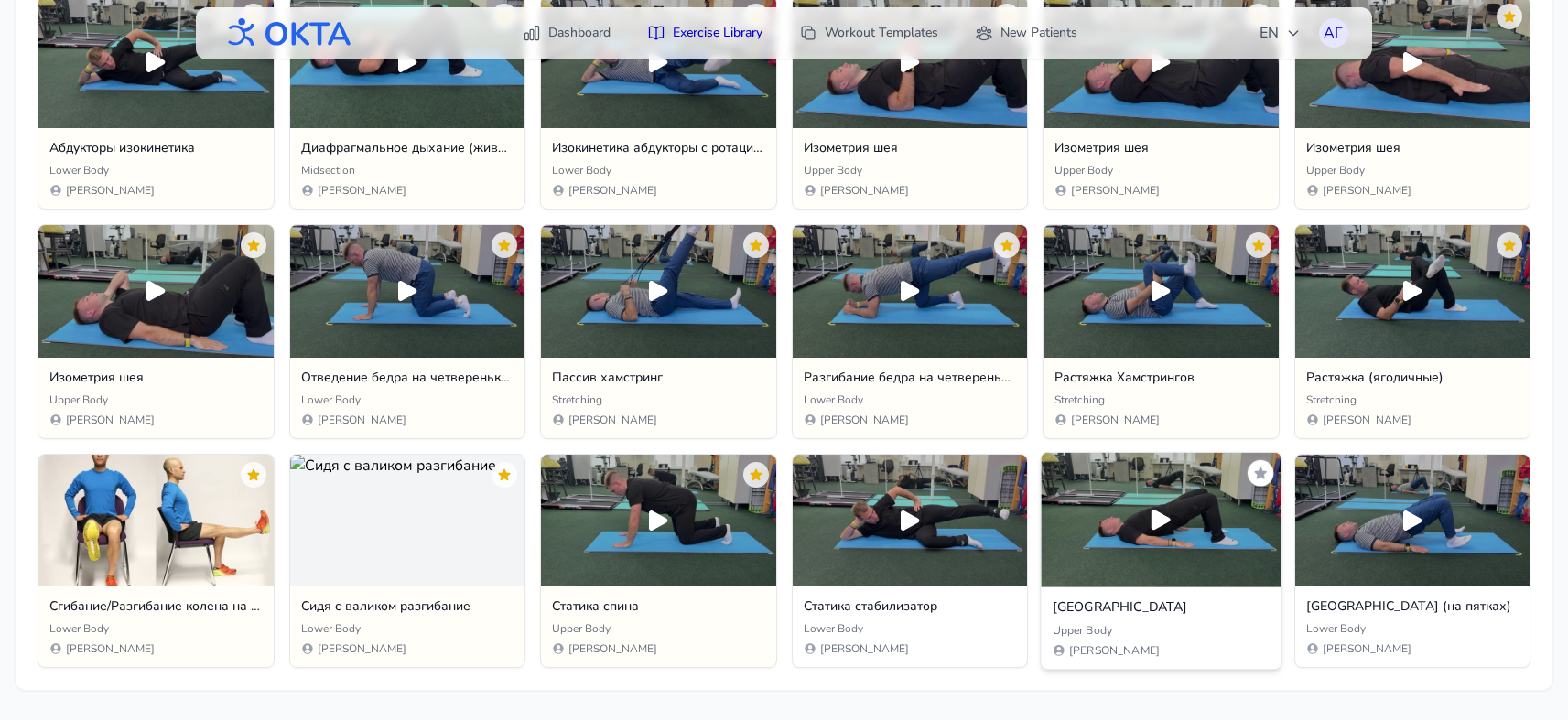
click at [1269, 469] on button at bounding box center [1260, 472] width 27 height 27
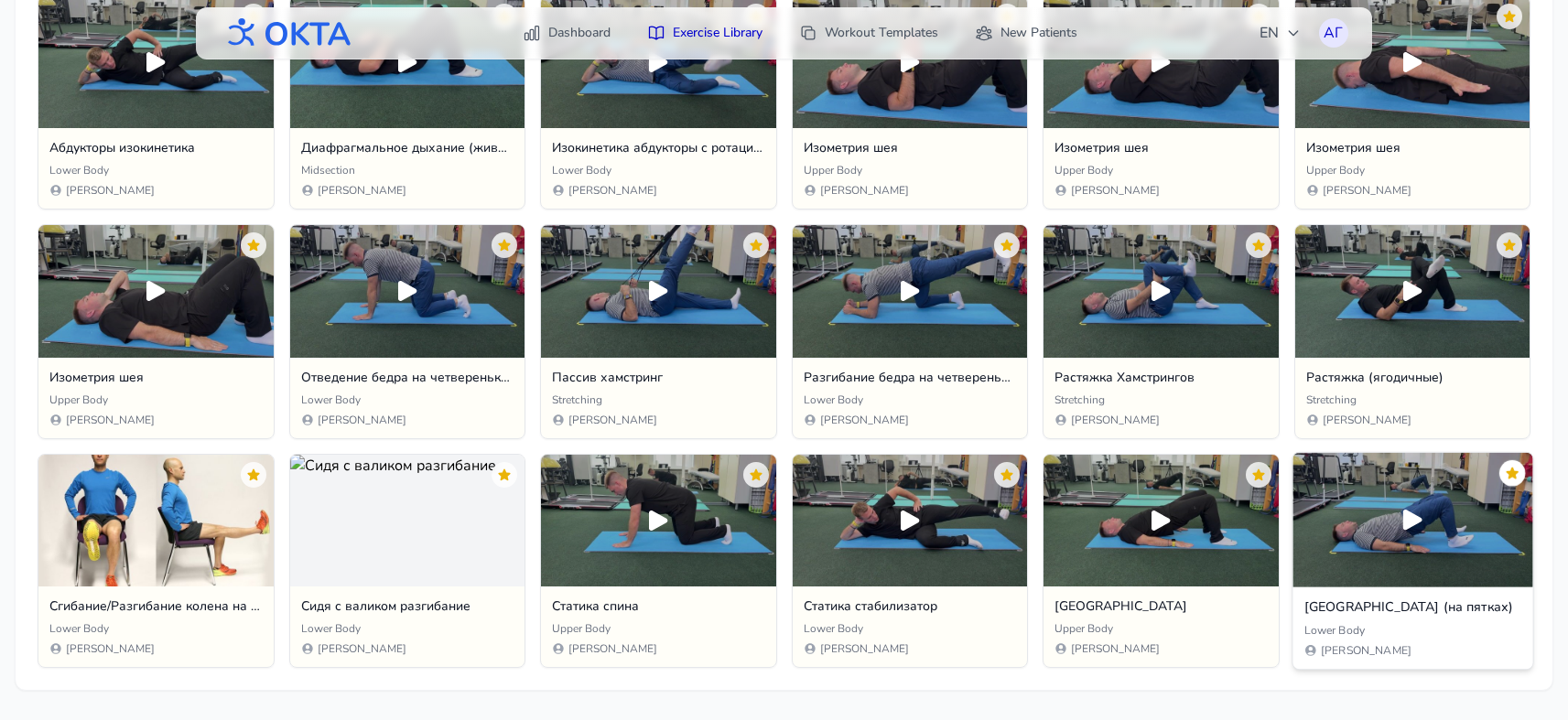
click at [1317, 472] on icon at bounding box center [1511, 473] width 12 height 12
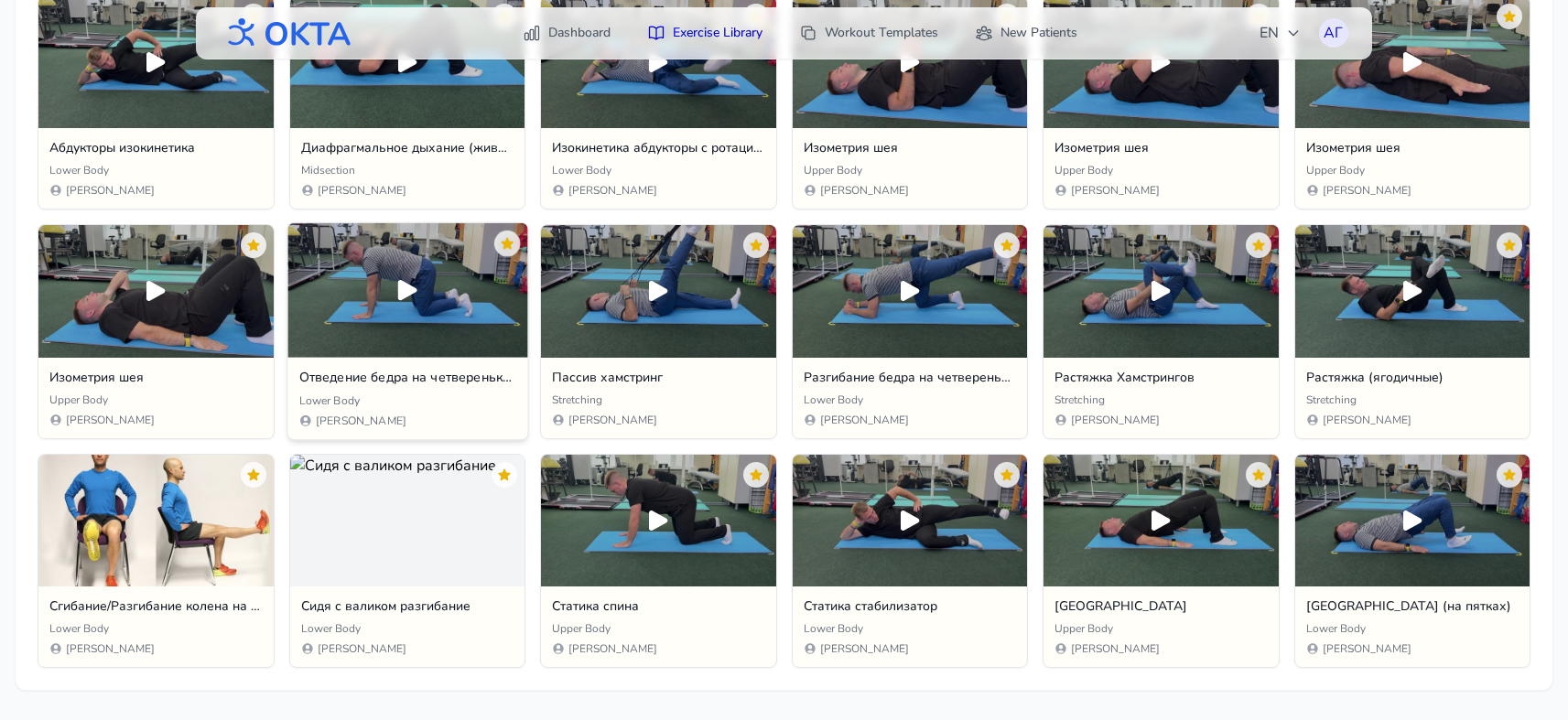
scroll to position [0, 0]
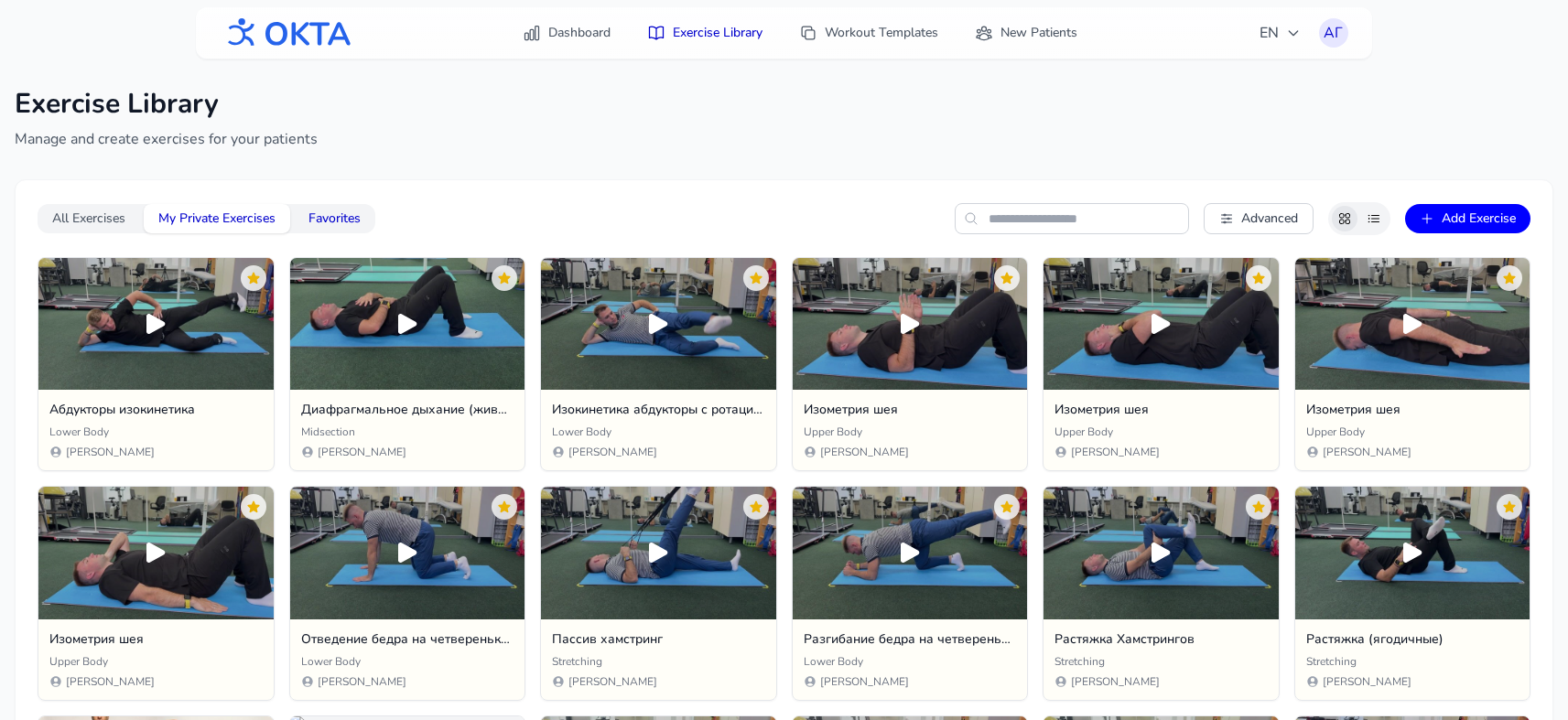
click at [321, 223] on button "Favorites" at bounding box center [334, 219] width 82 height 30
click at [200, 217] on button "My Private Exercises" at bounding box center [217, 219] width 147 height 30
click at [99, 220] on button "All Exercises" at bounding box center [89, 219] width 102 height 30
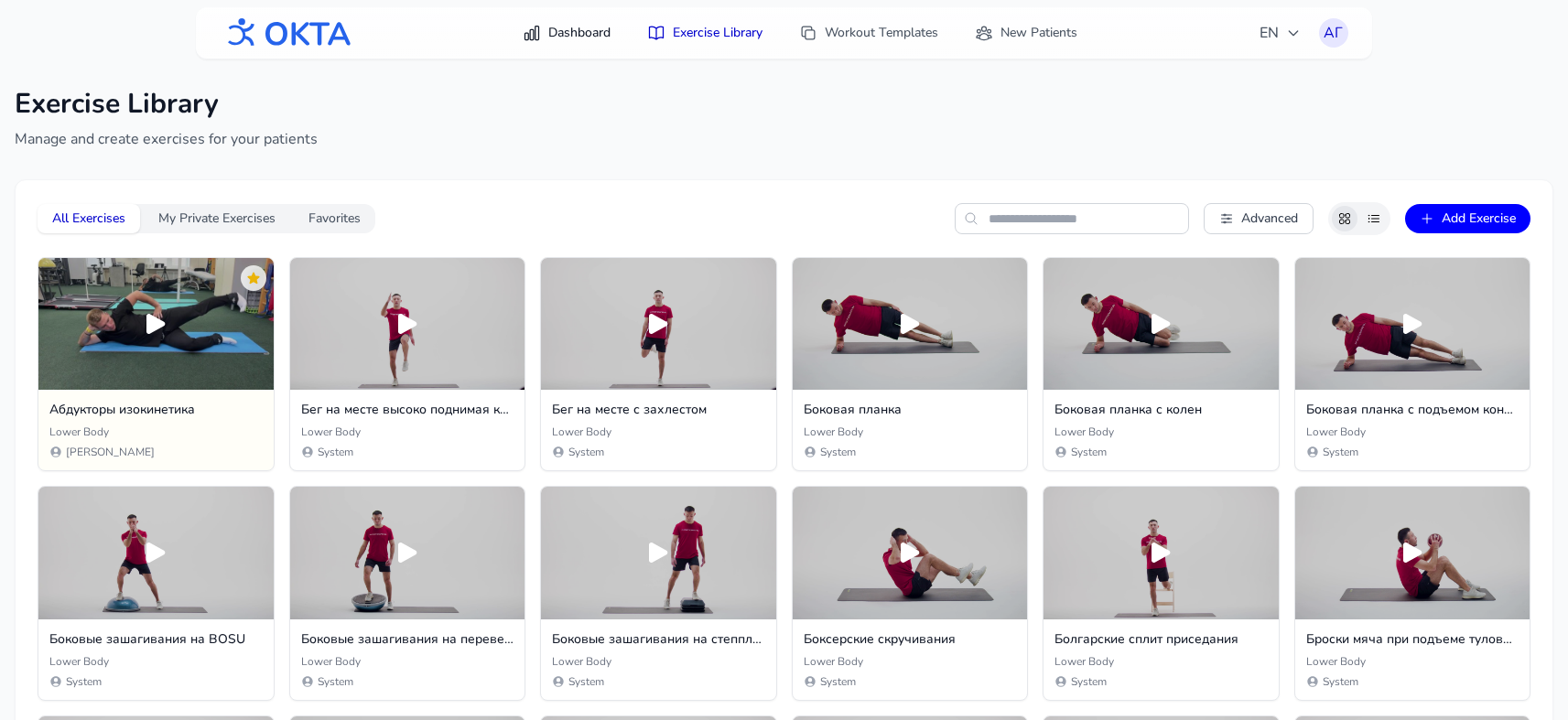
click at [562, 33] on link "Dashboard" at bounding box center [566, 33] width 109 height 33
